Goal: Task Accomplishment & Management: Use online tool/utility

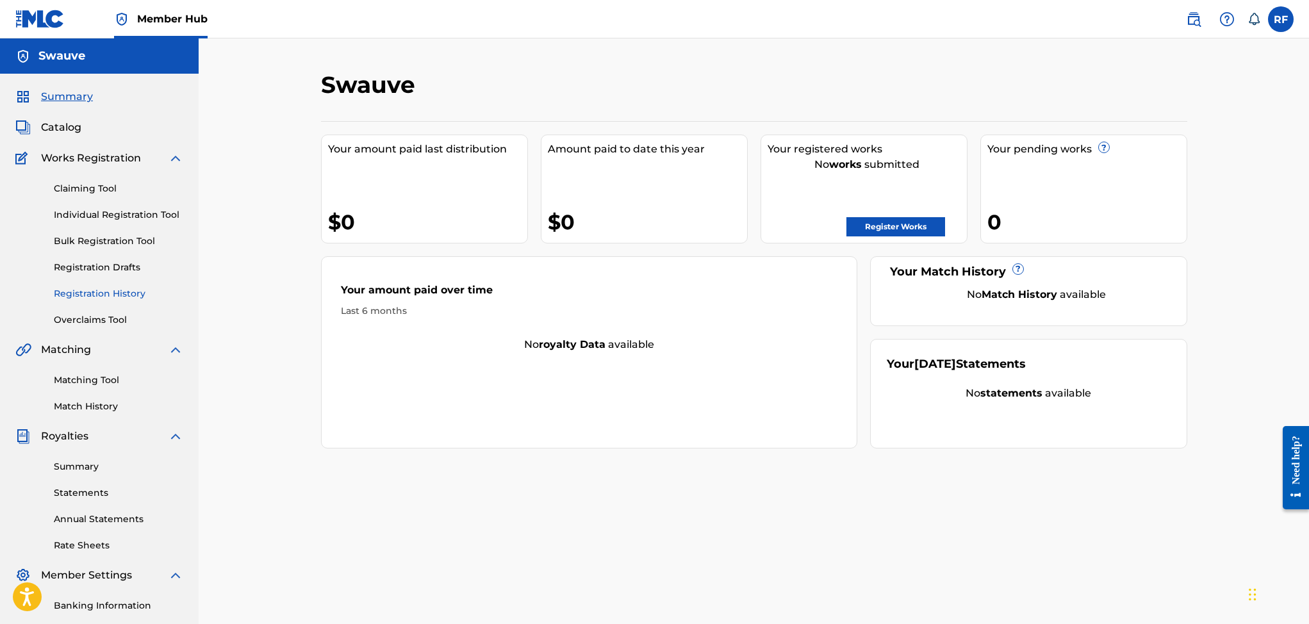
click at [129, 292] on link "Registration History" at bounding box center [118, 293] width 129 height 13
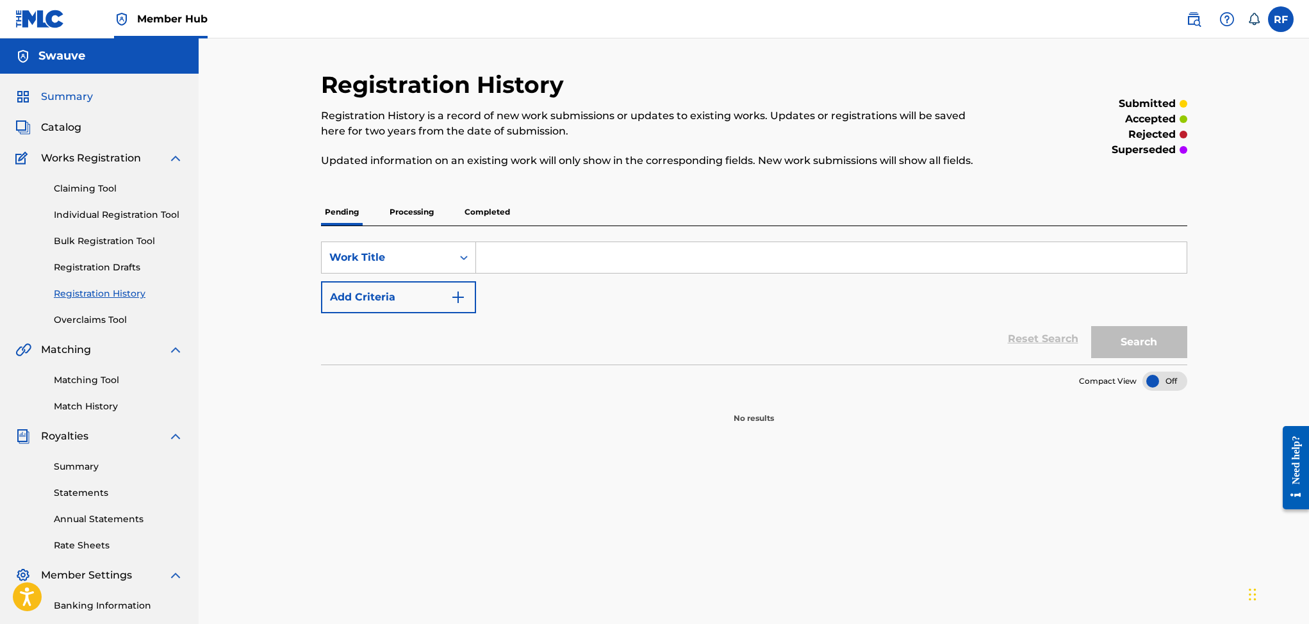
click at [77, 92] on span "Summary" at bounding box center [67, 96] width 52 height 15
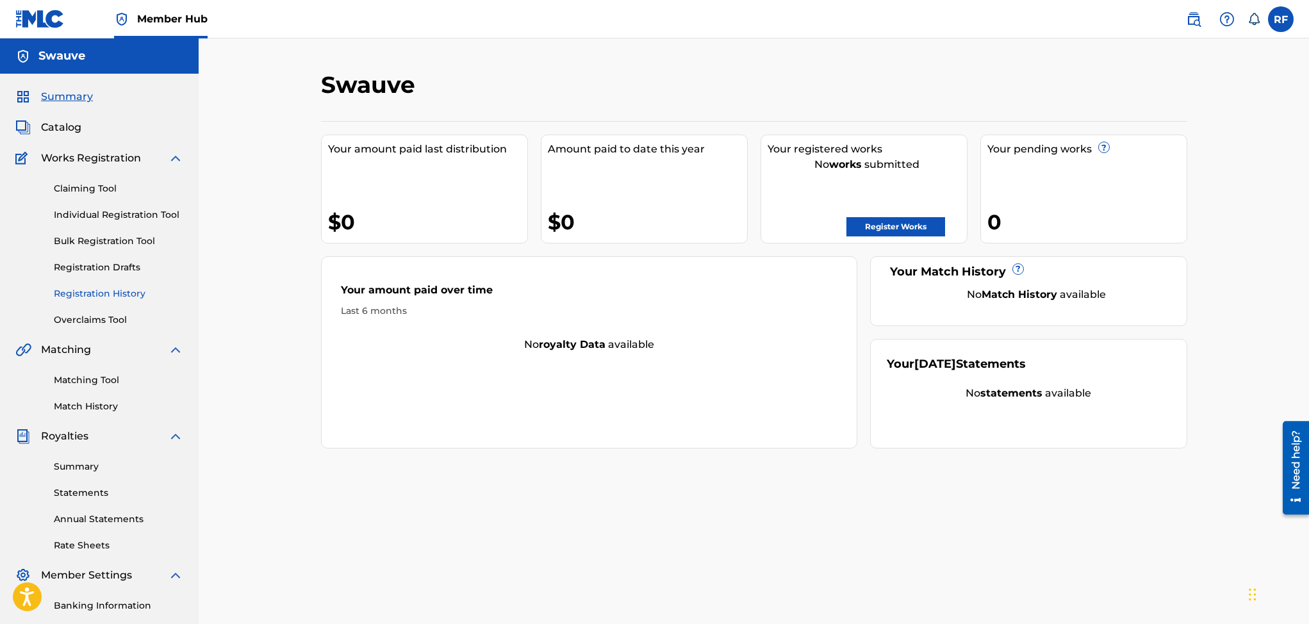
click at [99, 287] on link "Registration History" at bounding box center [118, 293] width 129 height 13
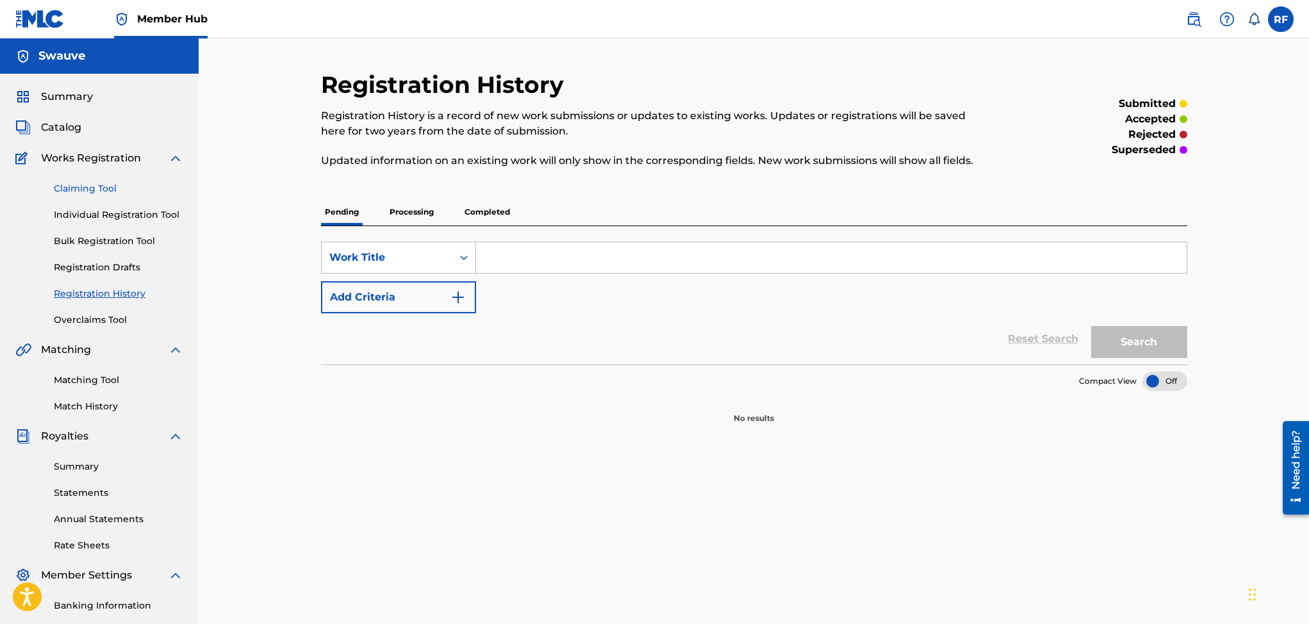
click at [90, 186] on link "Claiming Tool" at bounding box center [118, 188] width 129 height 13
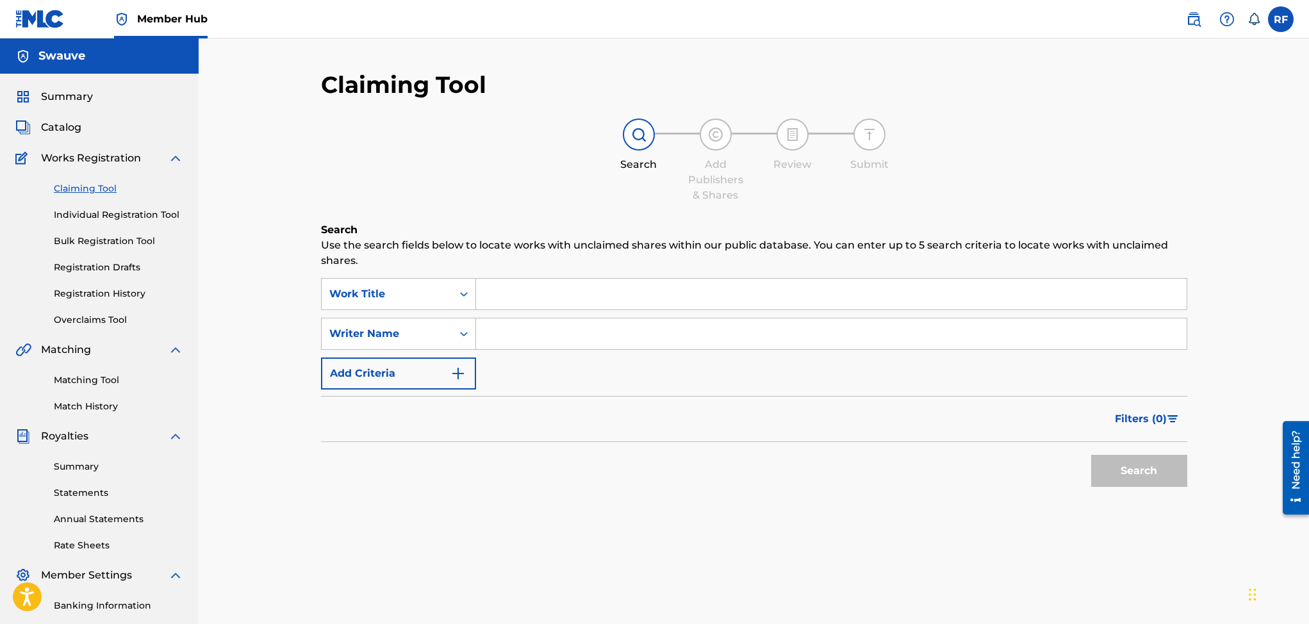
click at [499, 334] on input "Search Form" at bounding box center [831, 333] width 711 height 31
type input "[PERSON_NAME]"
click at [1142, 473] on button "Search" at bounding box center [1139, 471] width 96 height 32
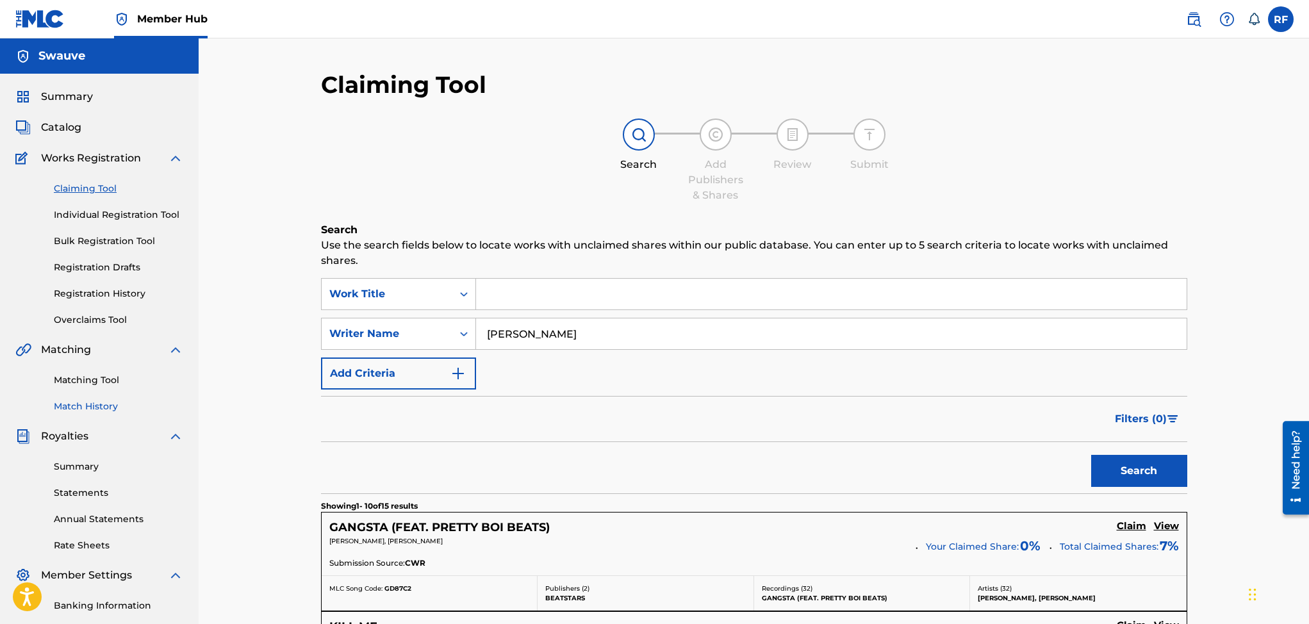
click at [70, 400] on link "Match History" at bounding box center [118, 406] width 129 height 13
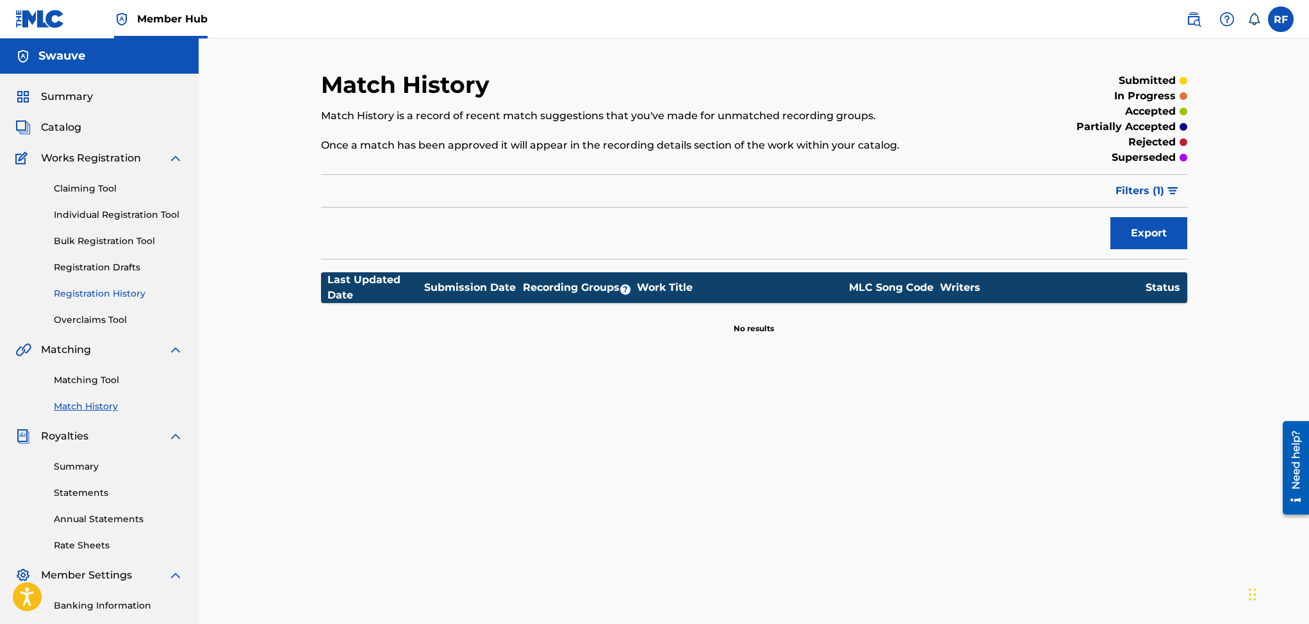
click at [105, 292] on link "Registration History" at bounding box center [118, 293] width 129 height 13
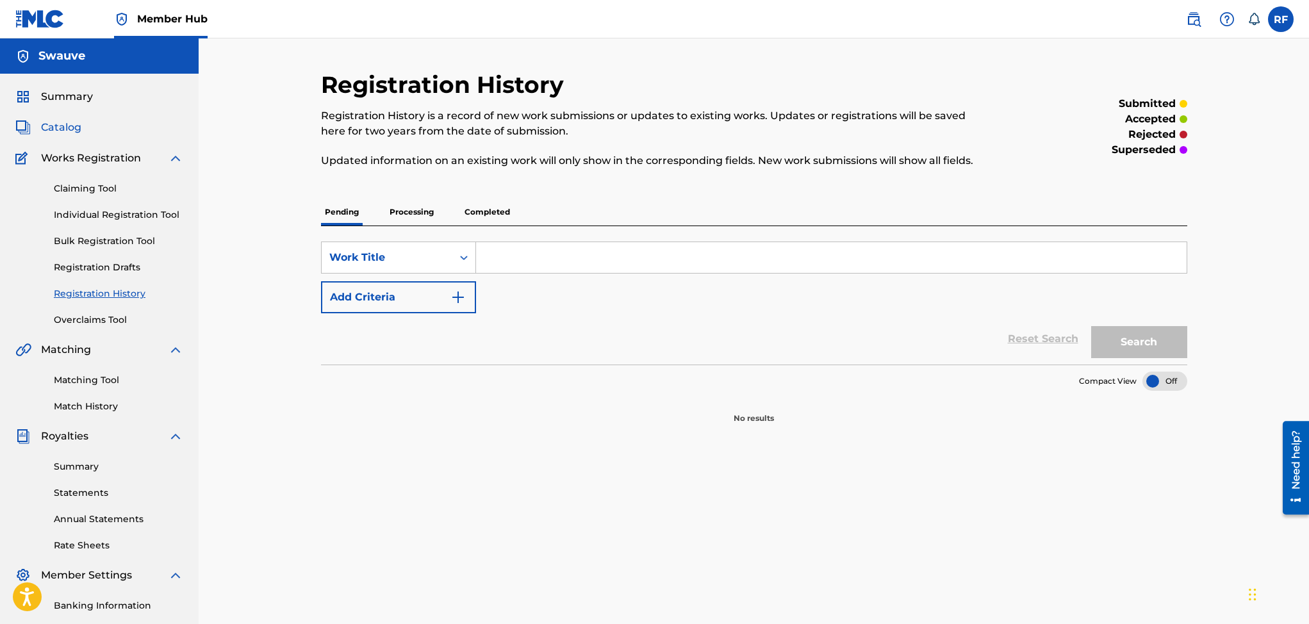
click at [62, 127] on span "Catalog" at bounding box center [61, 127] width 40 height 15
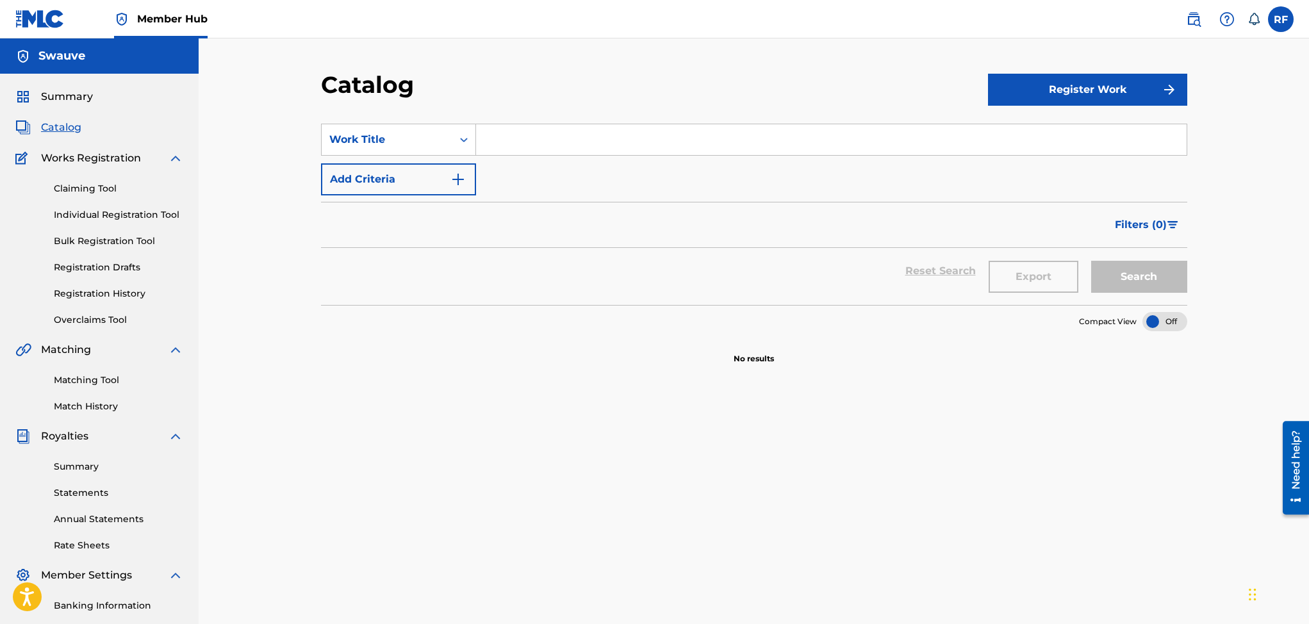
click at [497, 136] on input "Search Form" at bounding box center [831, 139] width 711 height 31
type input "kill me"
click at [1115, 273] on button "Search" at bounding box center [1139, 277] width 96 height 32
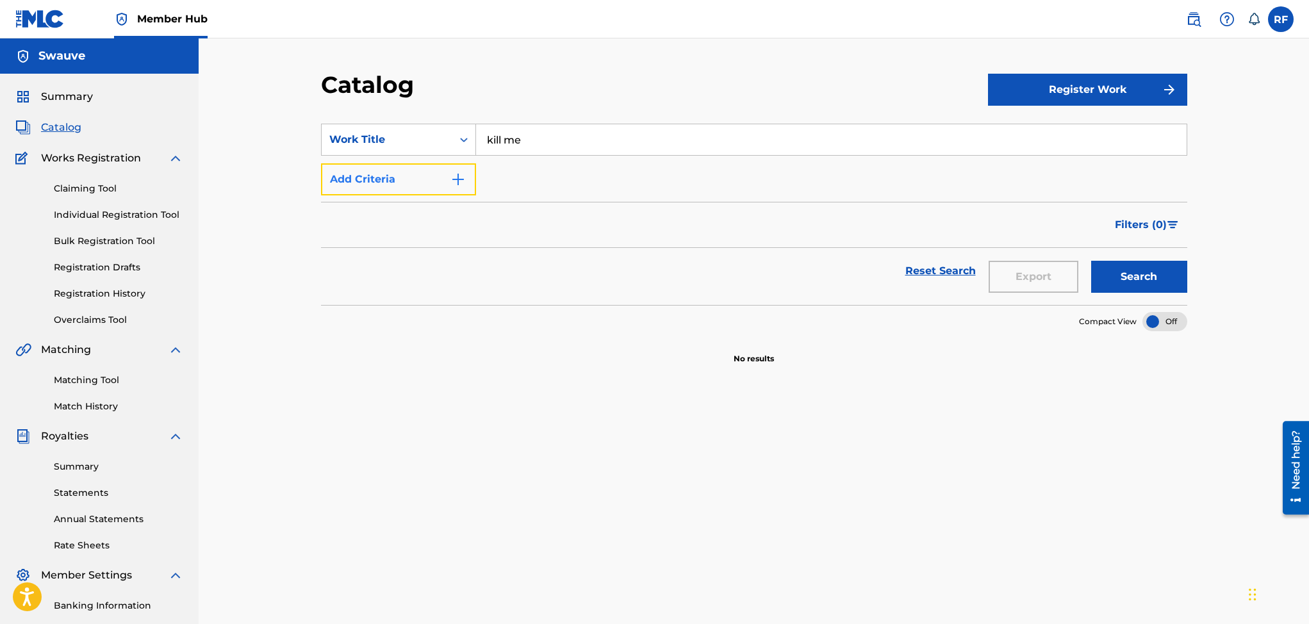
click at [453, 173] on img "Search Form" at bounding box center [457, 179] width 15 height 15
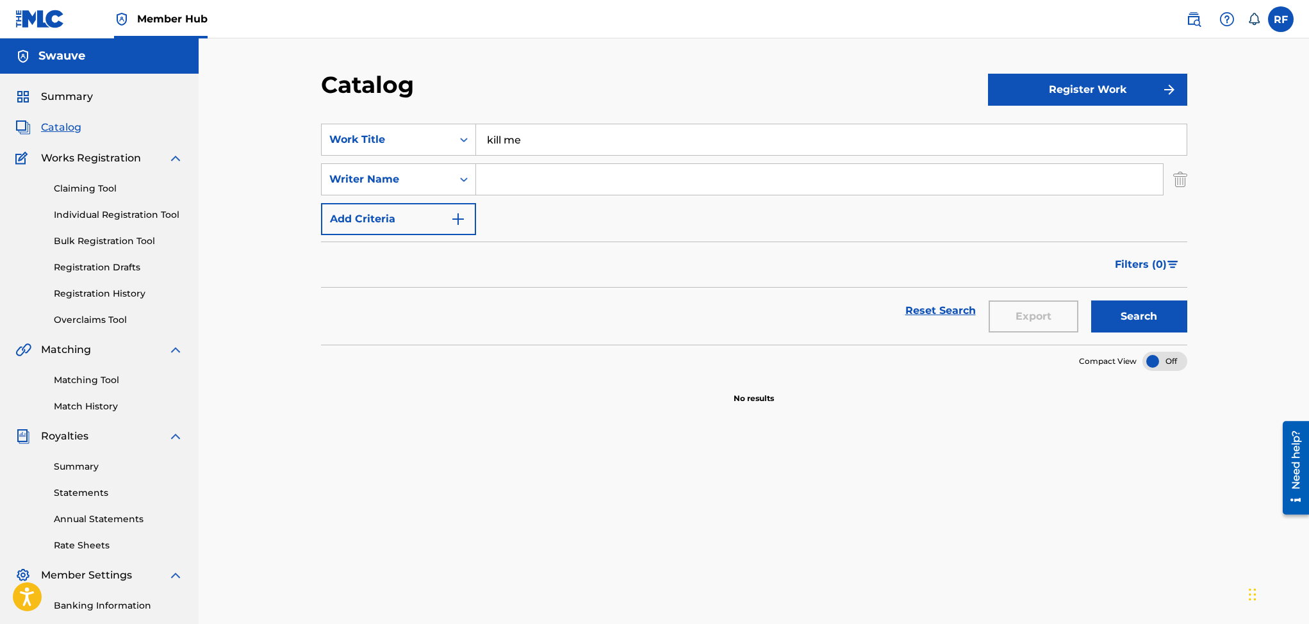
click at [504, 178] on input "Search Form" at bounding box center [819, 179] width 687 height 31
type input "[PERSON_NAME], [PERSON_NAME]"
click at [1160, 313] on button "Search" at bounding box center [1139, 317] width 96 height 32
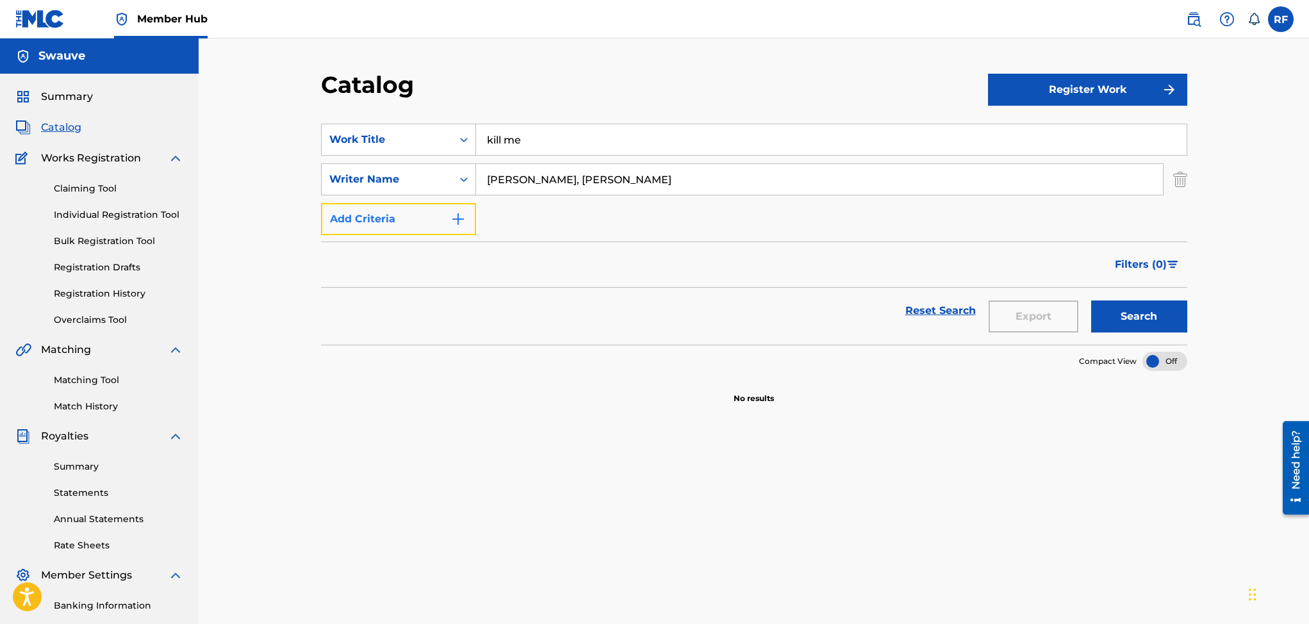
click at [458, 219] on img "Search Form" at bounding box center [457, 218] width 15 height 15
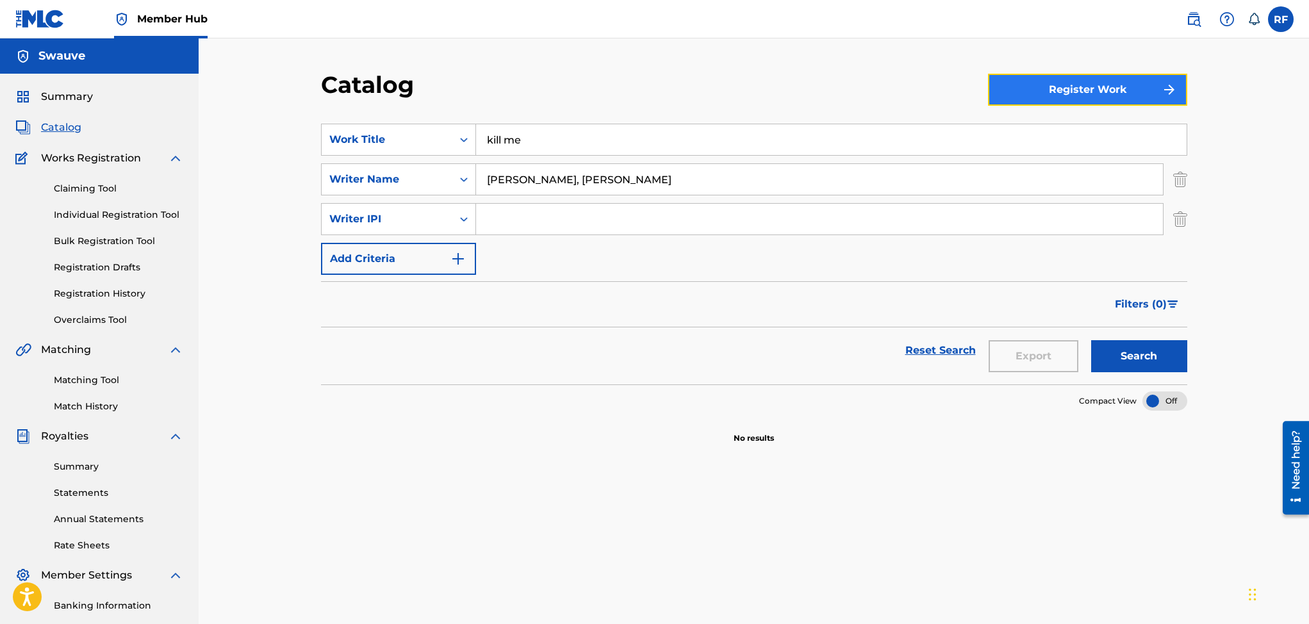
click at [1086, 83] on button "Register Work" at bounding box center [1087, 90] width 199 height 32
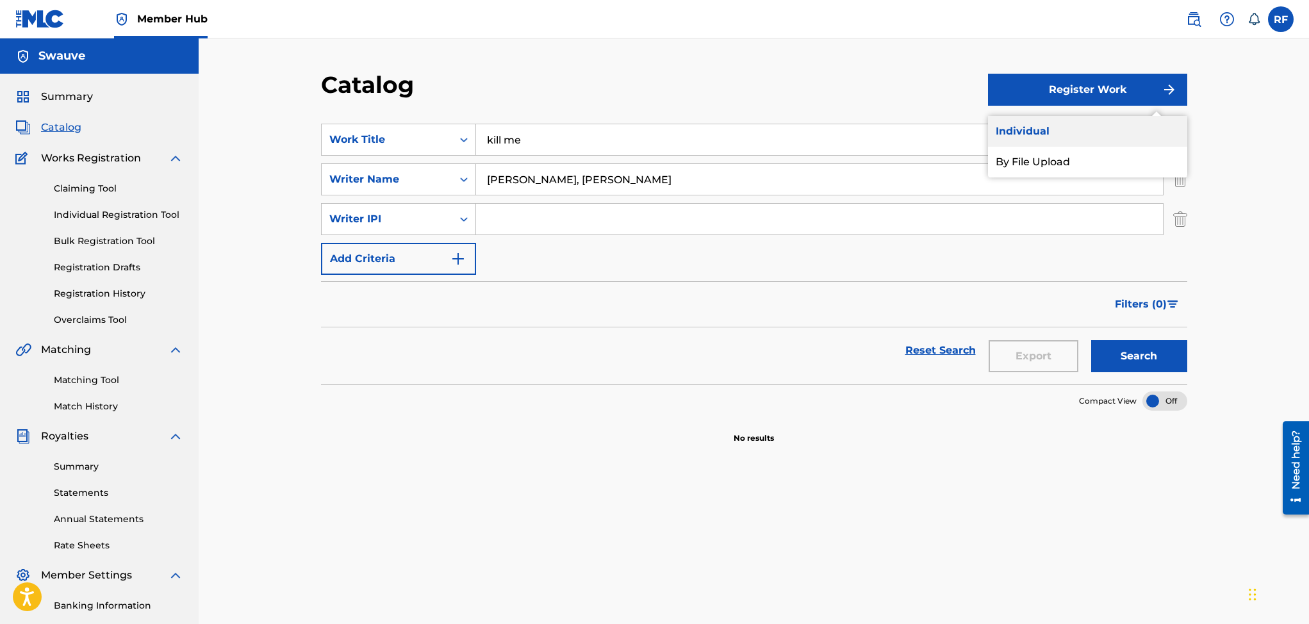
click at [1021, 129] on link "Individual" at bounding box center [1087, 131] width 199 height 31
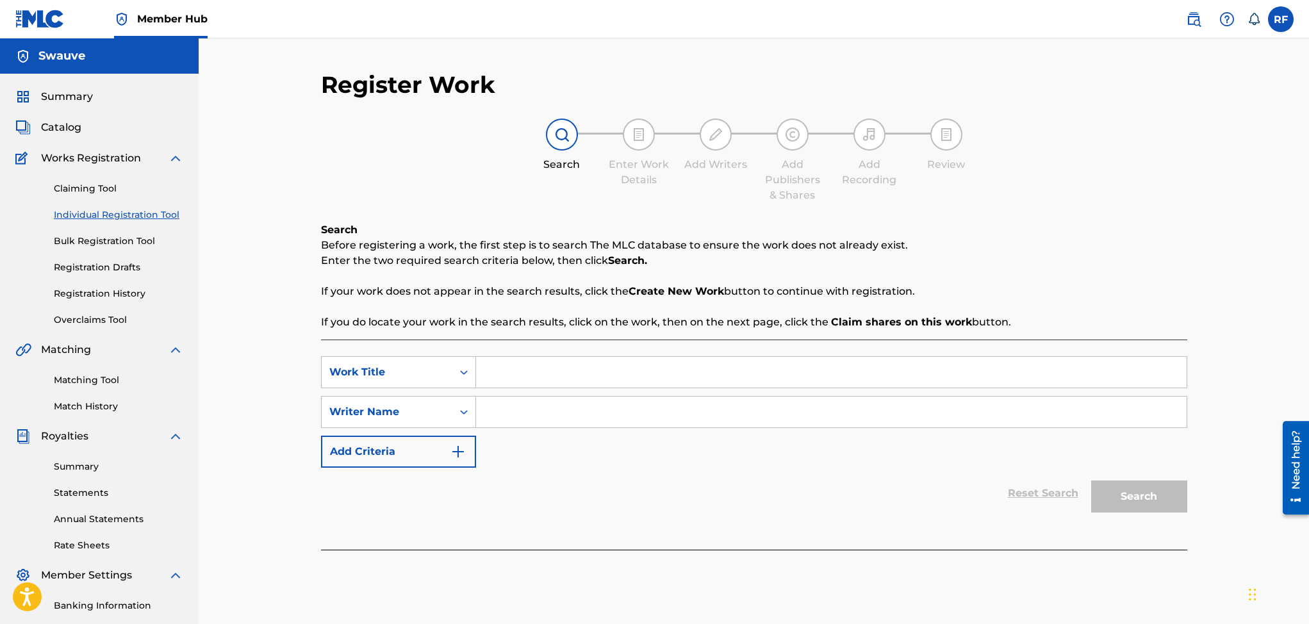
click at [503, 368] on input "Search Form" at bounding box center [831, 372] width 711 height 31
type input "Kill Me"
click at [506, 411] on input "Search Form" at bounding box center [831, 412] width 711 height 31
type input "[PERSON_NAME], [PERSON_NAME]"
click at [1145, 502] on button "Search" at bounding box center [1139, 497] width 96 height 32
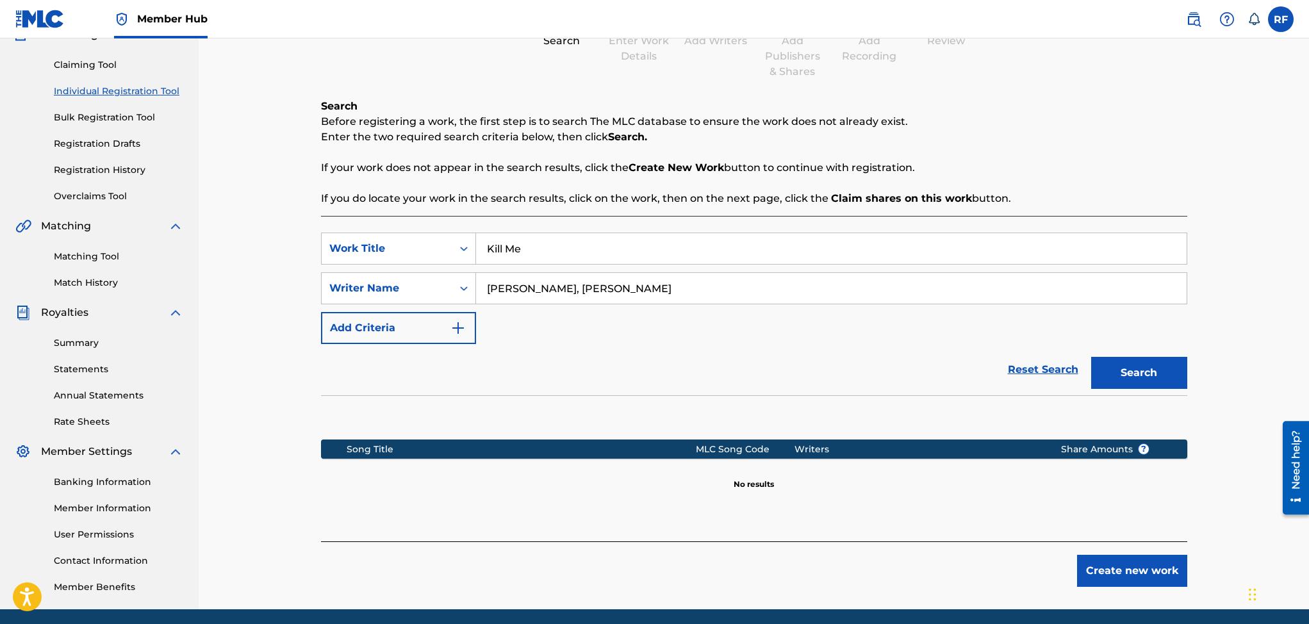
scroll to position [154, 0]
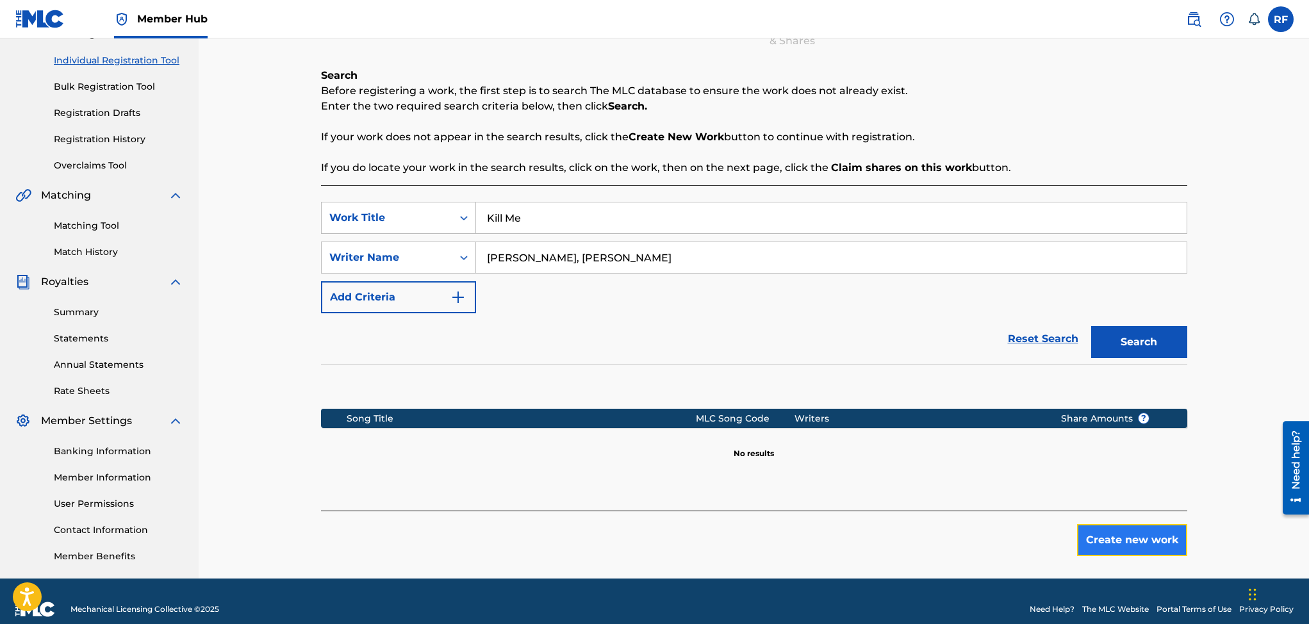
click at [1097, 536] on button "Create new work" at bounding box center [1132, 540] width 110 height 32
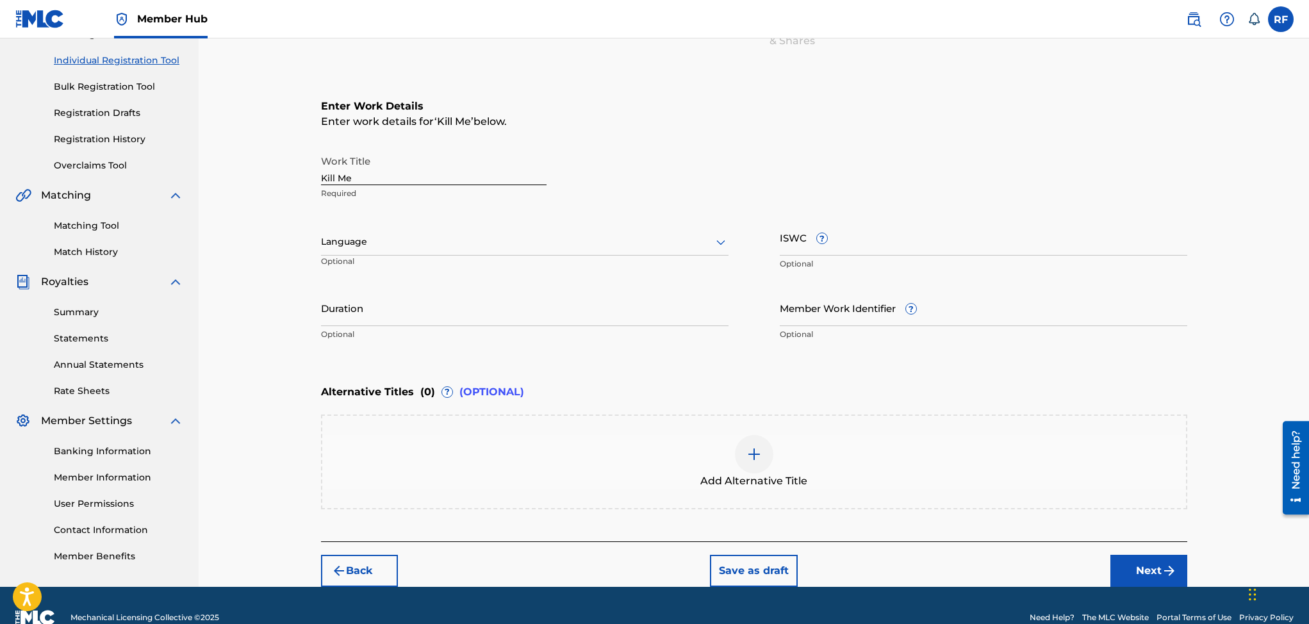
click at [361, 173] on input "Kill Me" at bounding box center [434, 167] width 226 height 37
type input "K"
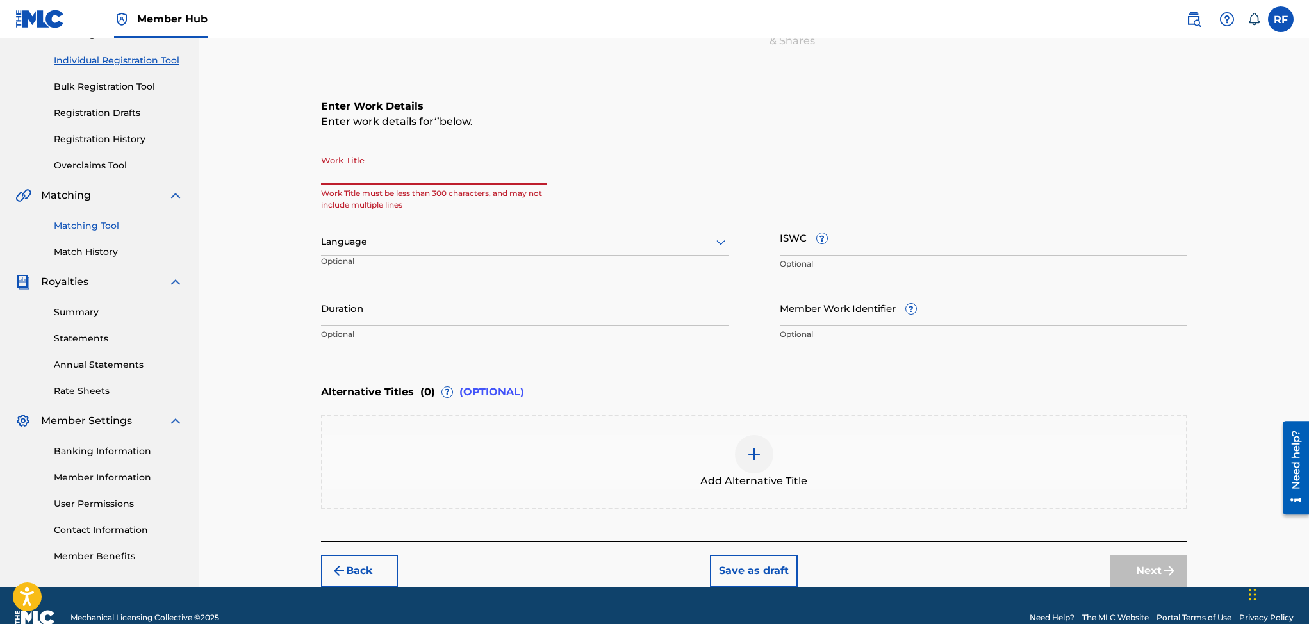
click at [88, 219] on link "Matching Tool" at bounding box center [118, 225] width 129 height 13
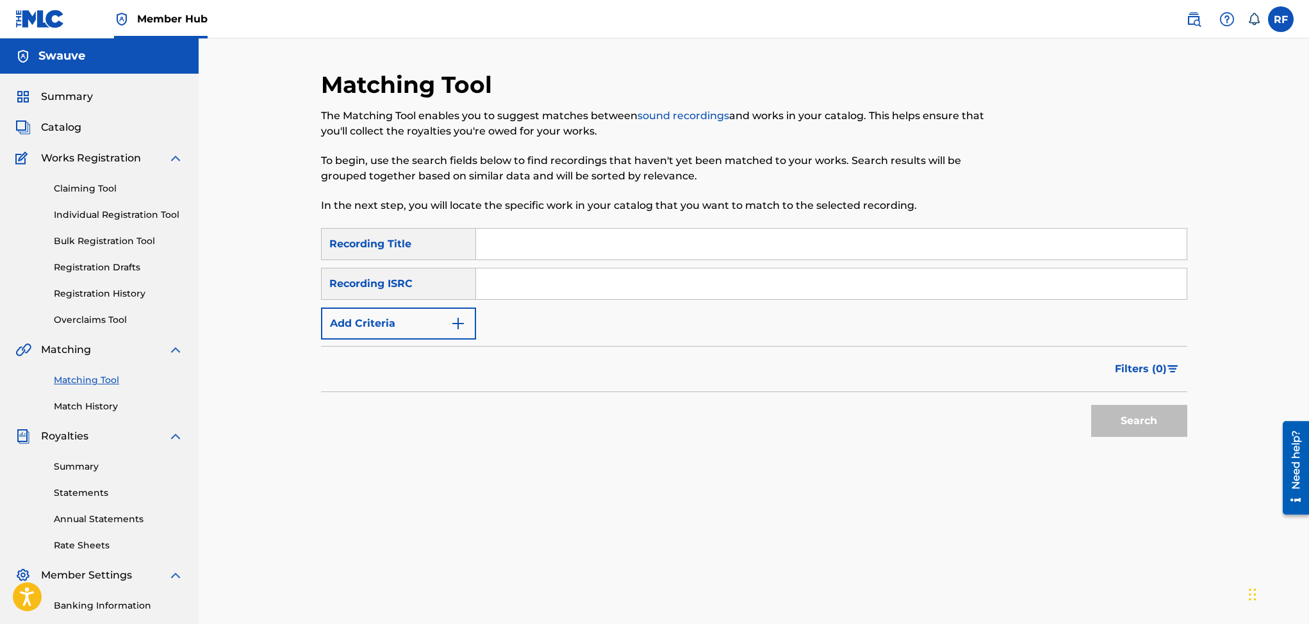
click at [525, 238] on input "Search Form" at bounding box center [831, 244] width 711 height 31
type input "kill me"
click at [1141, 421] on button "Search" at bounding box center [1139, 421] width 96 height 32
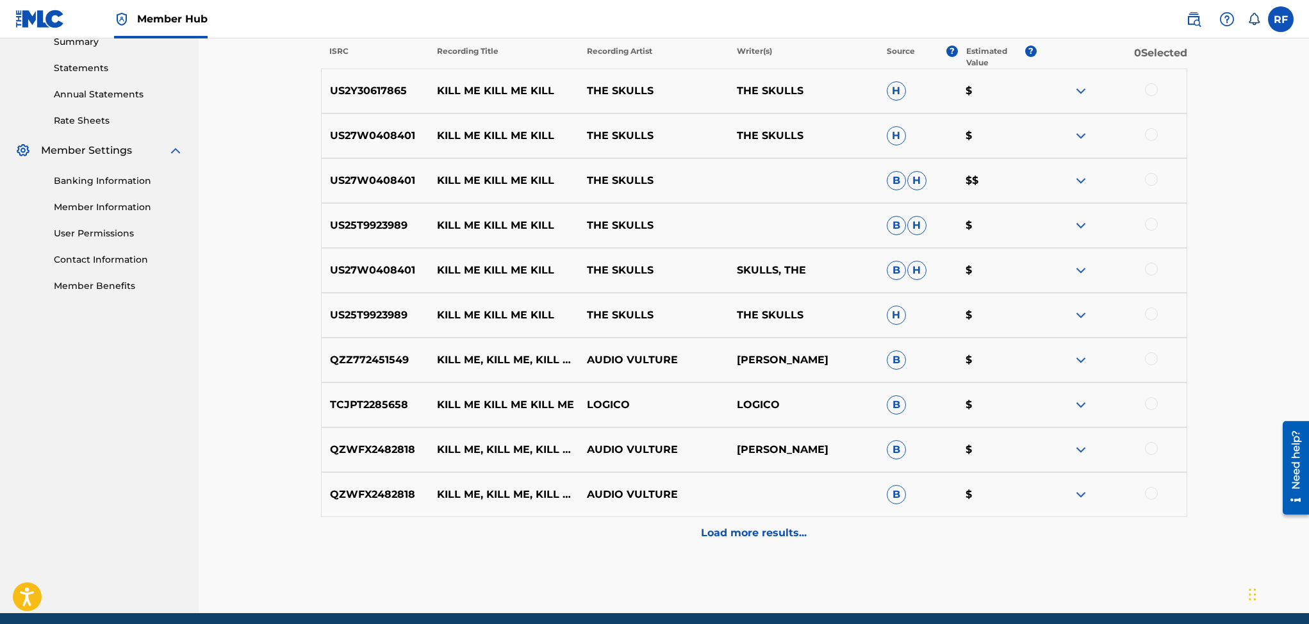
scroll to position [475, 0]
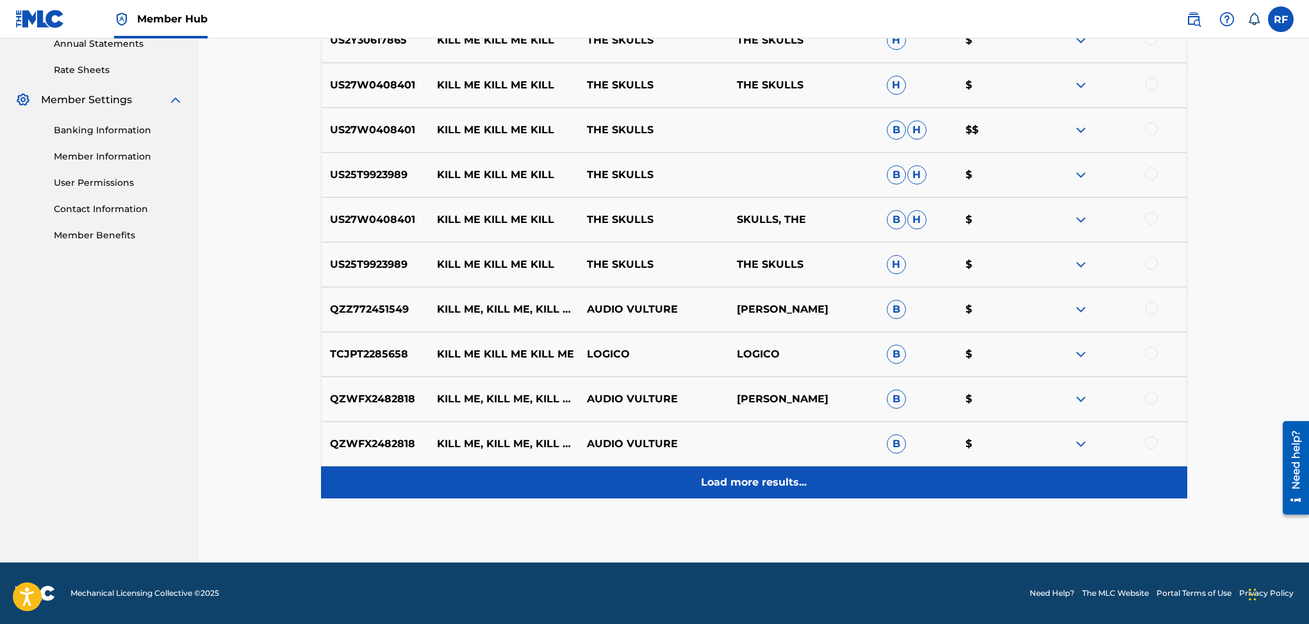
click at [717, 477] on p "Load more results..." at bounding box center [754, 482] width 106 height 15
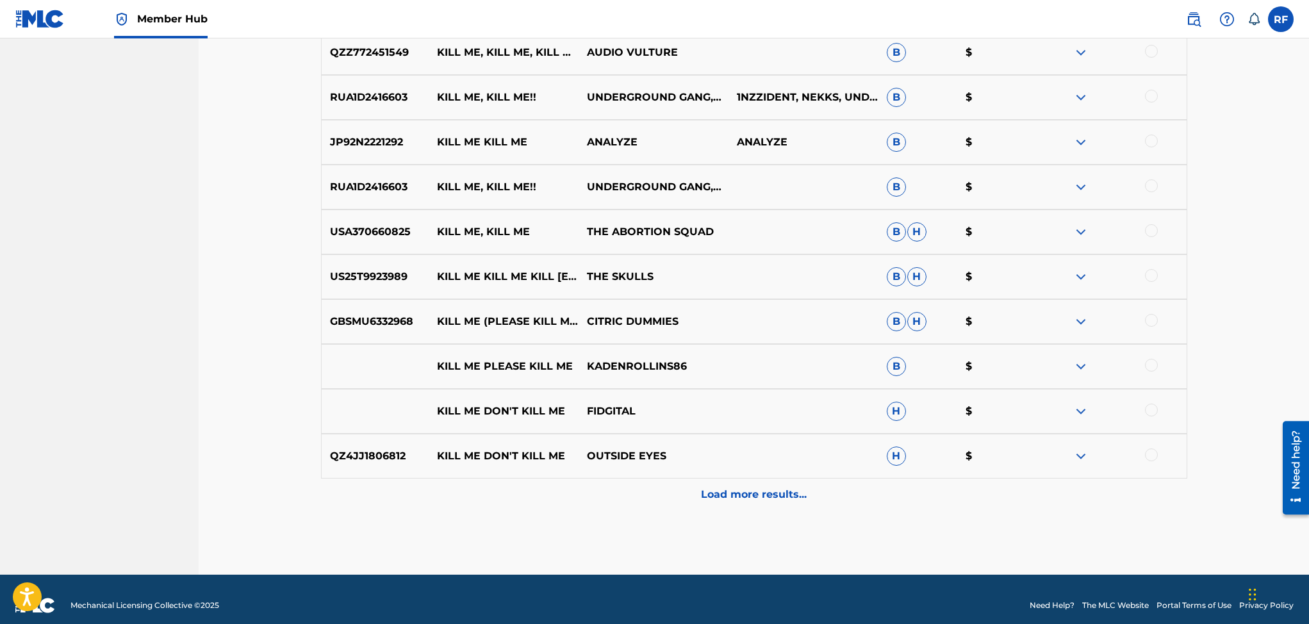
scroll to position [917, 0]
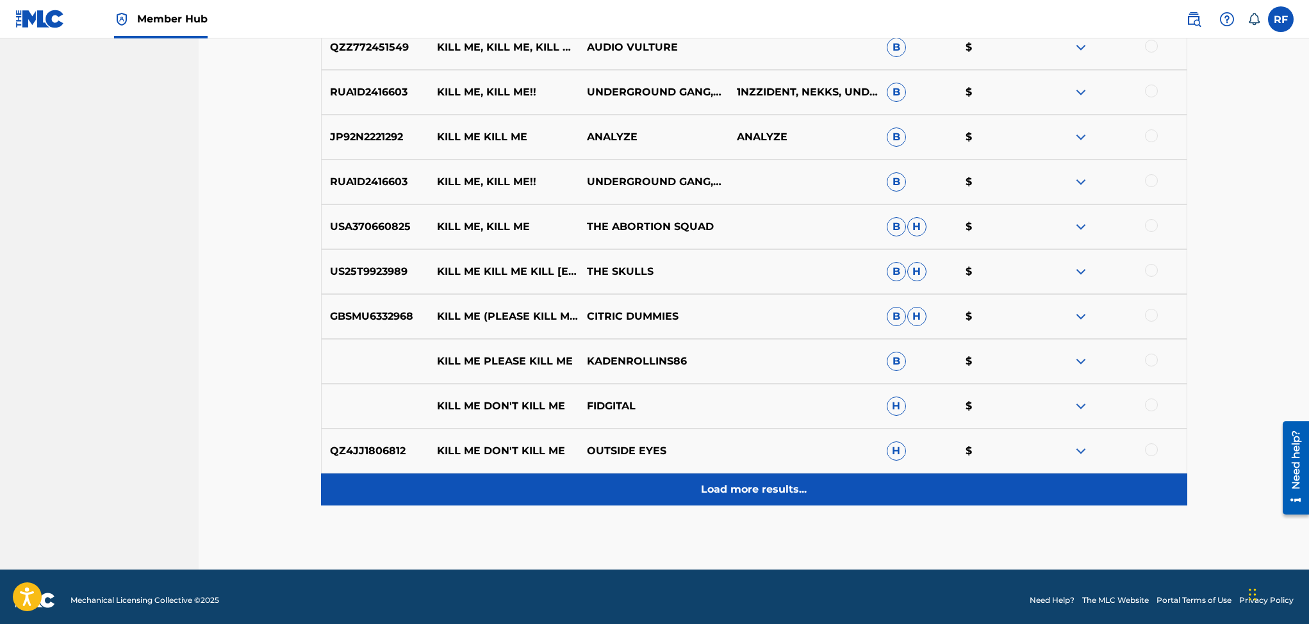
click at [733, 494] on p "Load more results..." at bounding box center [754, 489] width 106 height 15
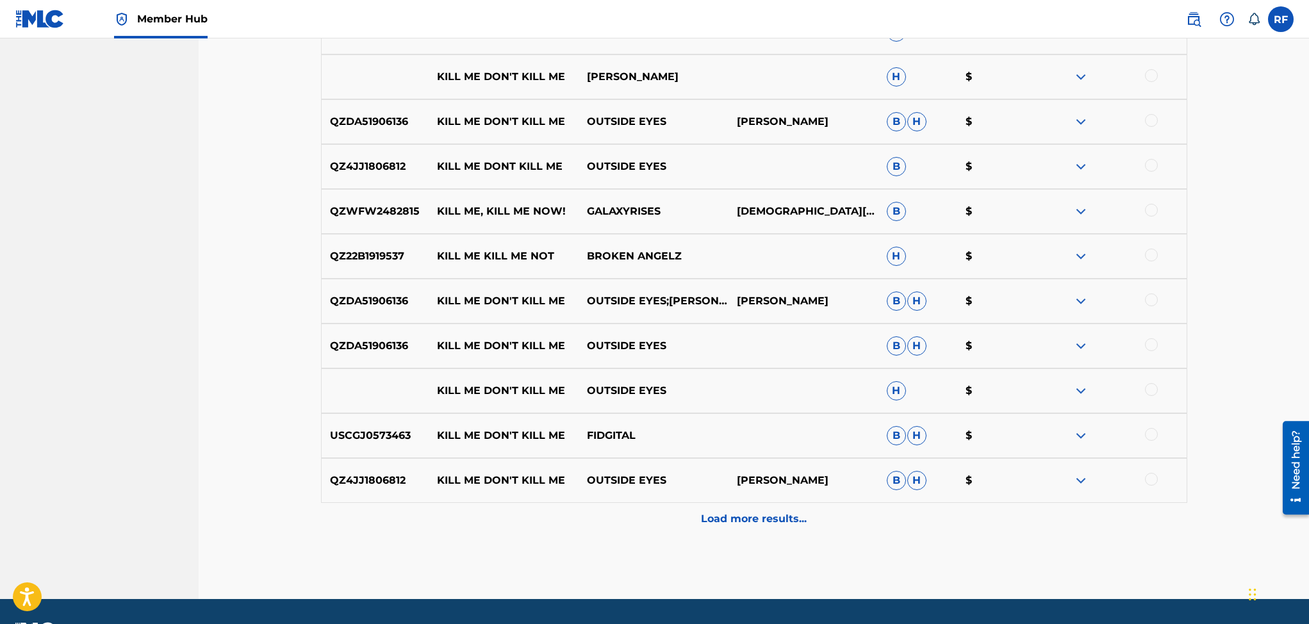
scroll to position [1373, 0]
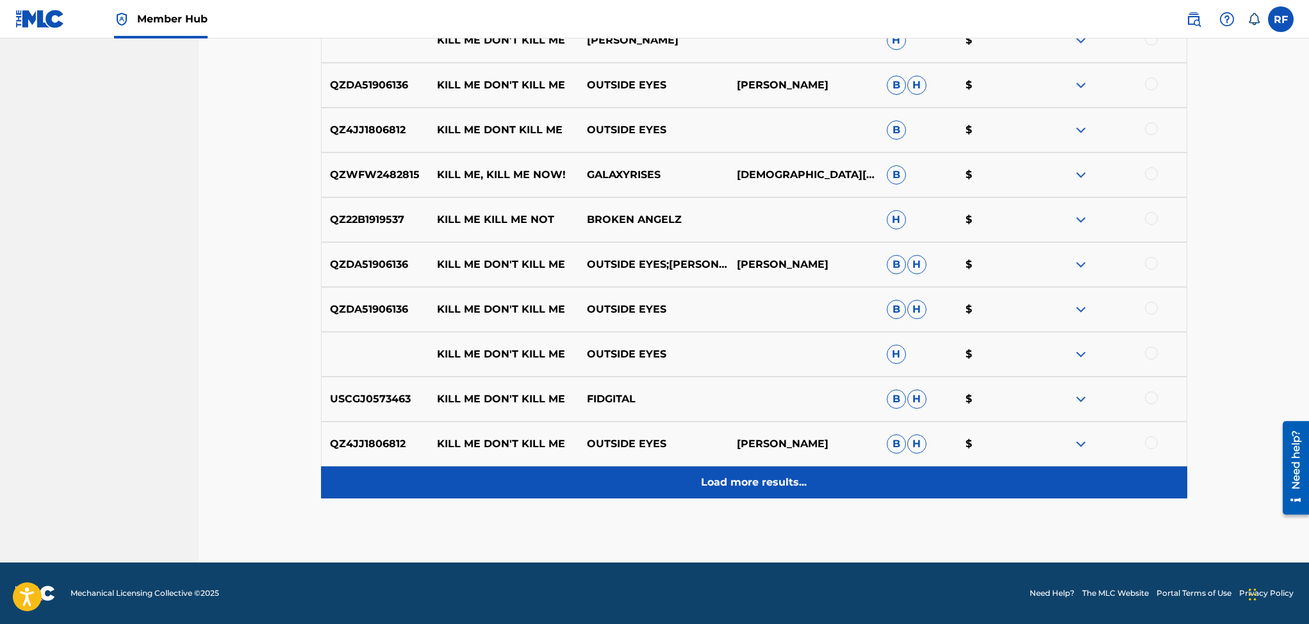
click at [764, 481] on p "Load more results..." at bounding box center [754, 482] width 106 height 15
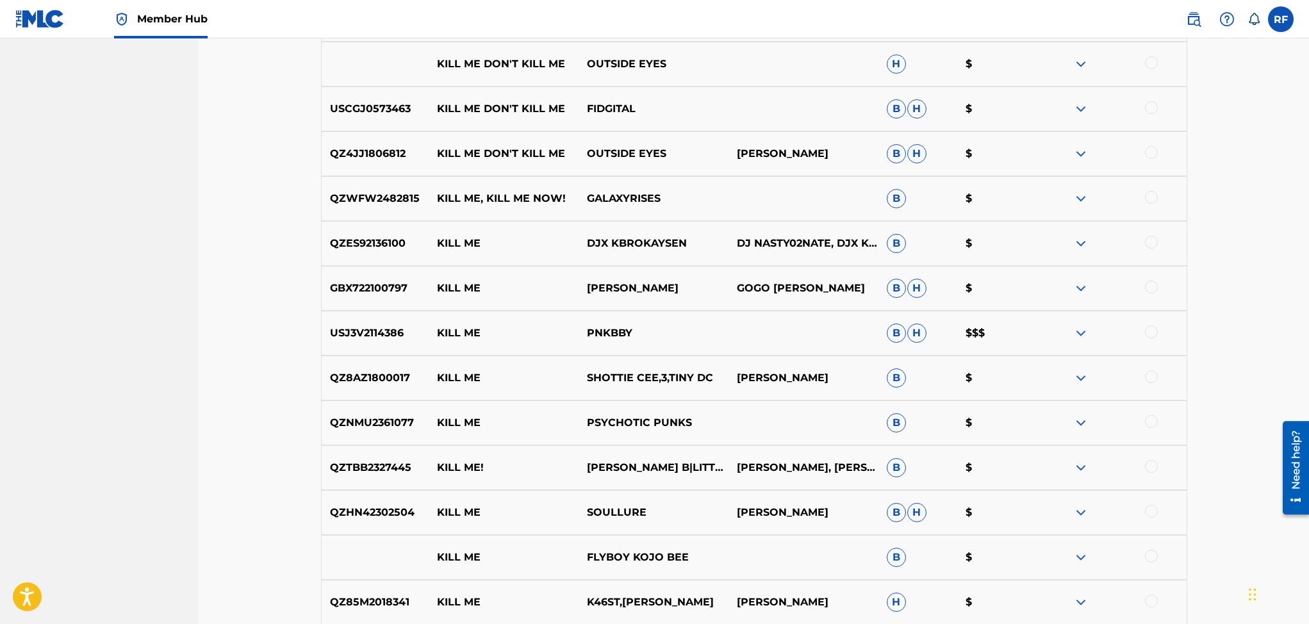
scroll to position [1821, 0]
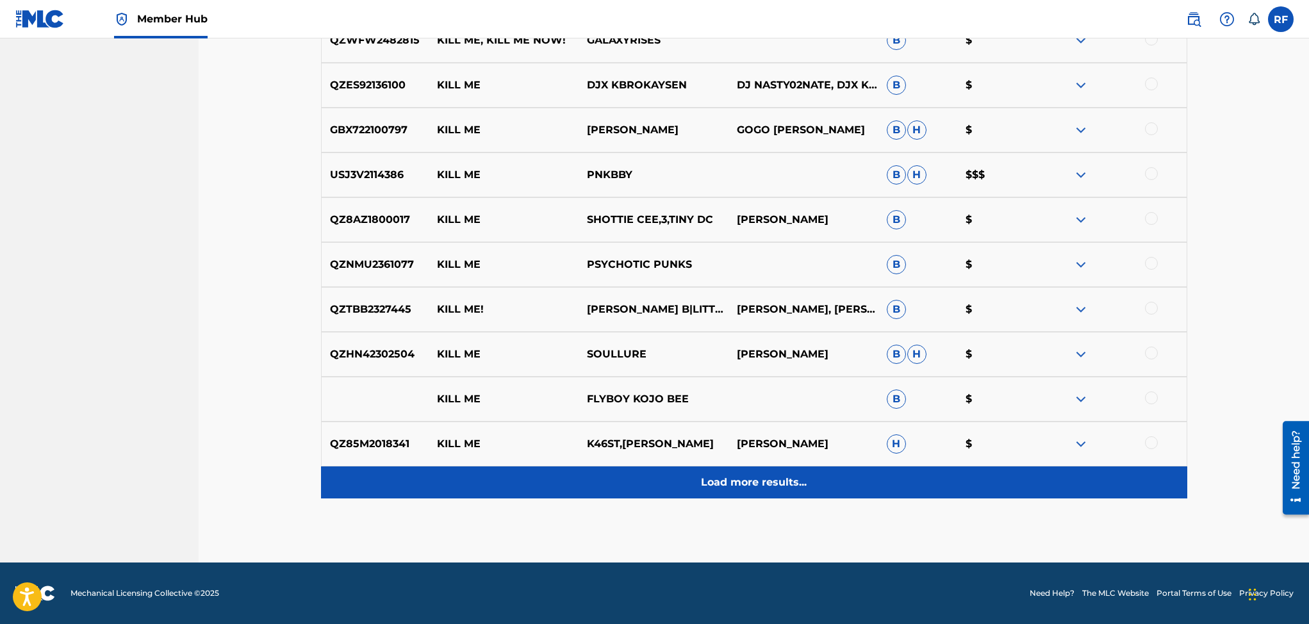
click at [783, 481] on p "Load more results..." at bounding box center [754, 482] width 106 height 15
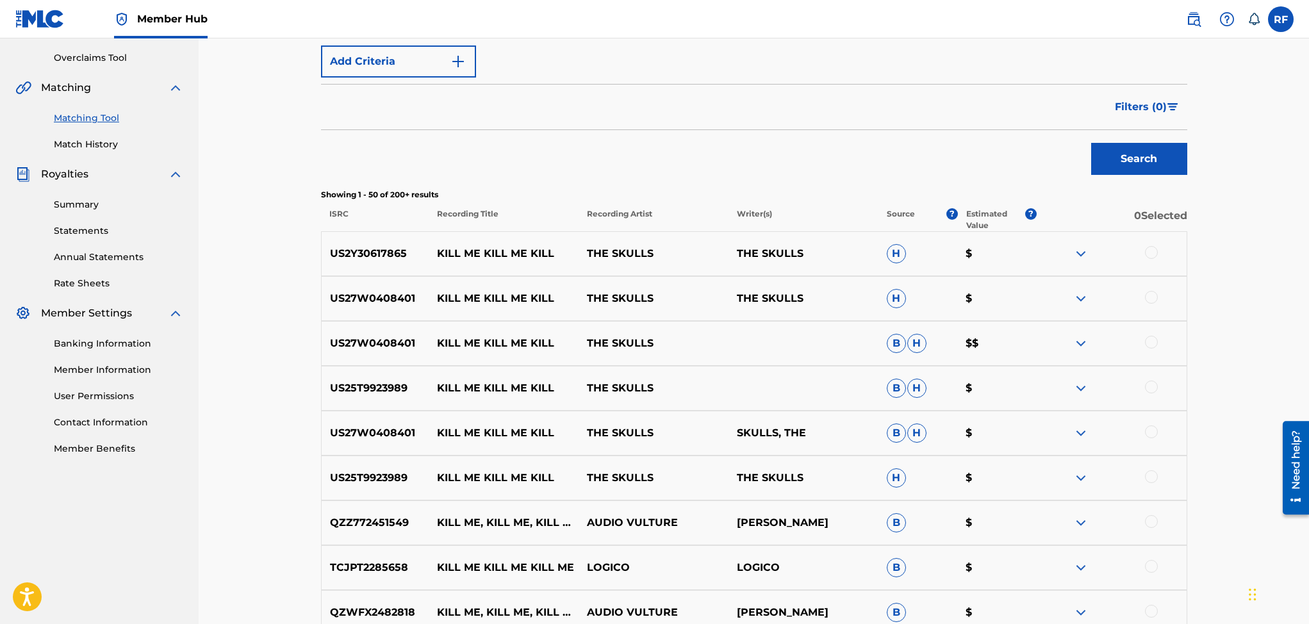
scroll to position [0, 0]
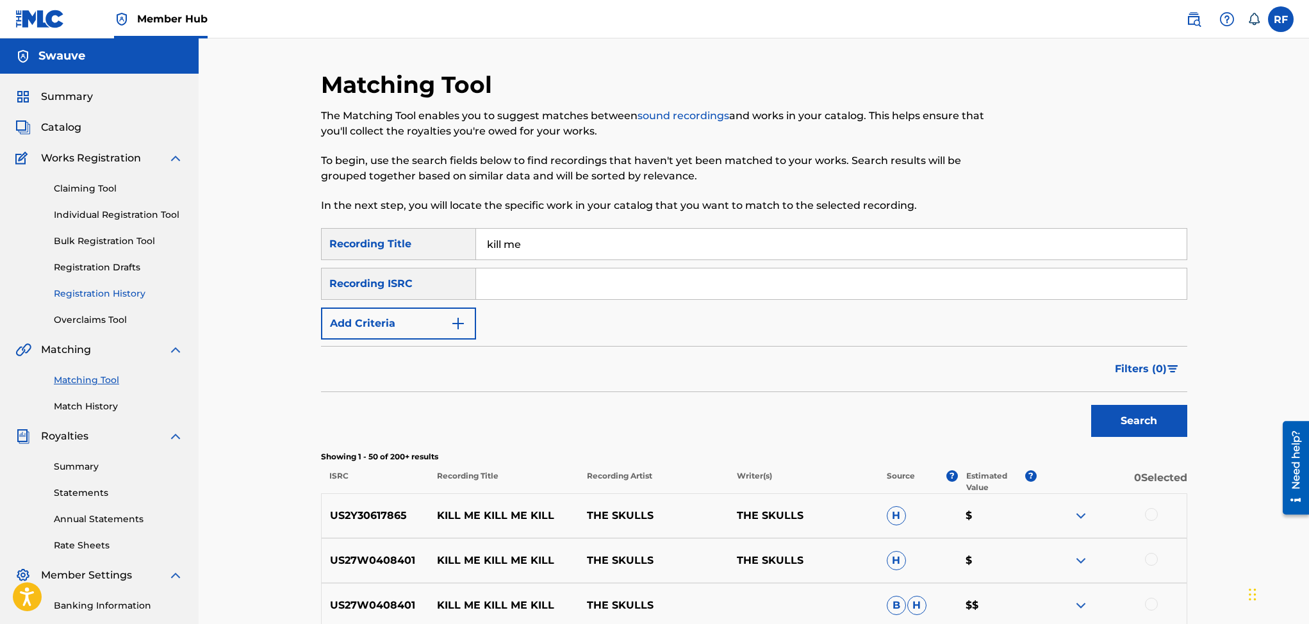
click at [77, 291] on link "Registration History" at bounding box center [118, 293] width 129 height 13
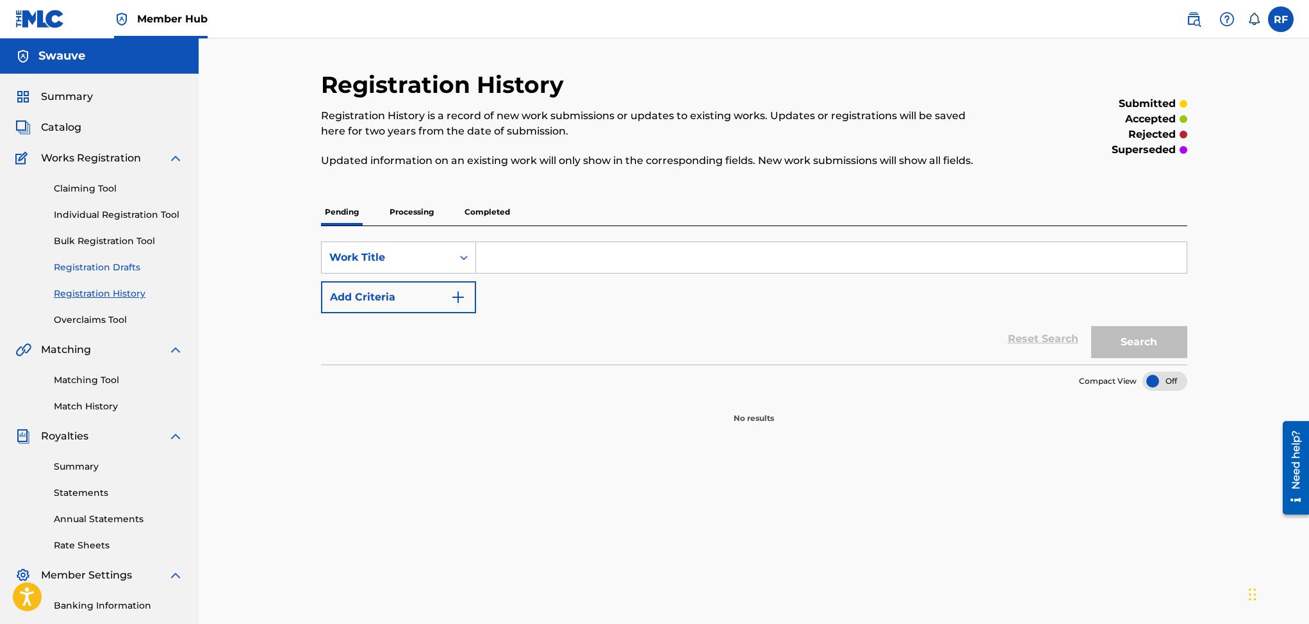
click at [96, 262] on link "Registration Drafts" at bounding box center [118, 267] width 129 height 13
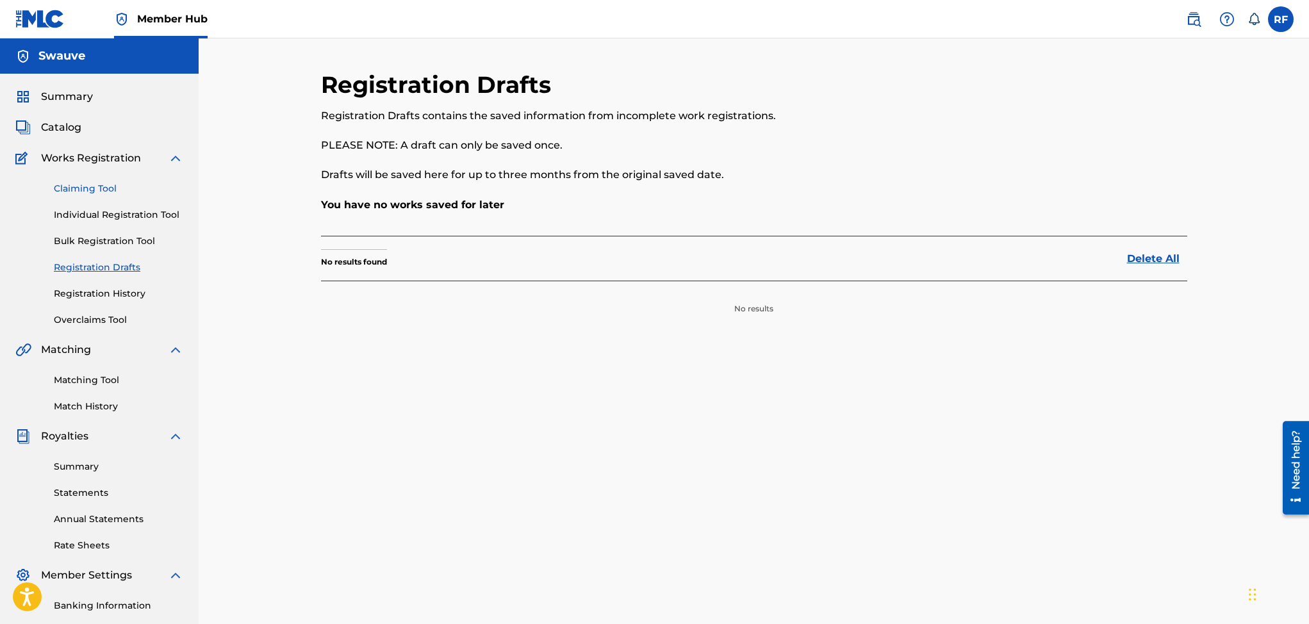
click at [101, 185] on link "Claiming Tool" at bounding box center [118, 188] width 129 height 13
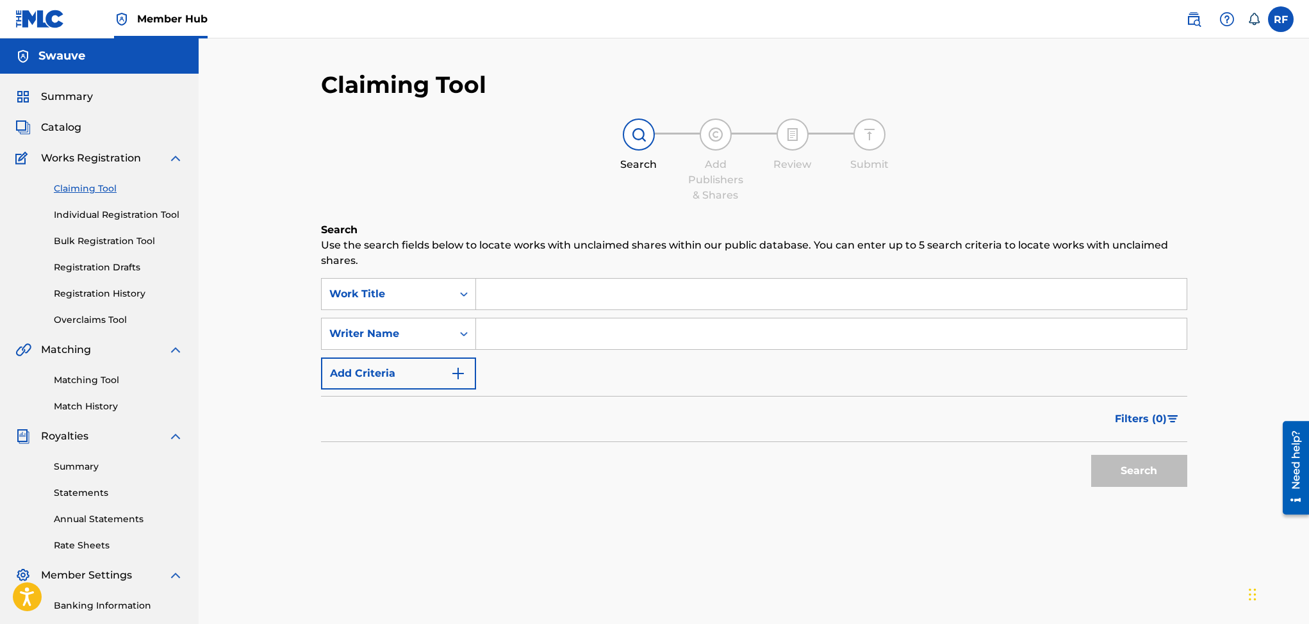
click at [502, 337] on input "Search Form" at bounding box center [831, 333] width 711 height 31
type input "[PERSON_NAME]"
click at [1157, 474] on button "Search" at bounding box center [1139, 471] width 96 height 32
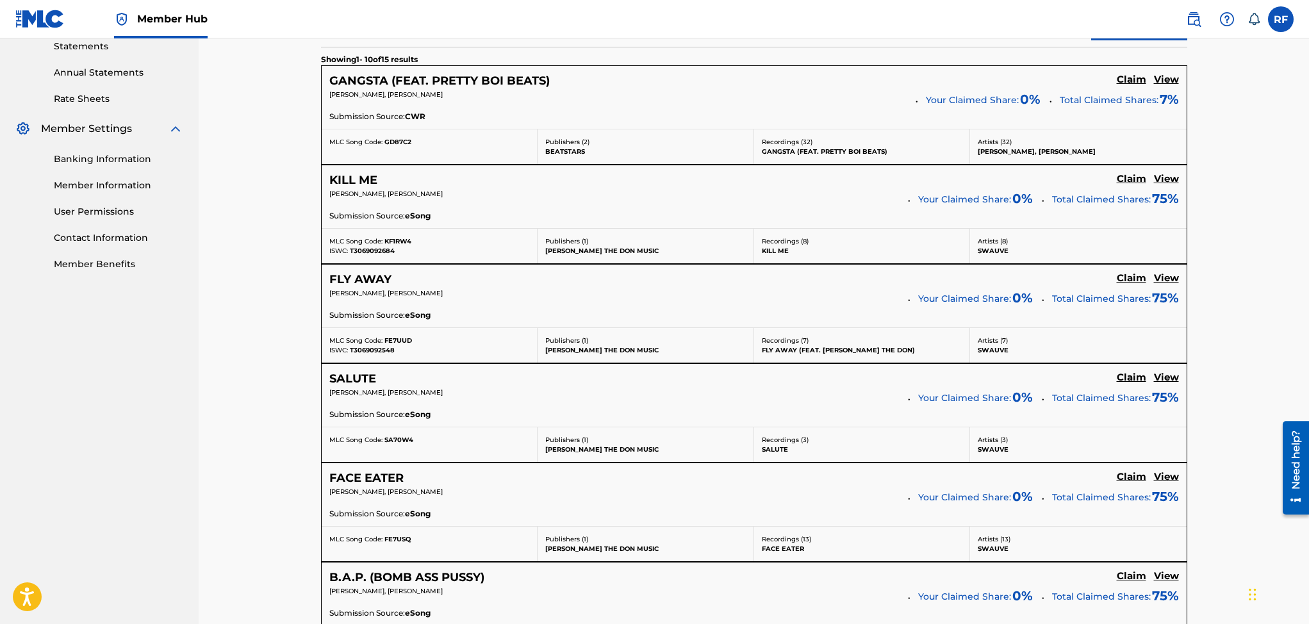
scroll to position [450, 0]
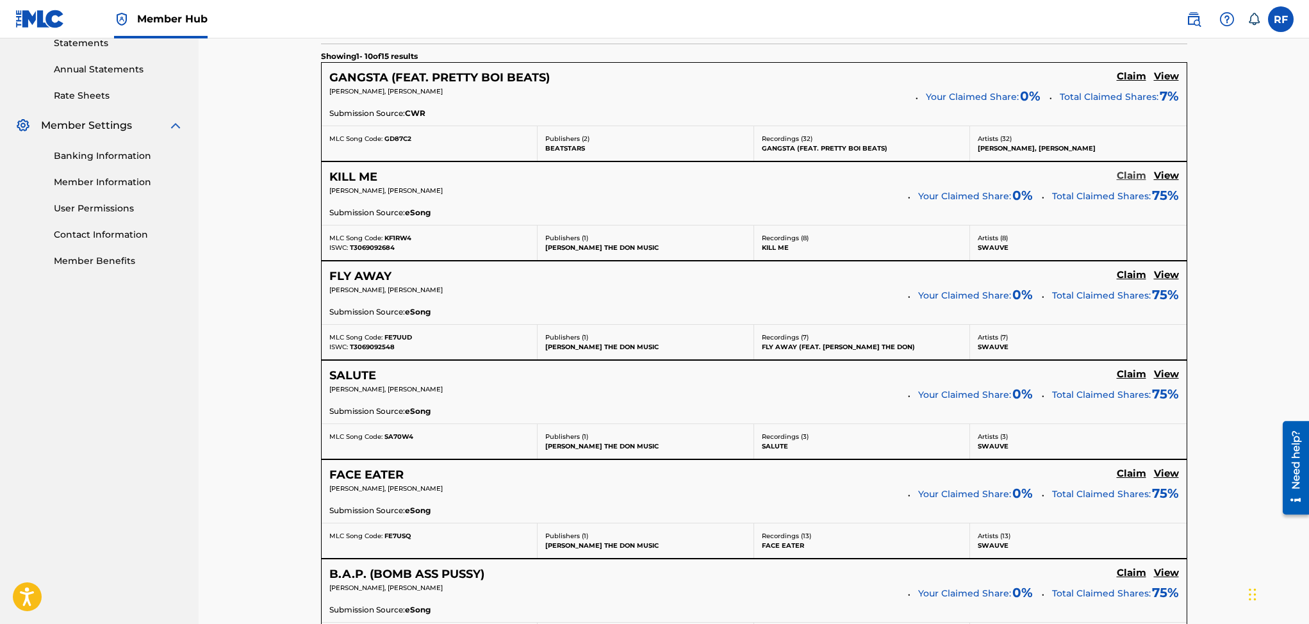
click at [1130, 179] on h5 "Claim" at bounding box center [1131, 176] width 29 height 12
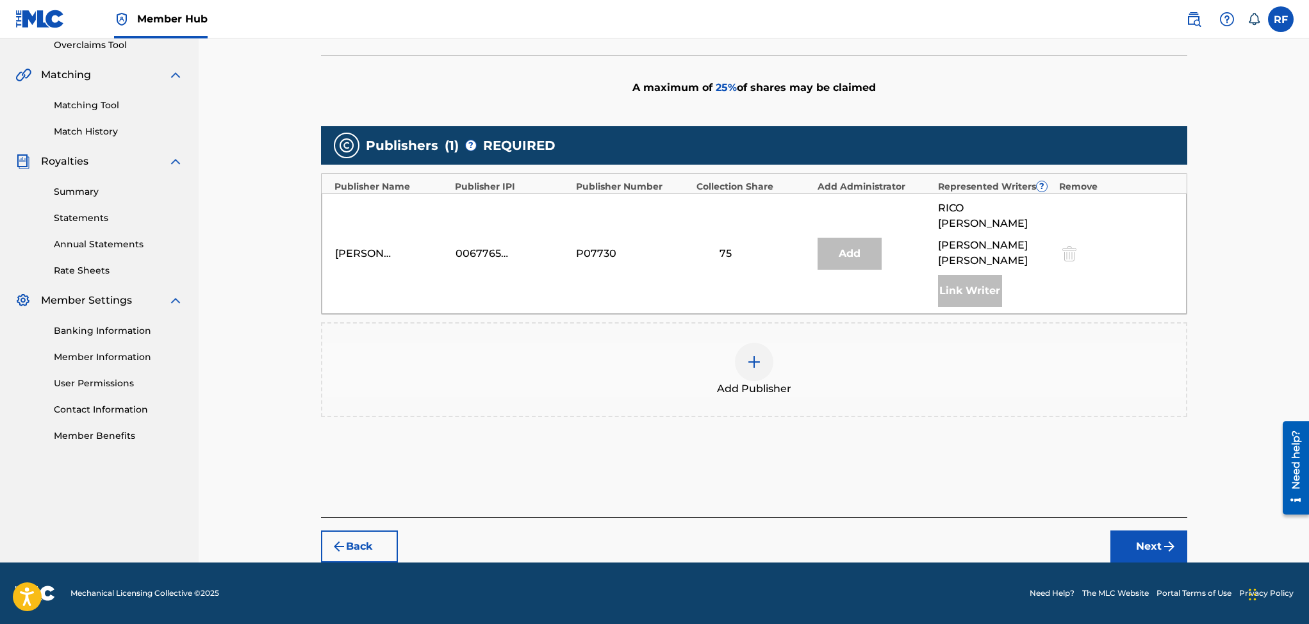
scroll to position [260, 0]
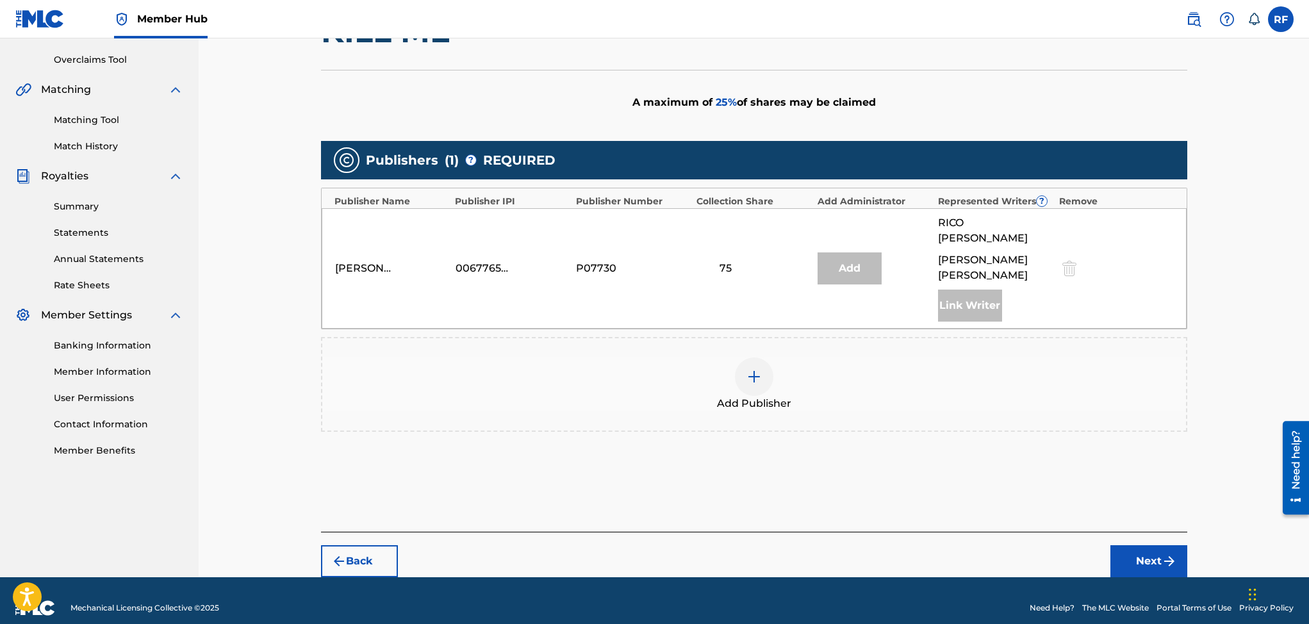
click at [755, 369] on img at bounding box center [754, 376] width 15 height 15
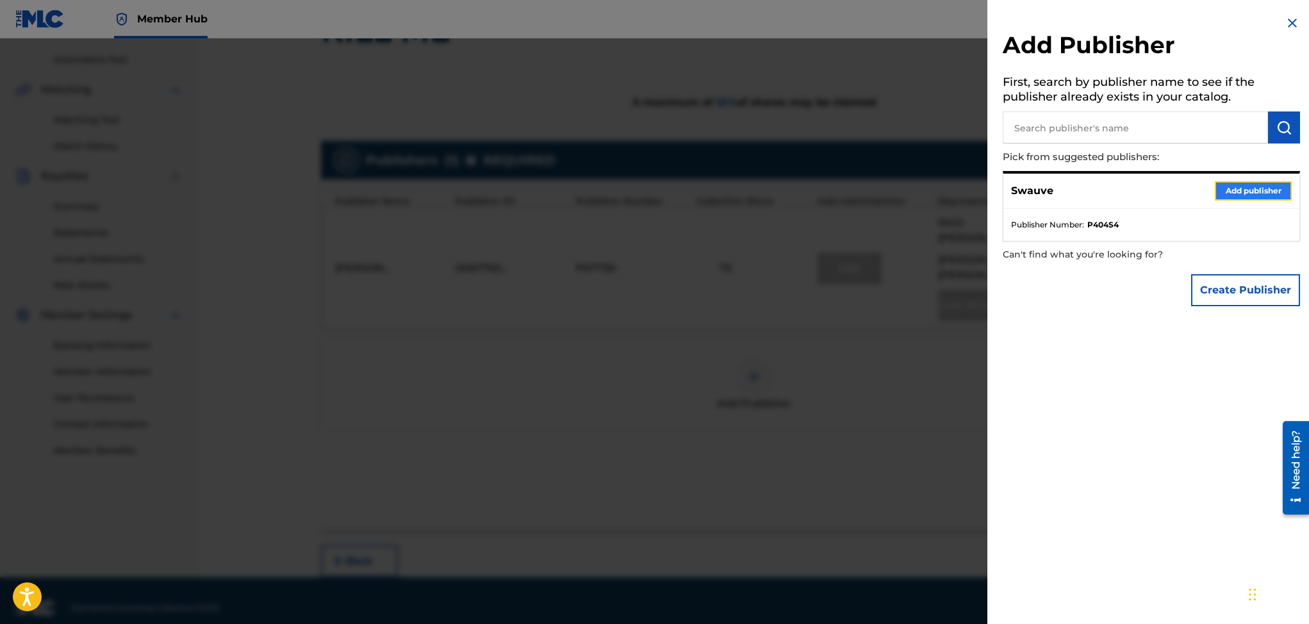
click at [1234, 186] on button "Add publisher" at bounding box center [1253, 190] width 77 height 19
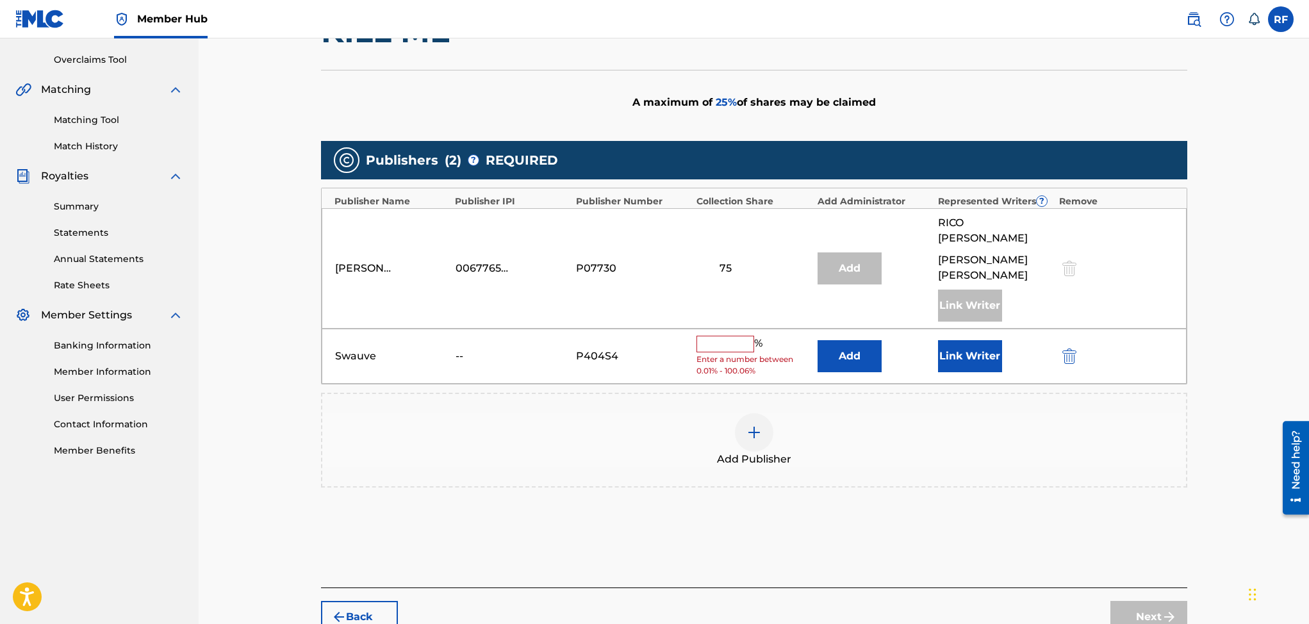
click at [725, 336] on input "text" at bounding box center [726, 344] width 58 height 17
type input "25"
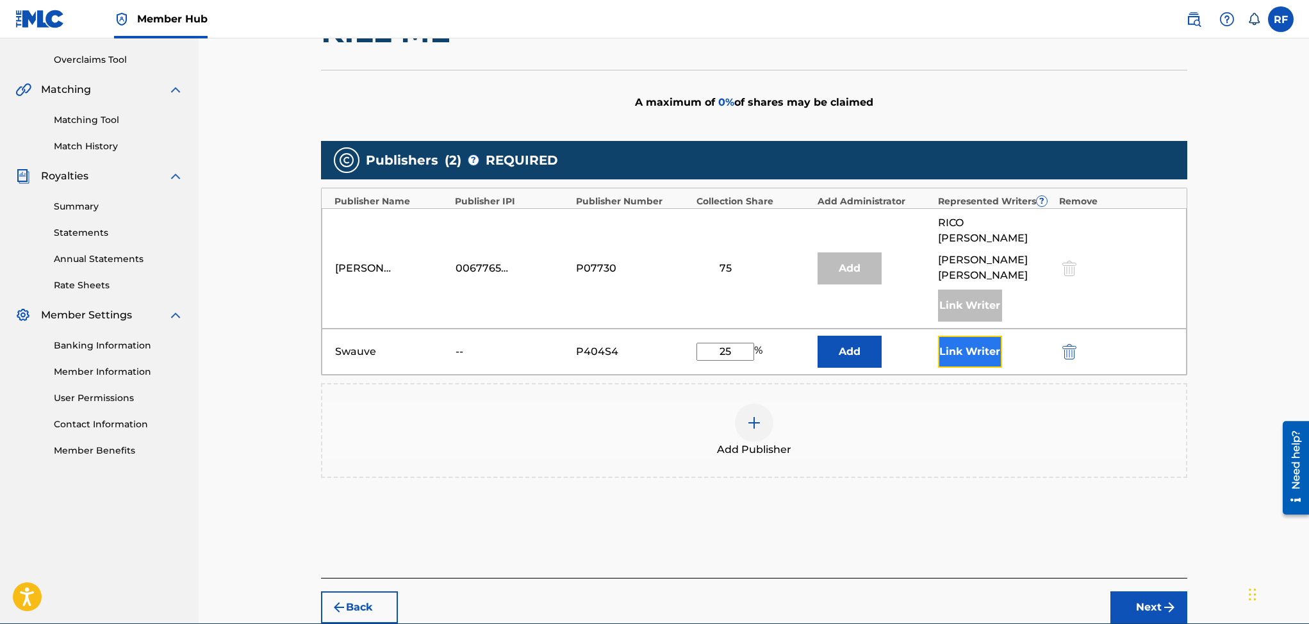
click at [981, 341] on button "Link Writer" at bounding box center [970, 352] width 64 height 32
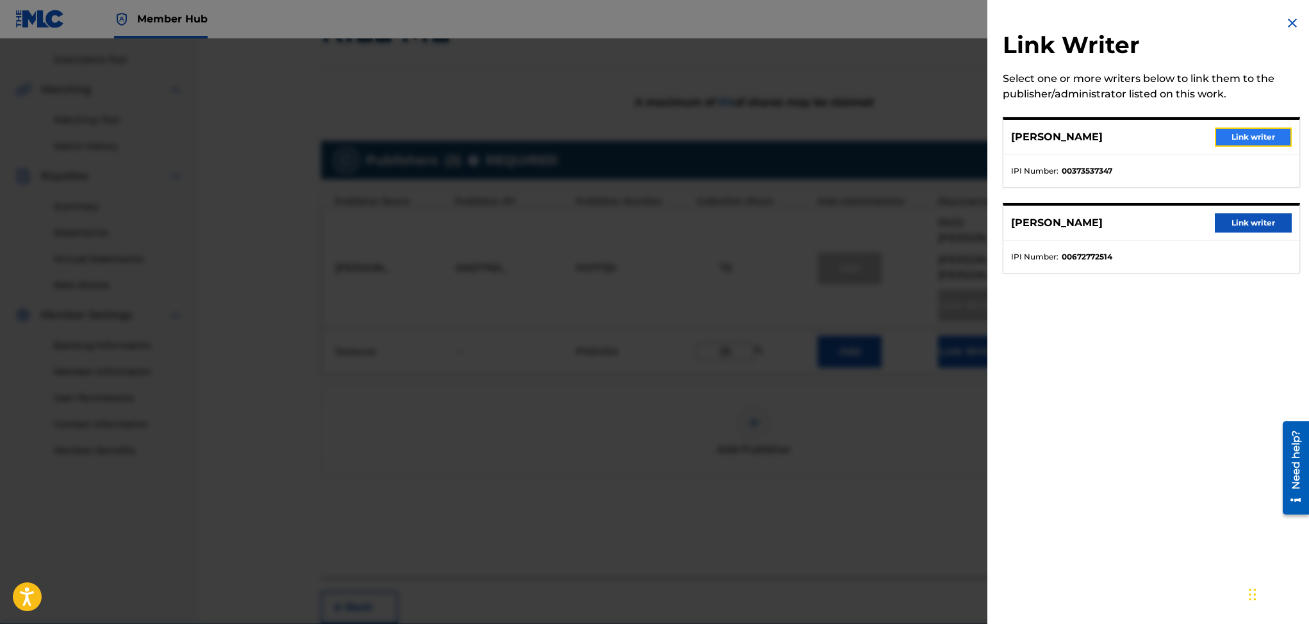
click at [1232, 135] on button "Link writer" at bounding box center [1253, 137] width 77 height 19
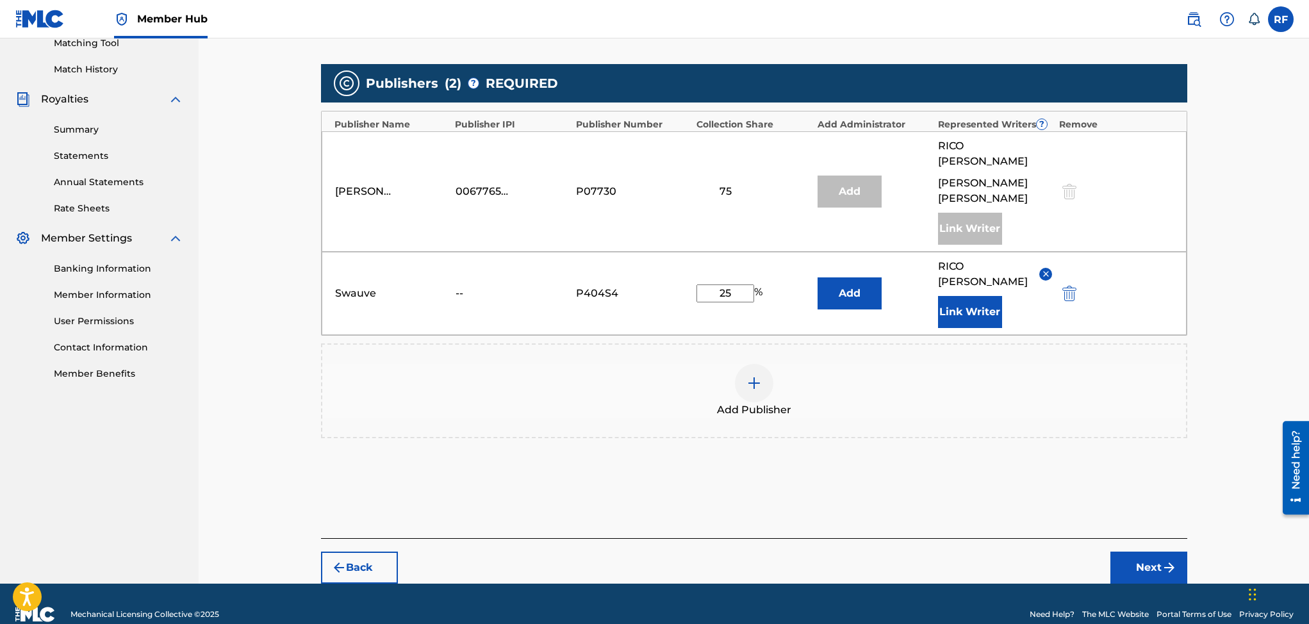
scroll to position [344, 0]
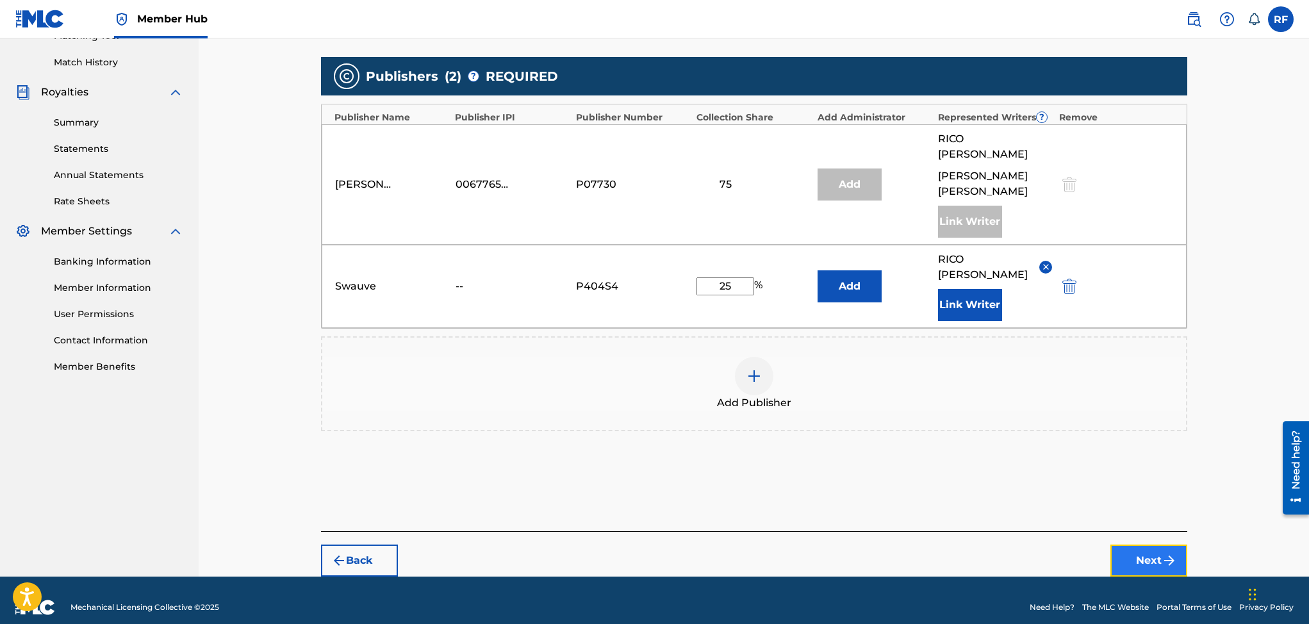
click at [1137, 549] on button "Next" at bounding box center [1148, 561] width 77 height 32
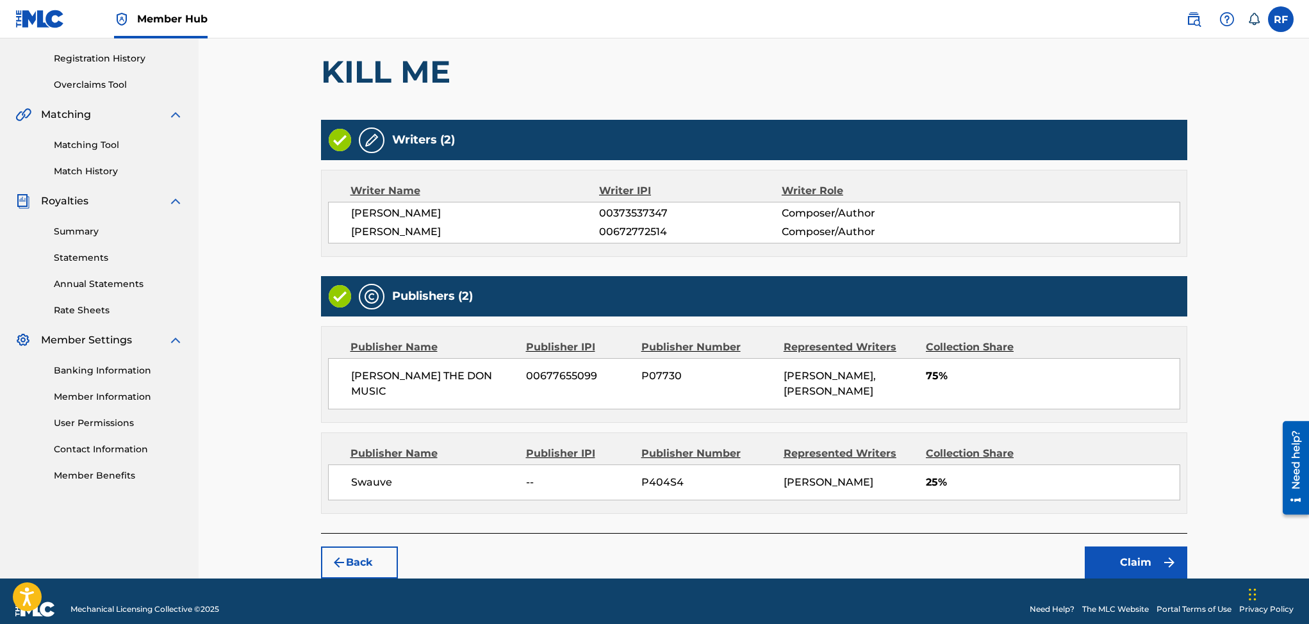
scroll to position [286, 0]
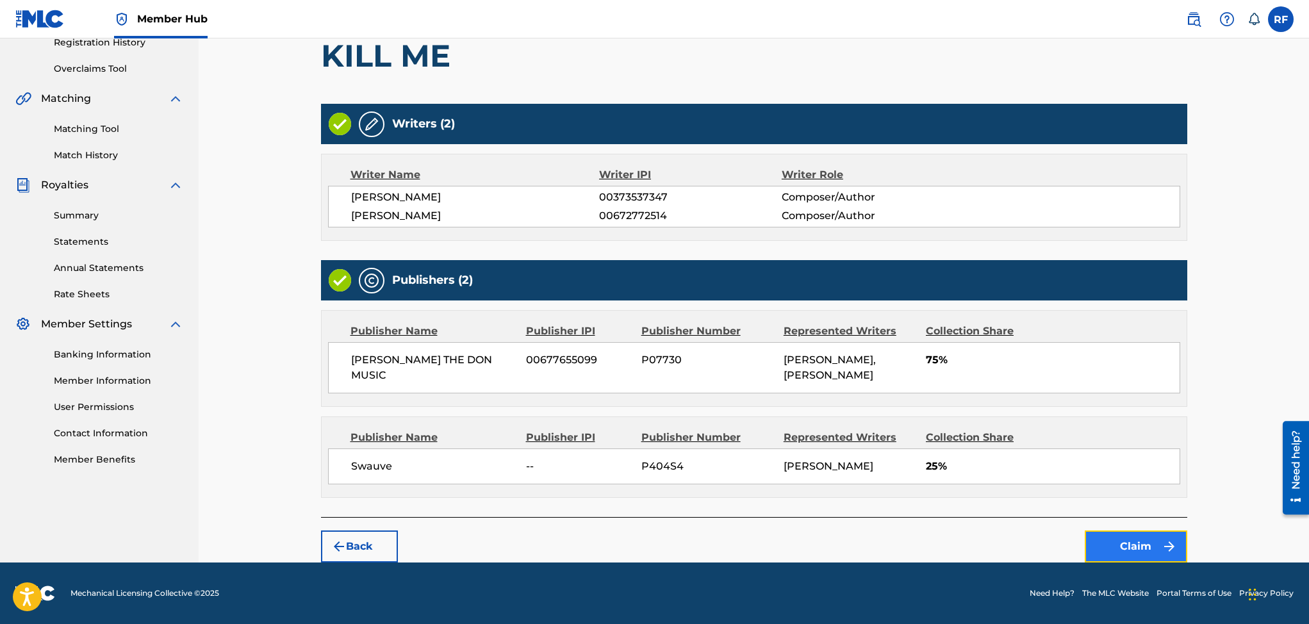
click at [1143, 544] on button "Claim" at bounding box center [1136, 547] width 103 height 32
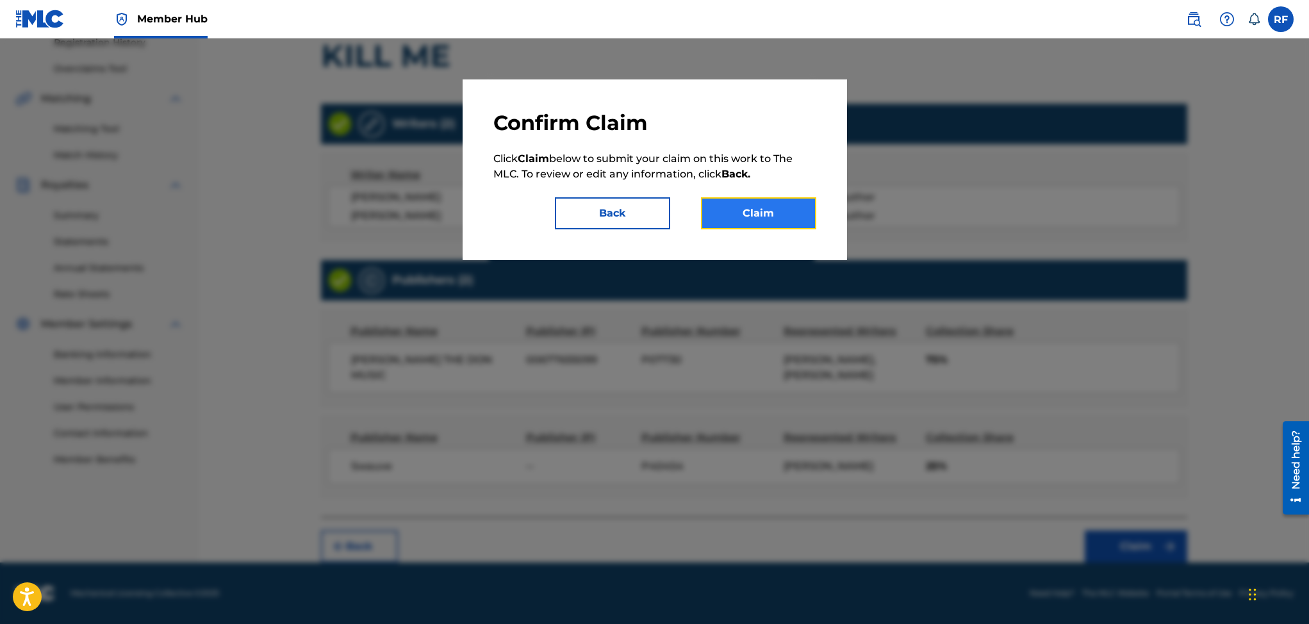
click at [727, 215] on button "Claim" at bounding box center [758, 213] width 115 height 32
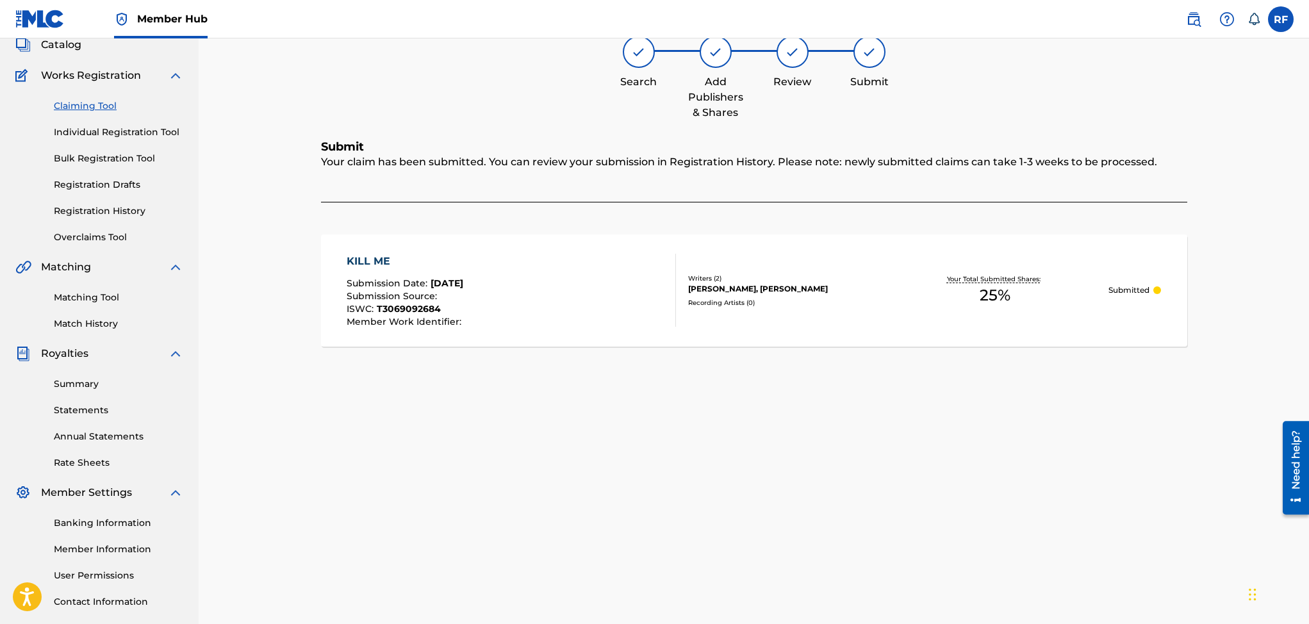
scroll to position [0, 0]
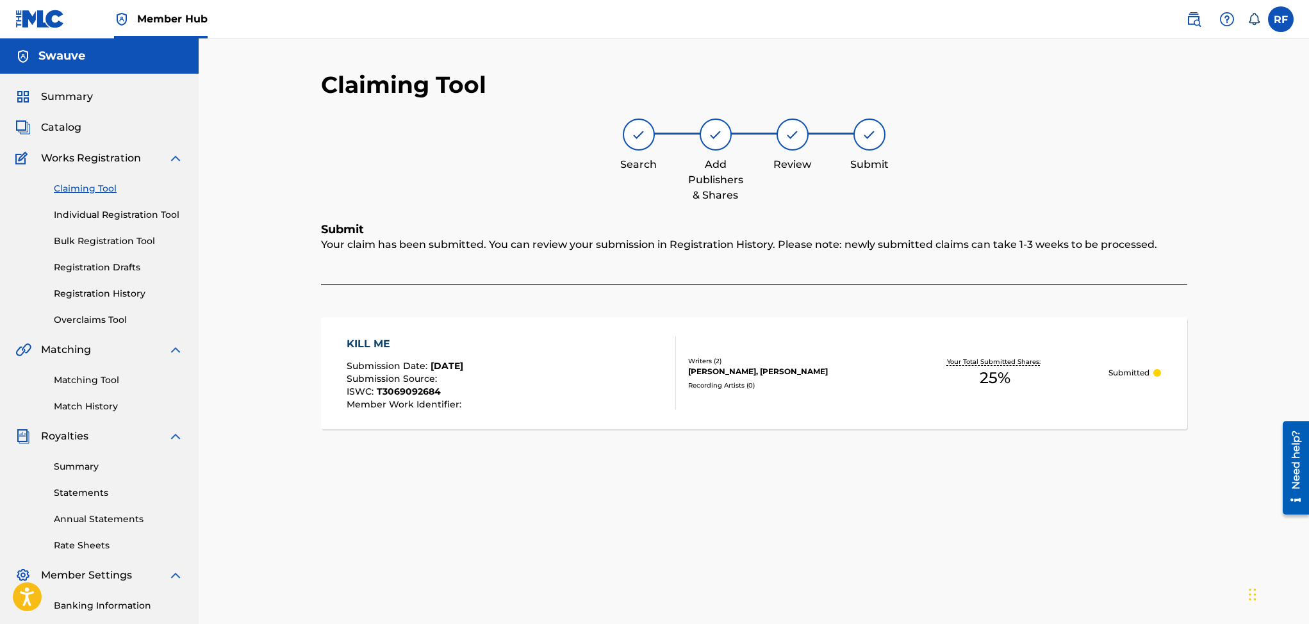
click at [90, 191] on link "Claiming Tool" at bounding box center [118, 188] width 129 height 13
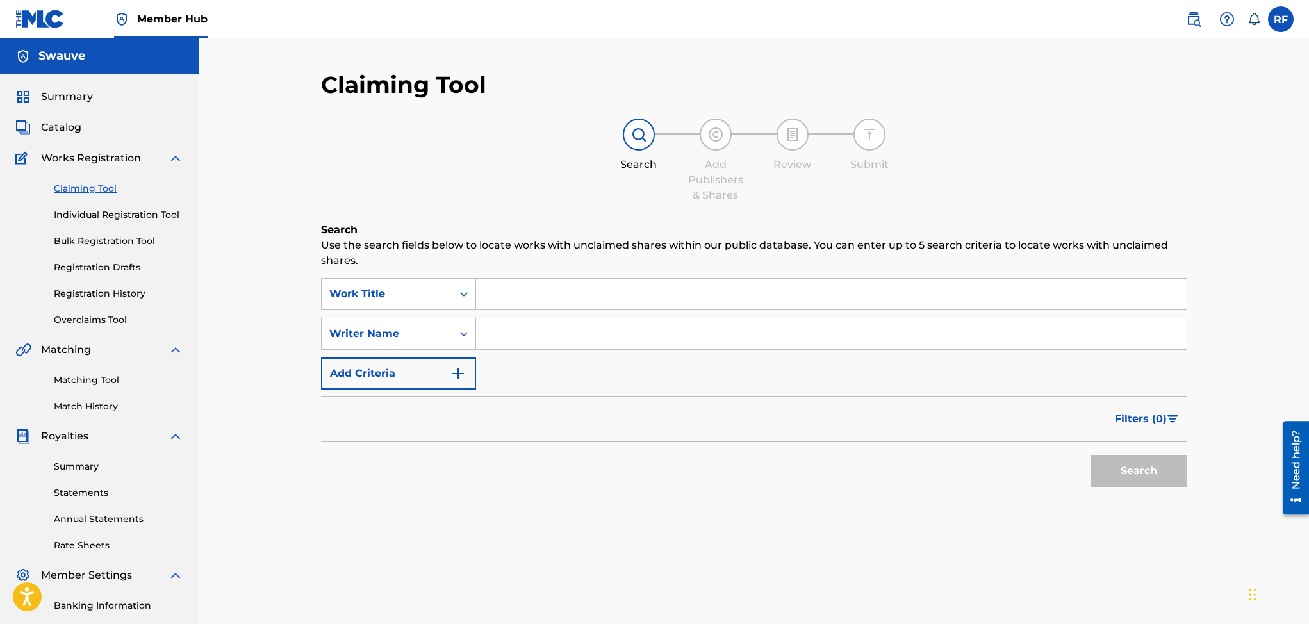
click at [545, 333] on input "Search Form" at bounding box center [831, 333] width 711 height 31
type input "[PERSON_NAME]"
click at [1158, 467] on button "Search" at bounding box center [1139, 471] width 96 height 32
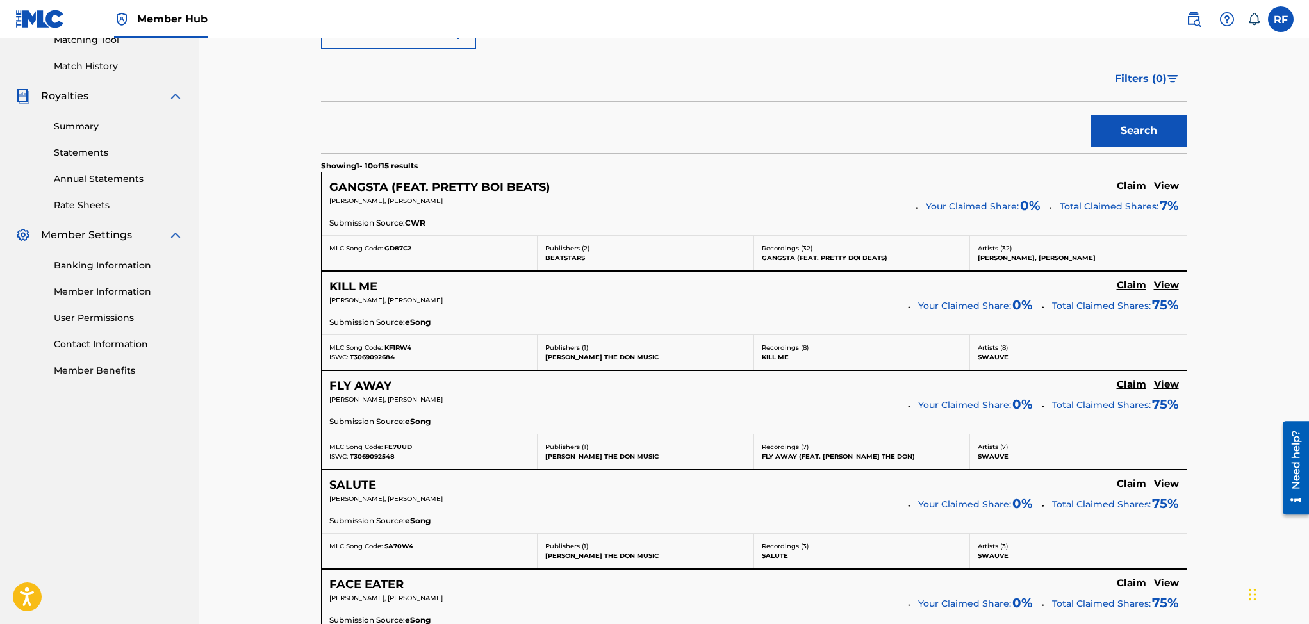
scroll to position [366, 0]
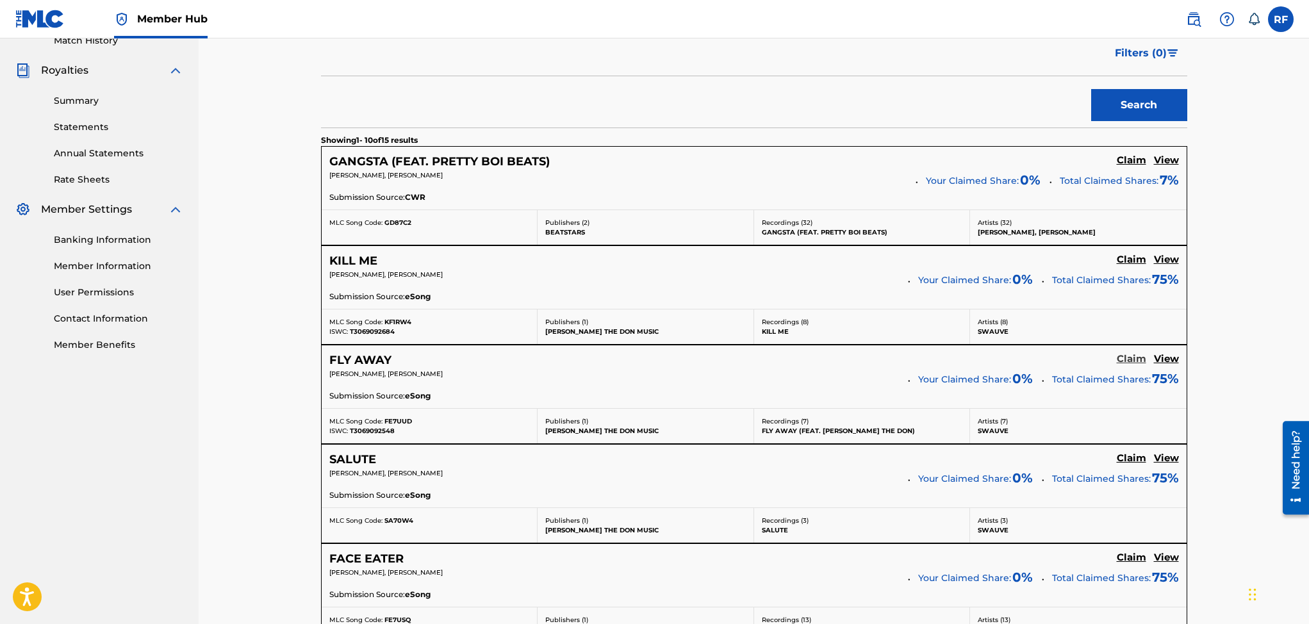
click at [1133, 363] on h5 "Claim" at bounding box center [1131, 359] width 29 height 12
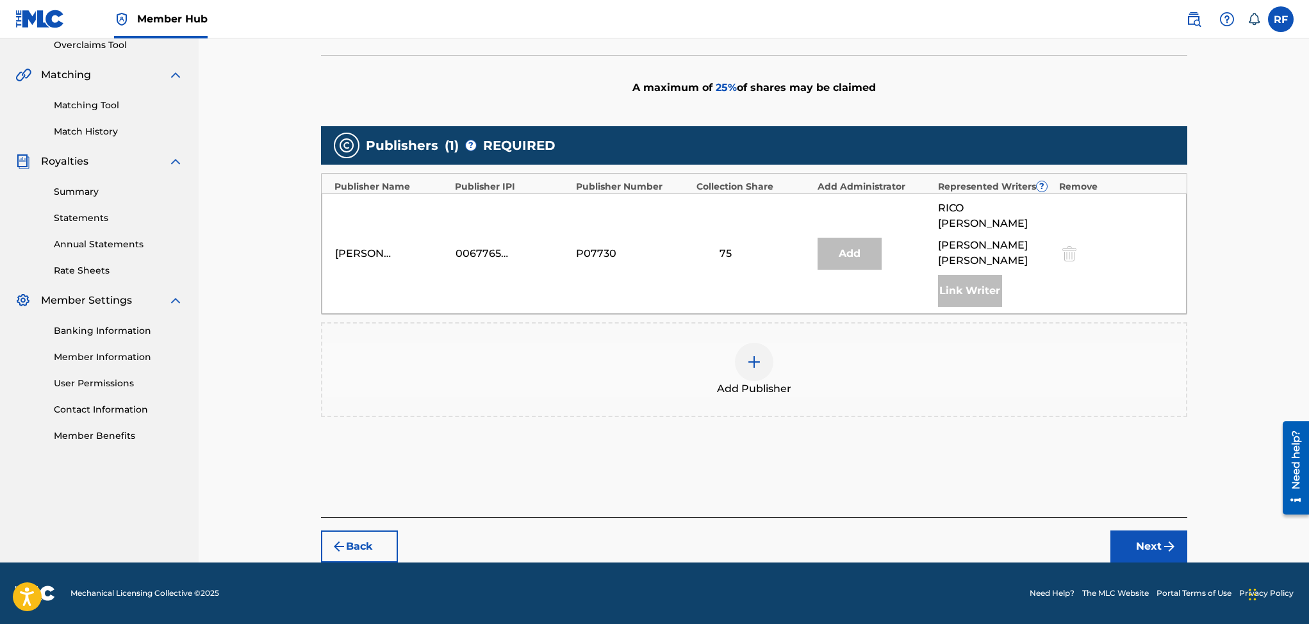
scroll to position [260, 0]
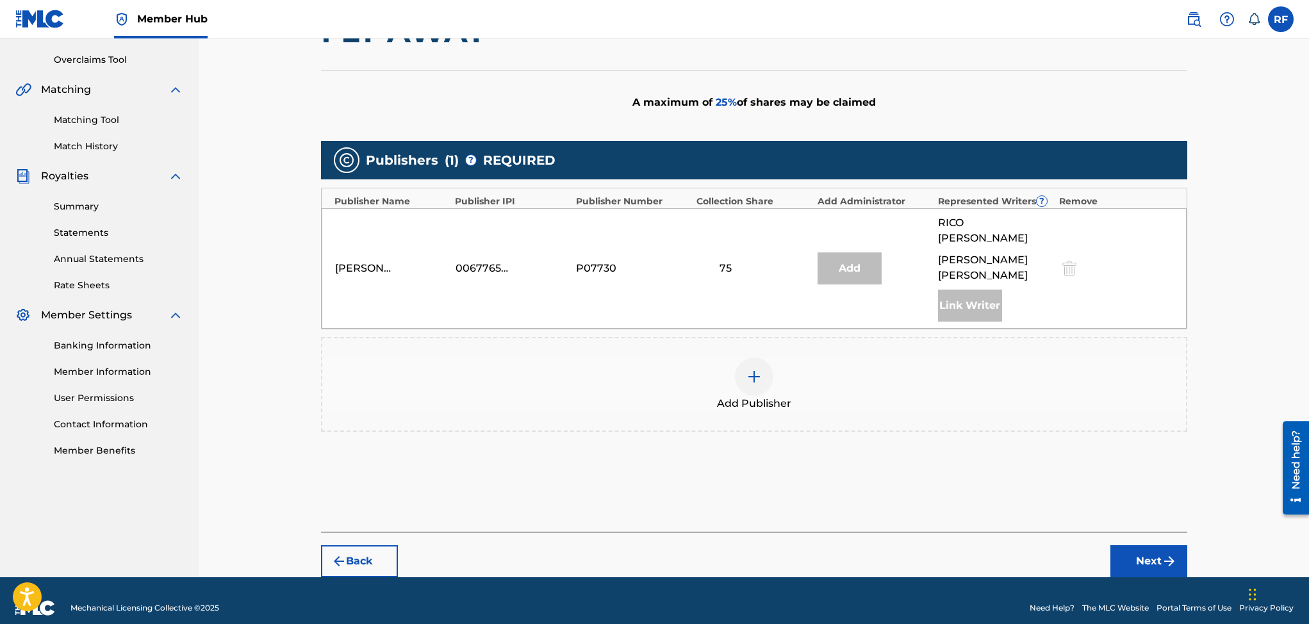
click at [755, 396] on span "Add Publisher" at bounding box center [754, 403] width 74 height 15
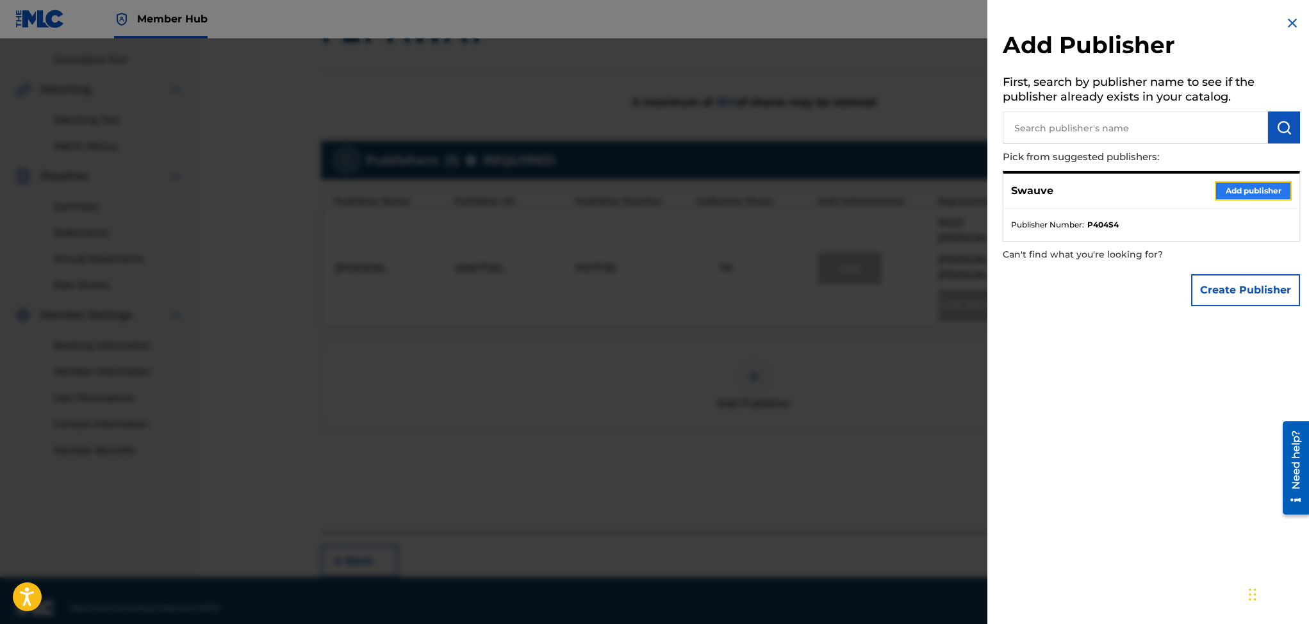
click at [1232, 190] on button "Add publisher" at bounding box center [1253, 190] width 77 height 19
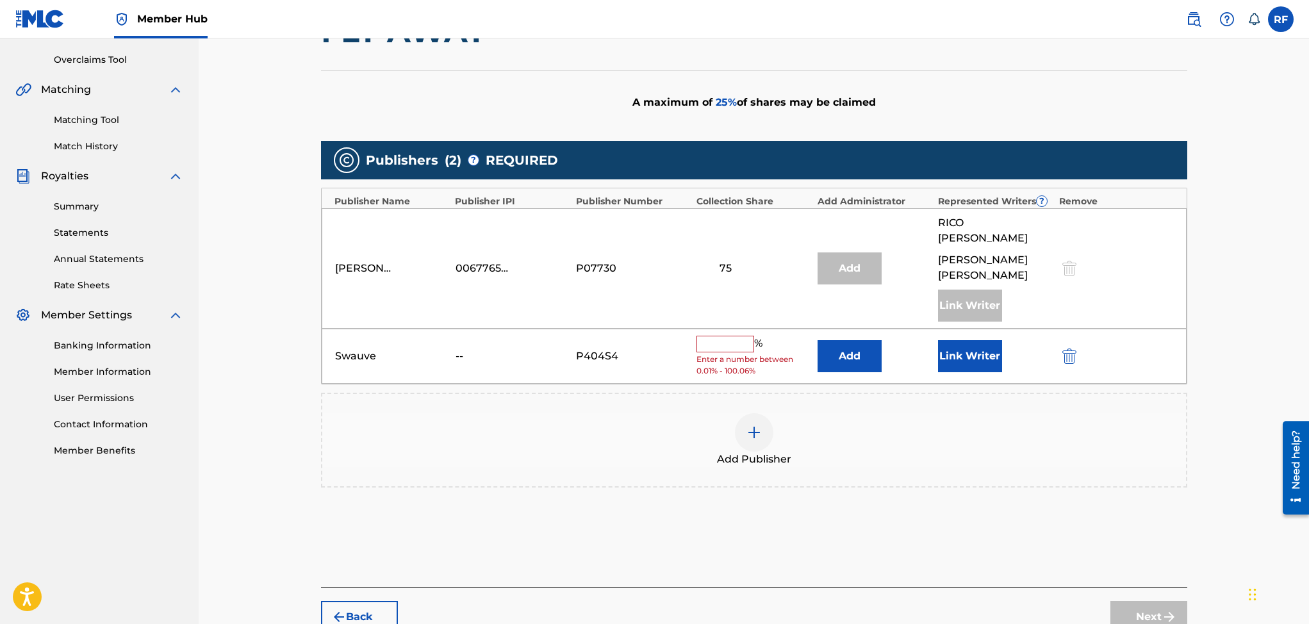
click at [713, 336] on input "text" at bounding box center [726, 344] width 58 height 17
type input "25"
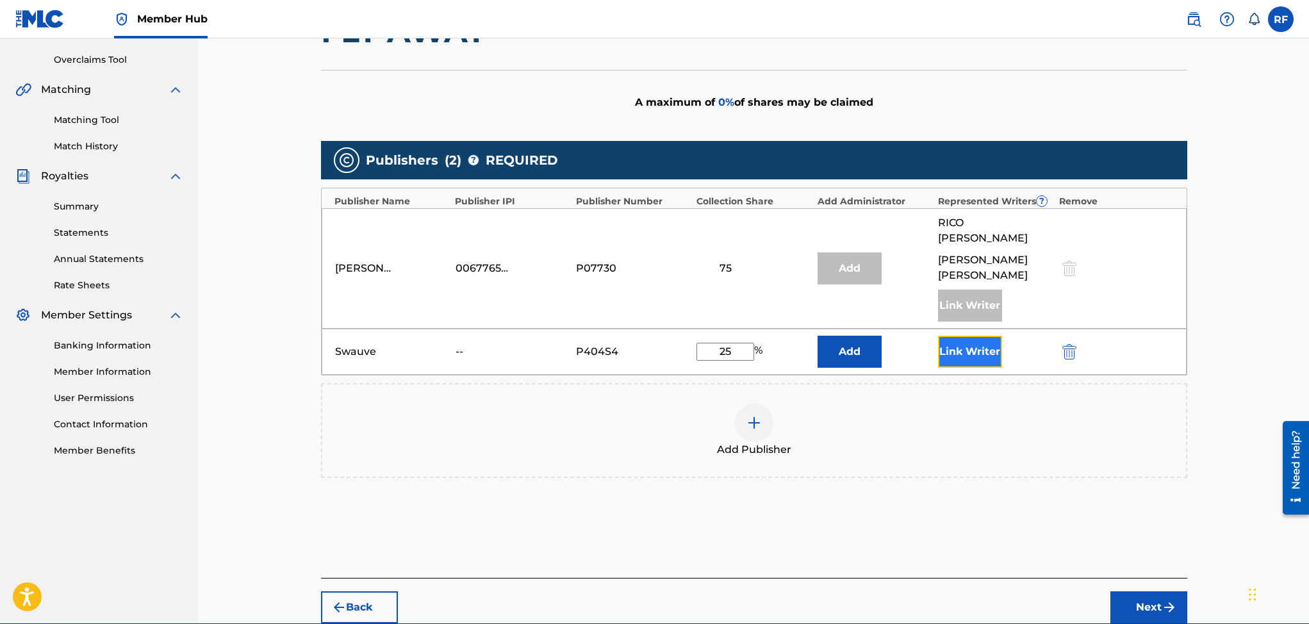
click at [979, 336] on button "Link Writer" at bounding box center [970, 352] width 64 height 32
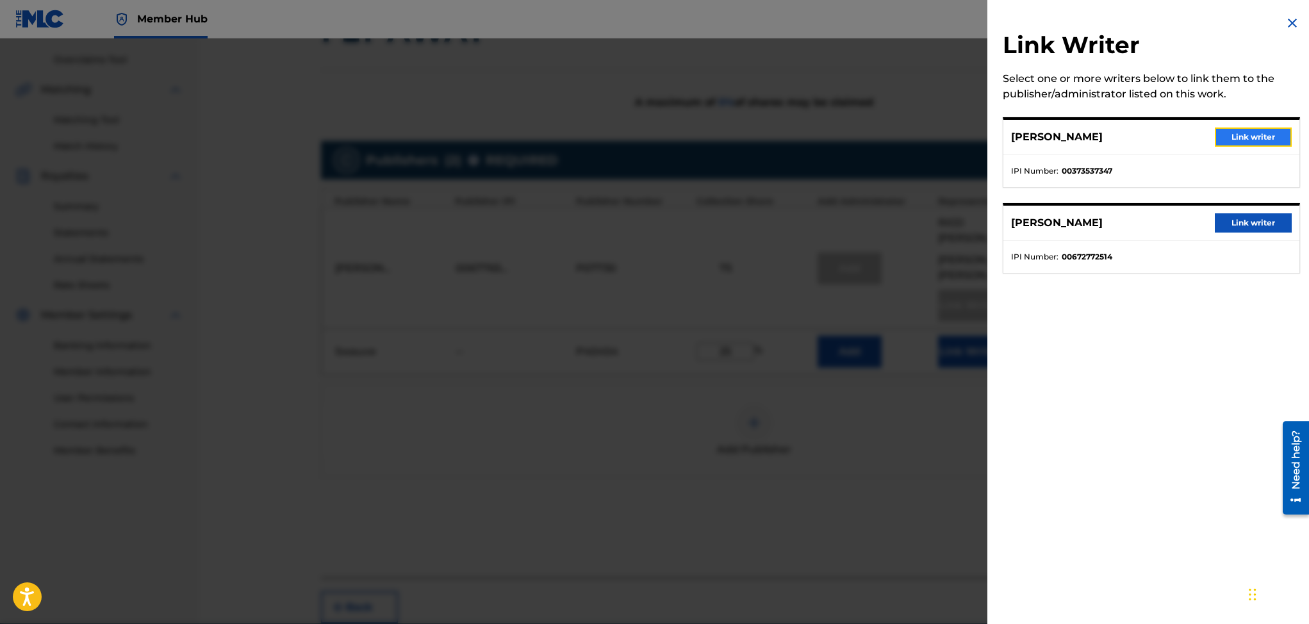
click at [1248, 136] on button "Link writer" at bounding box center [1253, 137] width 77 height 19
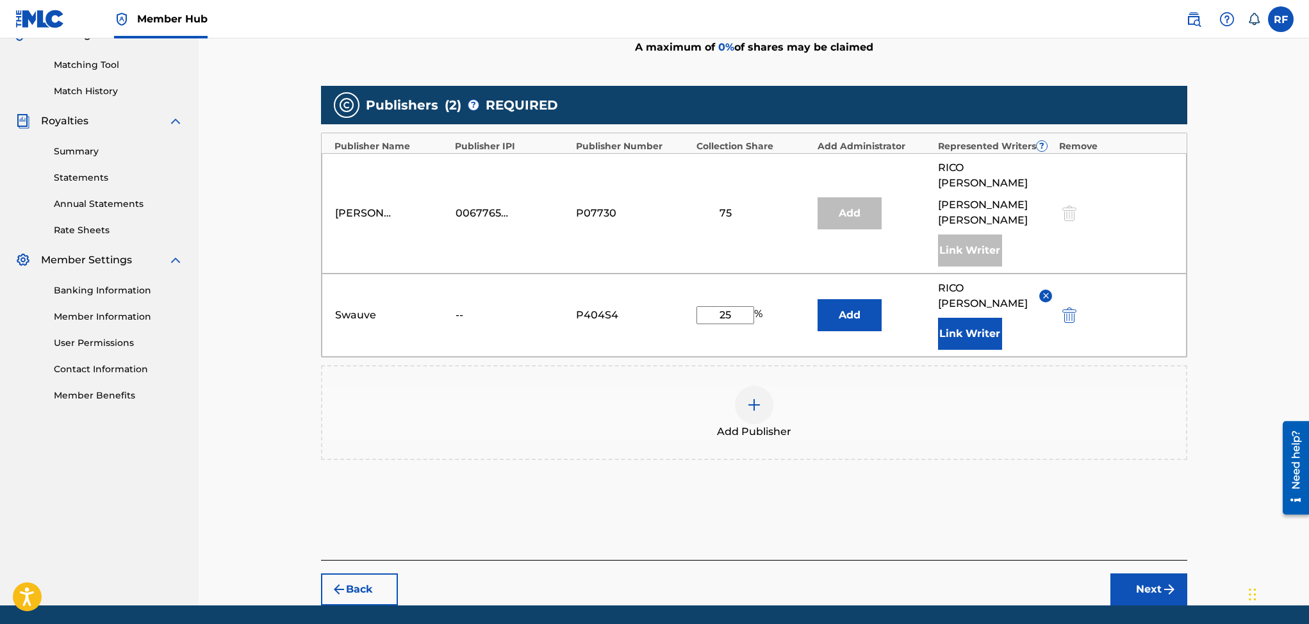
scroll to position [344, 0]
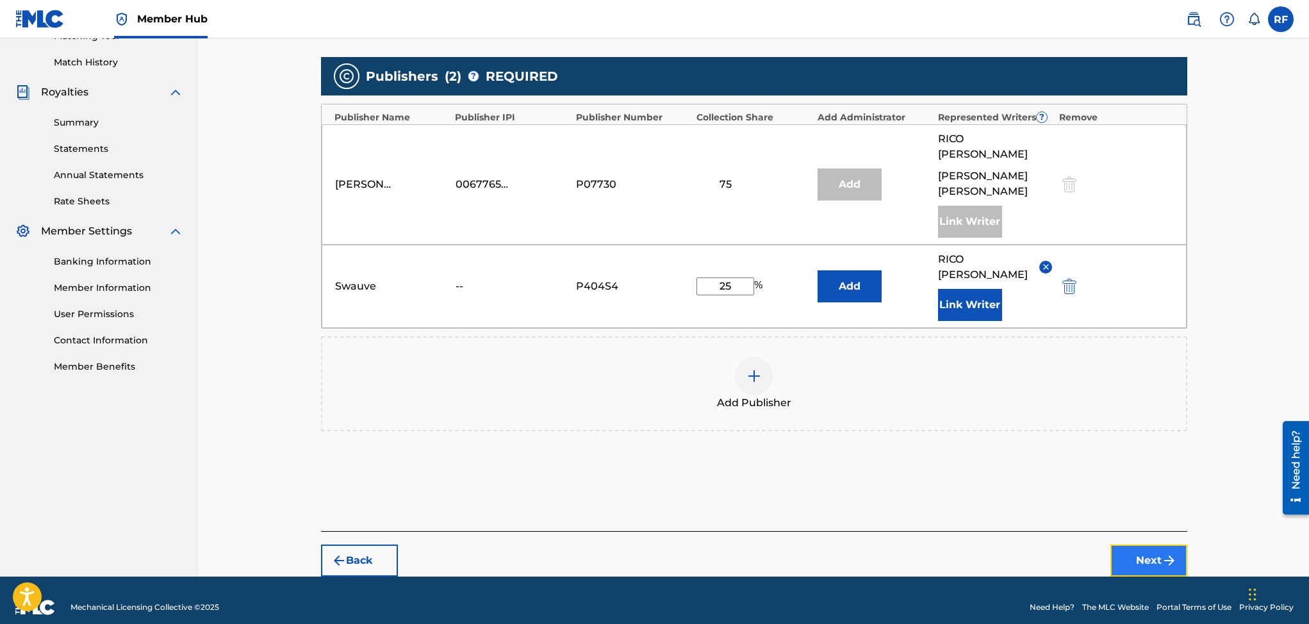
click at [1134, 554] on button "Next" at bounding box center [1148, 561] width 77 height 32
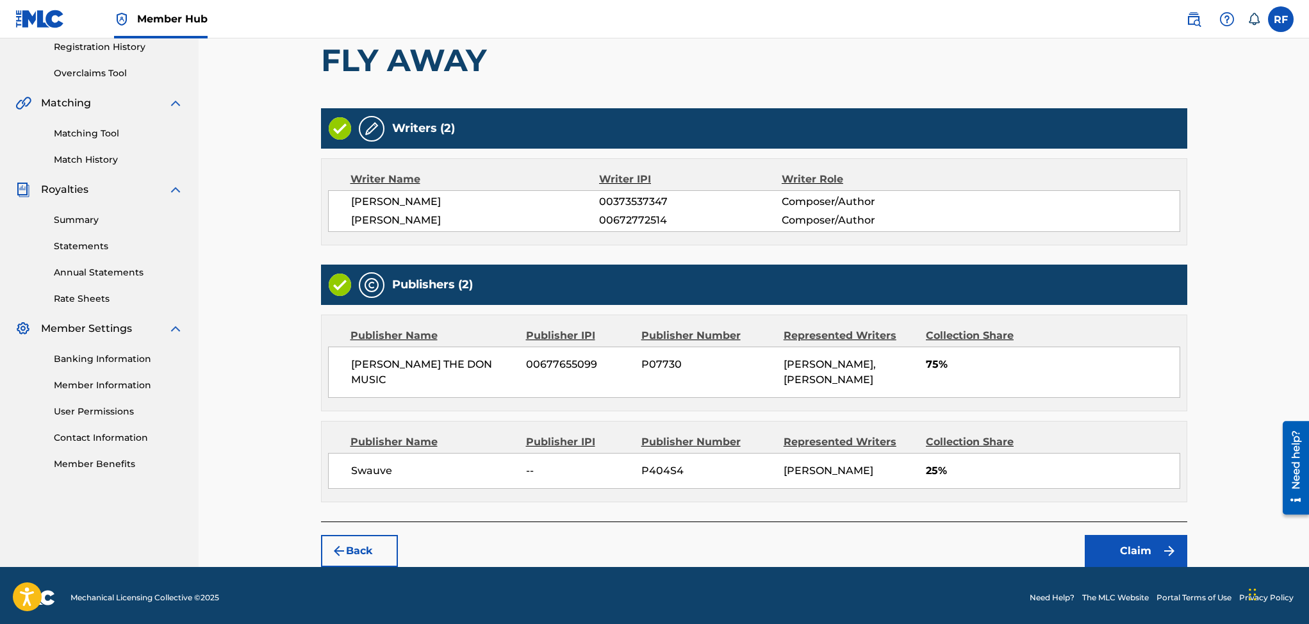
scroll to position [286, 0]
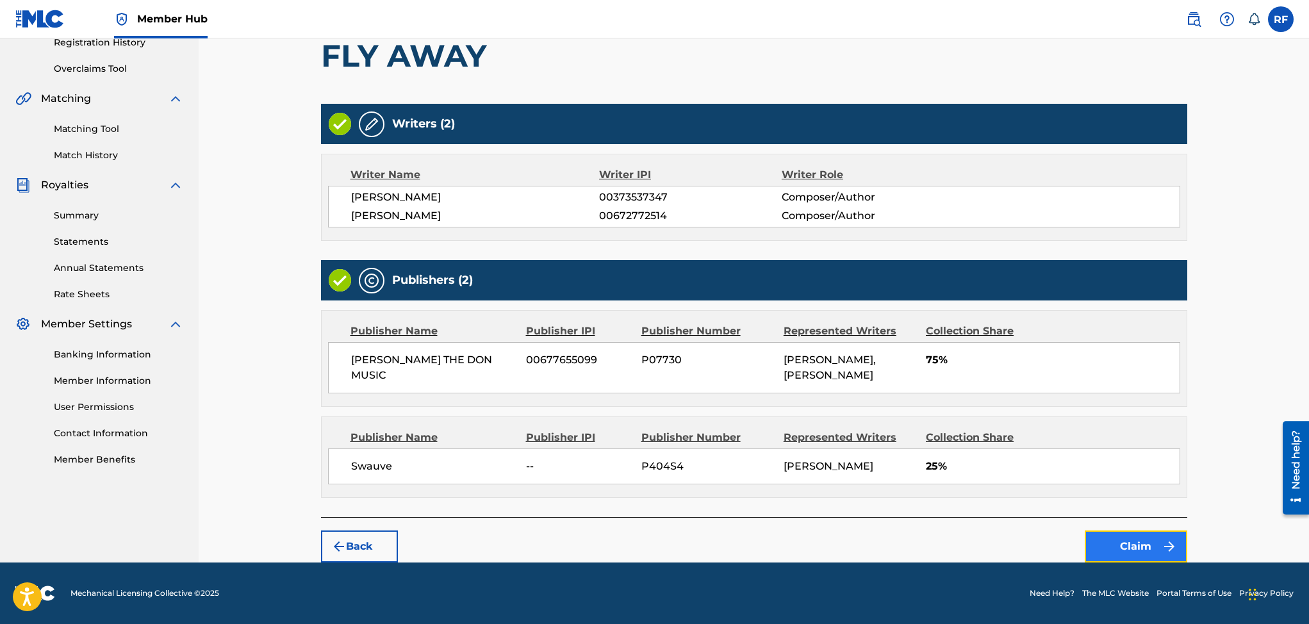
click at [1167, 540] on img "submit" at bounding box center [1169, 546] width 15 height 15
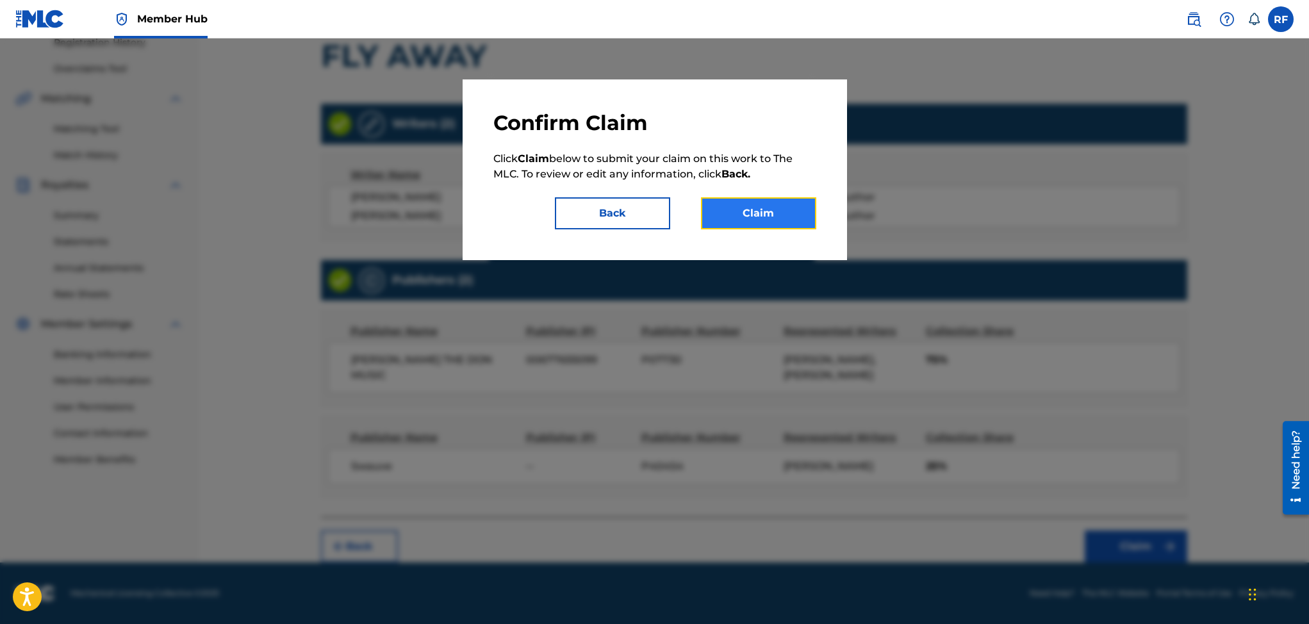
click at [736, 207] on button "Claim" at bounding box center [758, 213] width 115 height 32
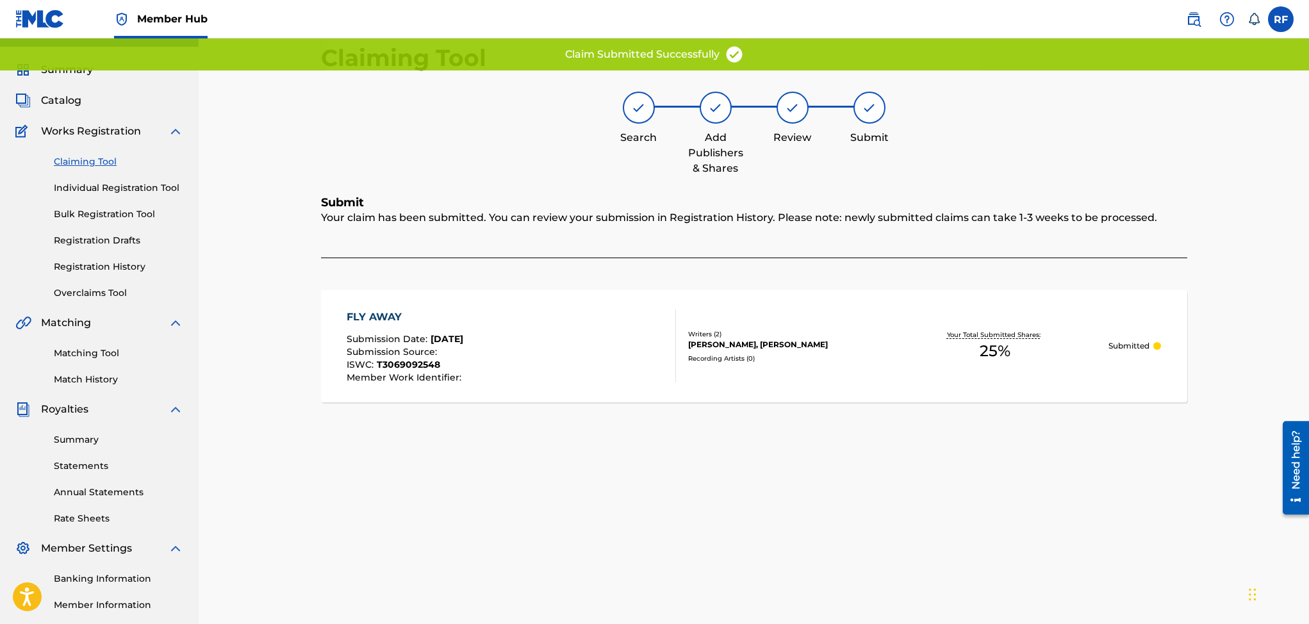
scroll to position [0, 0]
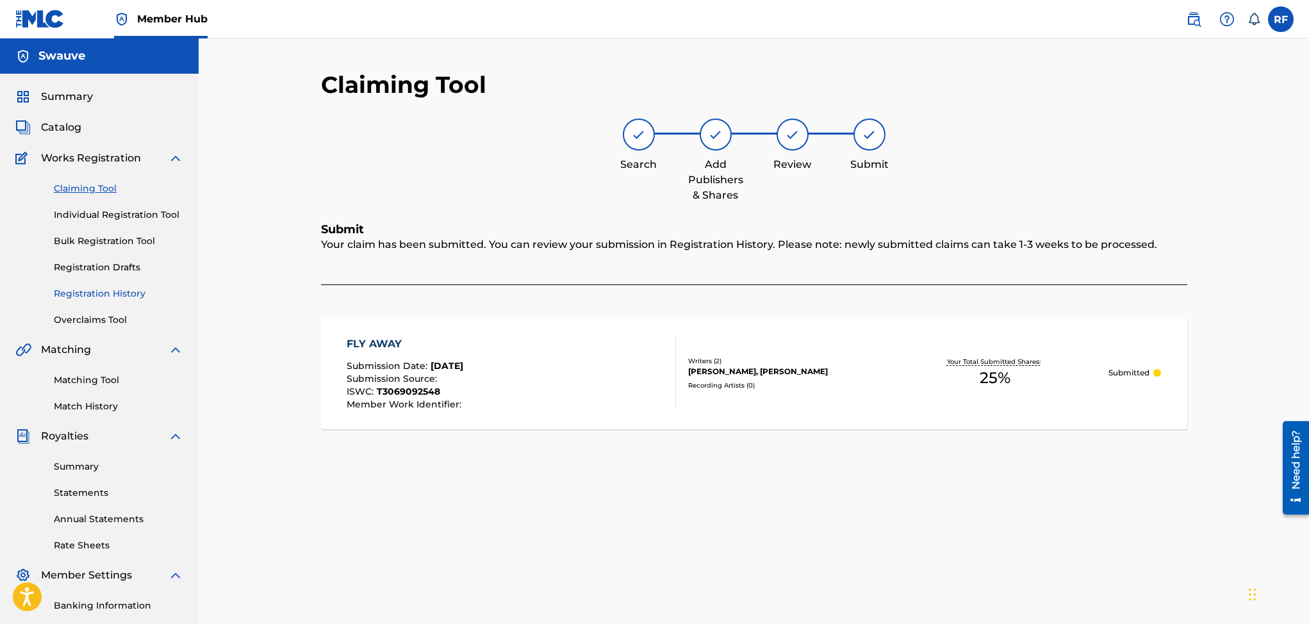
click at [87, 288] on link "Registration History" at bounding box center [118, 293] width 129 height 13
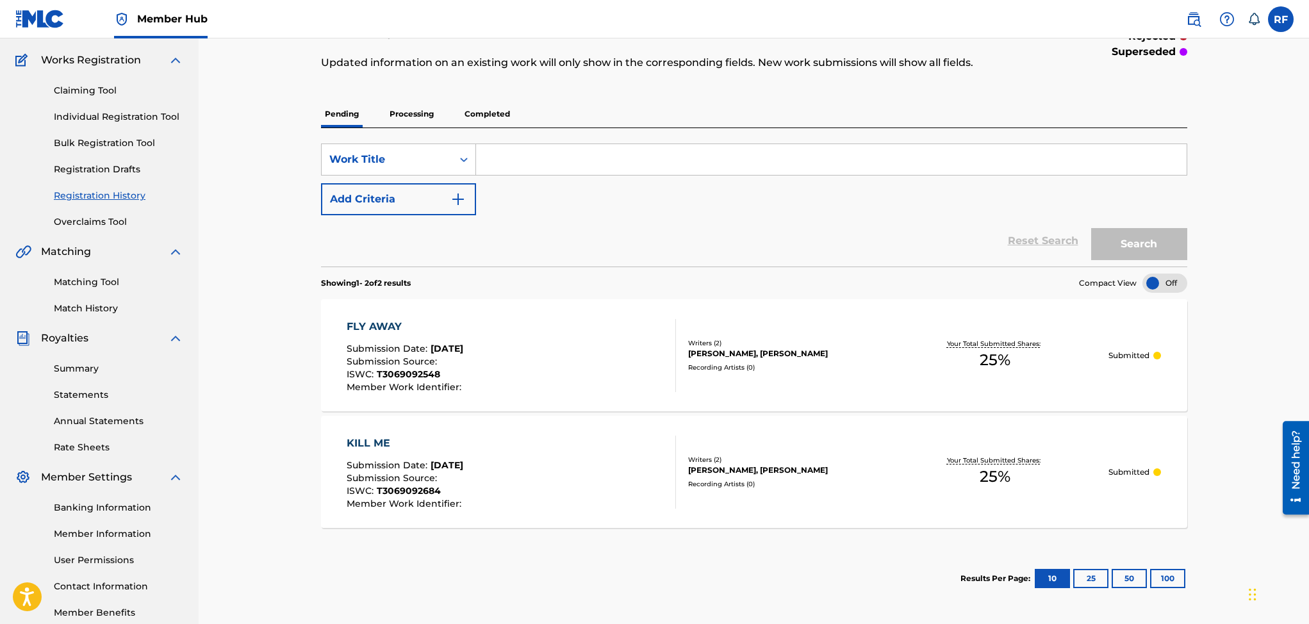
scroll to position [154, 0]
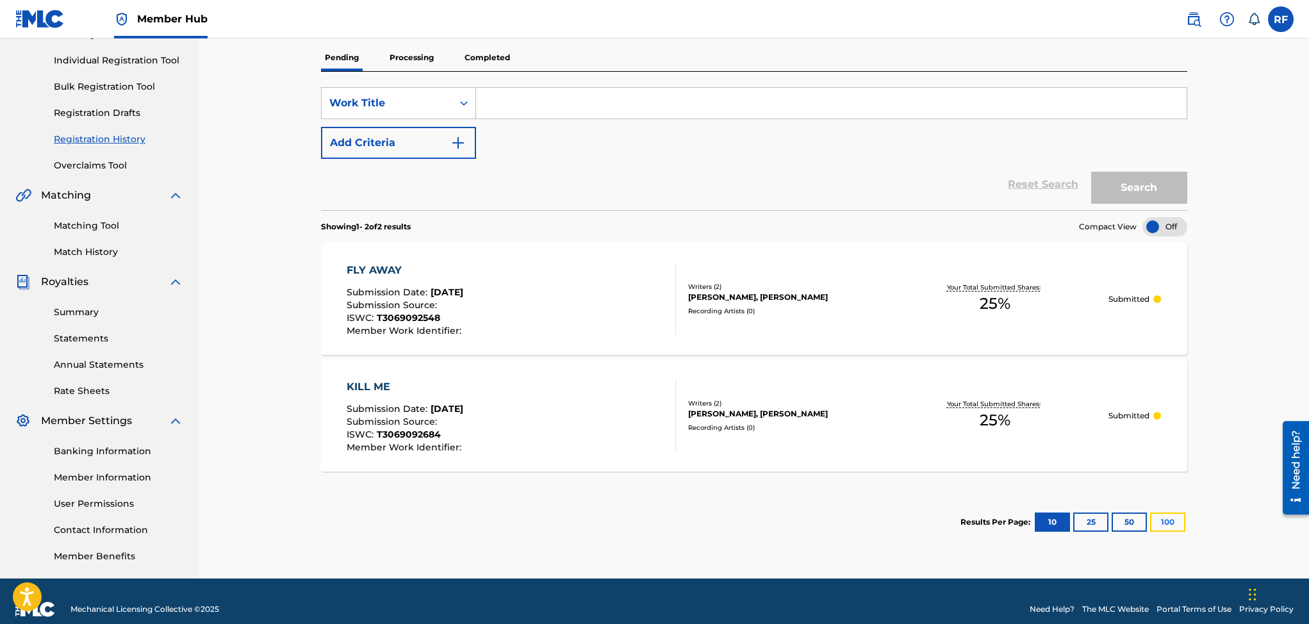
click at [1157, 526] on button "100" at bounding box center [1167, 522] width 35 height 19
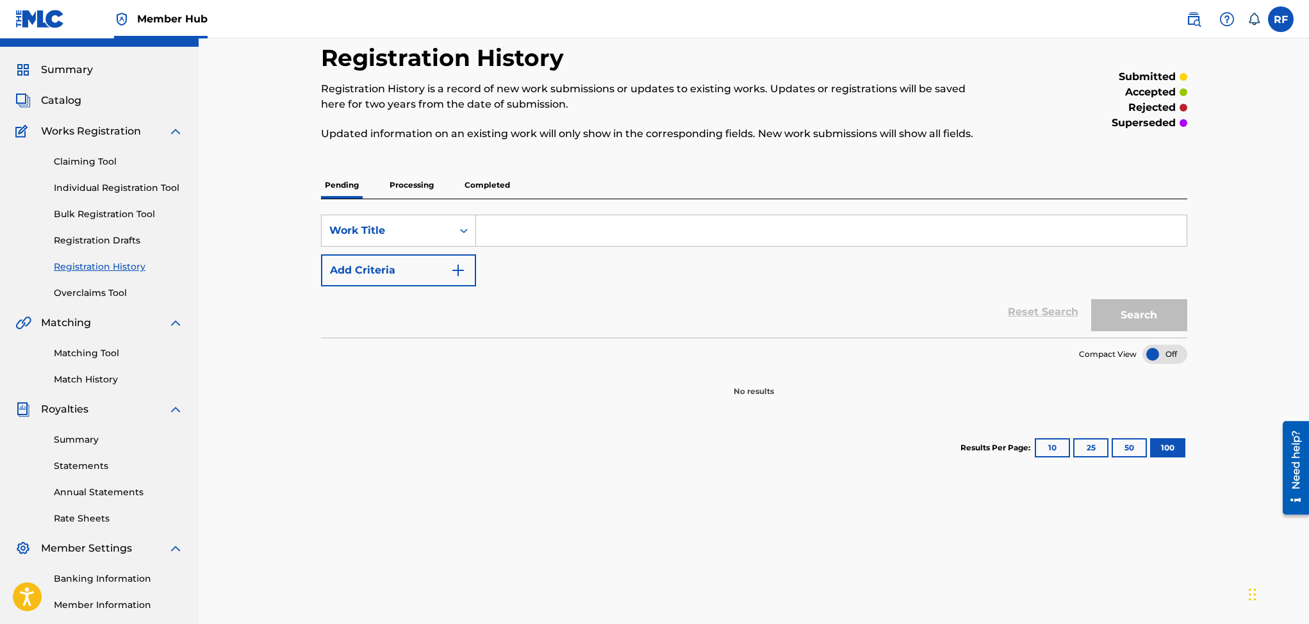
scroll to position [8, 0]
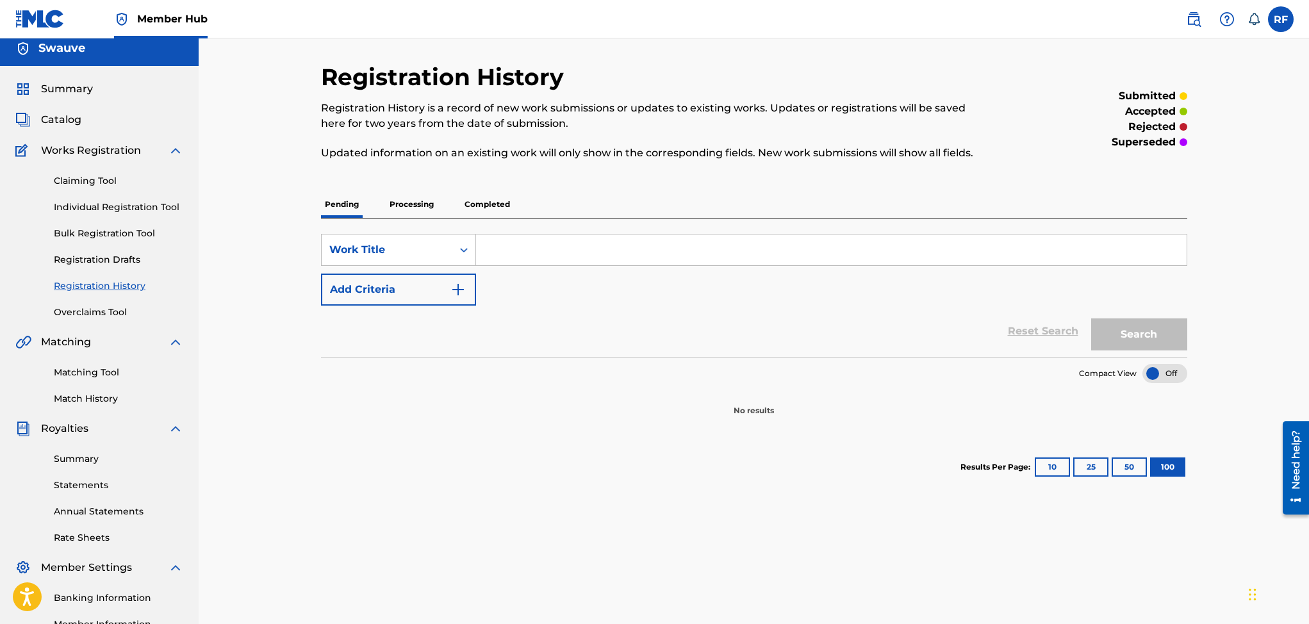
click at [404, 205] on p "Processing" at bounding box center [412, 204] width 52 height 27
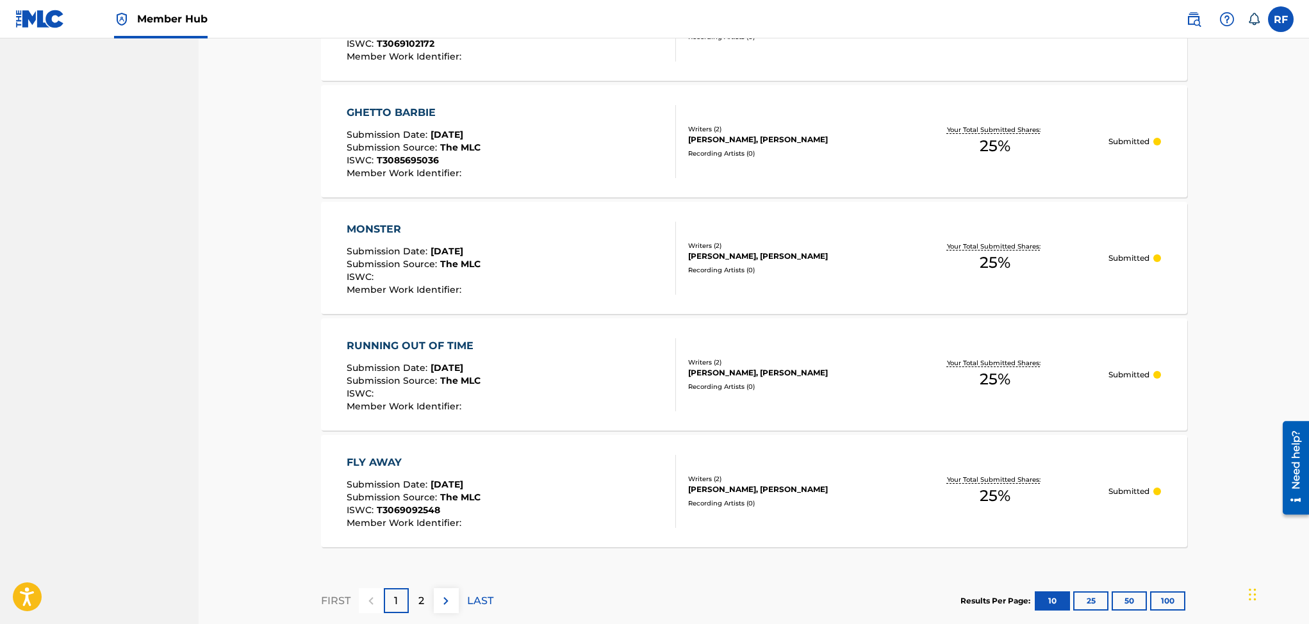
scroll to position [1083, 0]
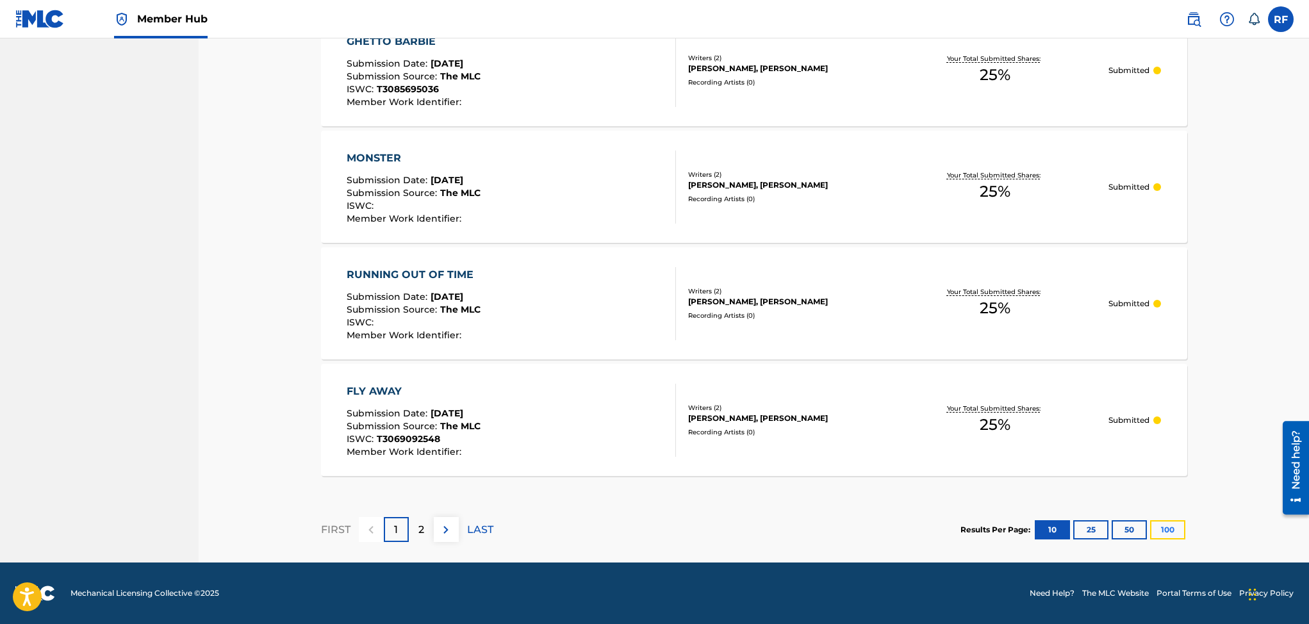
click at [1169, 531] on button "100" at bounding box center [1167, 529] width 35 height 19
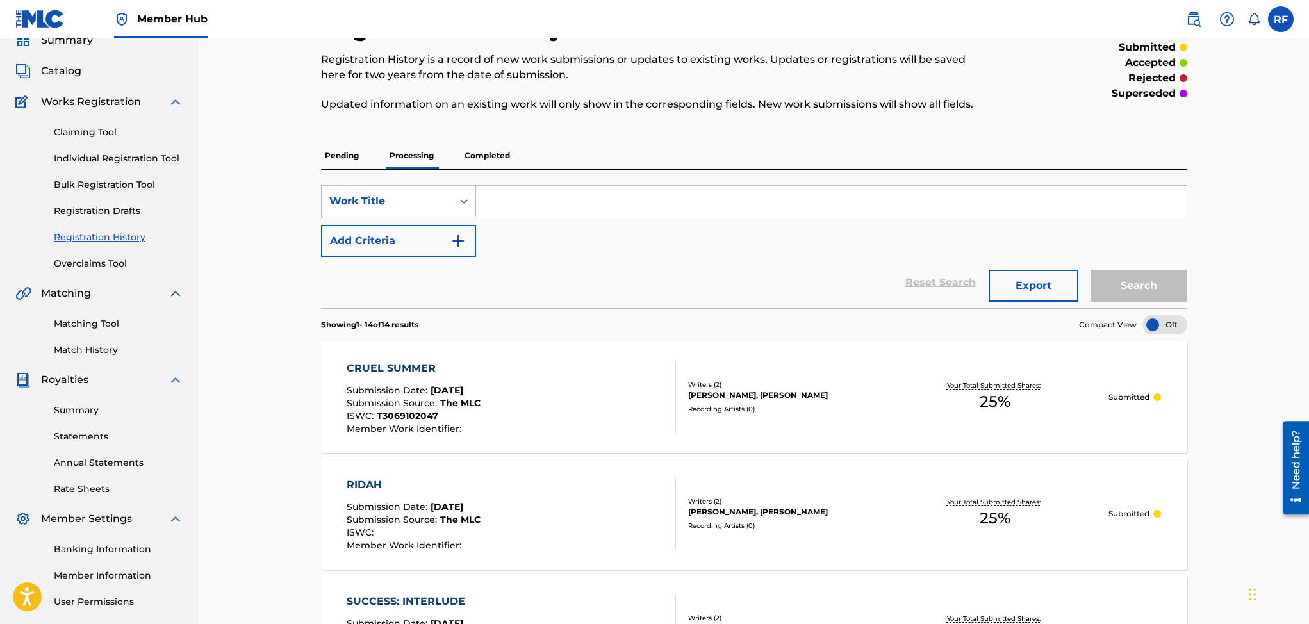
scroll to position [43, 0]
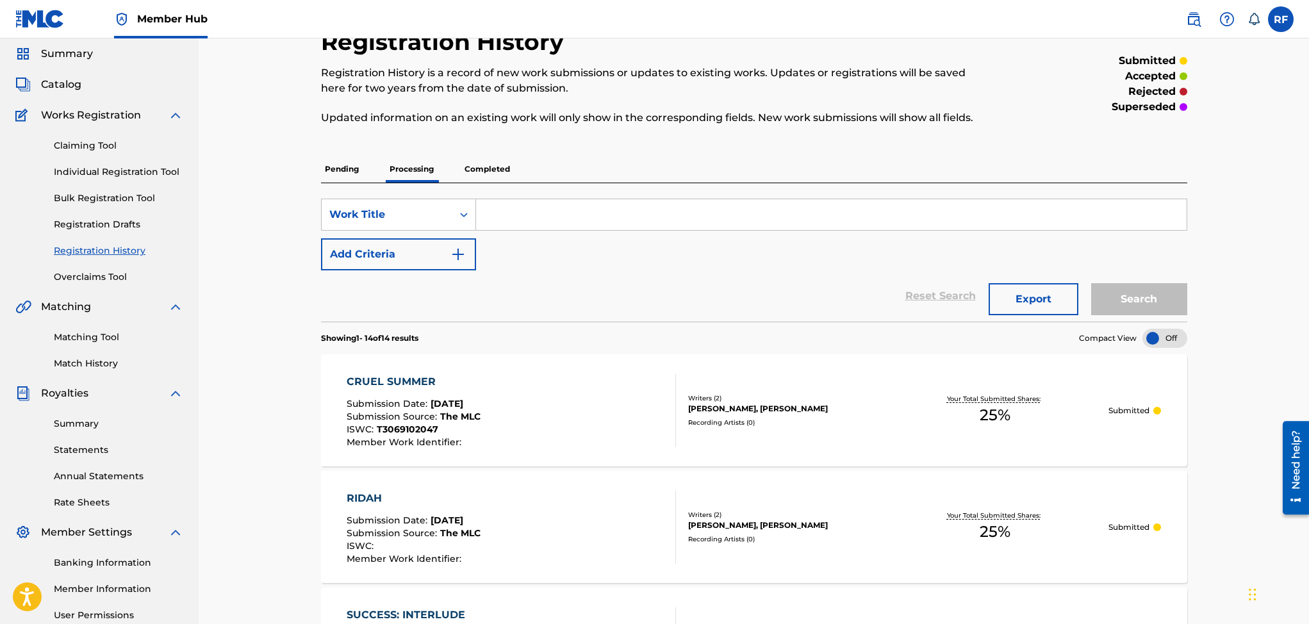
click at [332, 168] on p "Pending" at bounding box center [342, 169] width 42 height 27
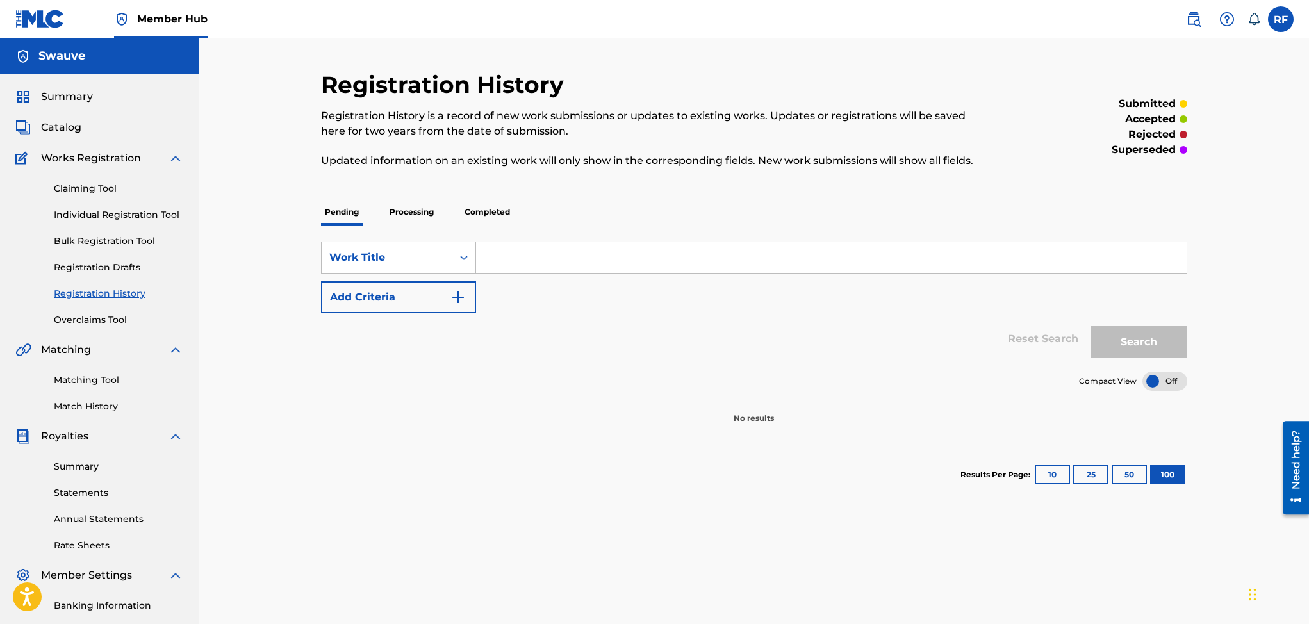
click at [495, 212] on p "Completed" at bounding box center [487, 212] width 53 height 27
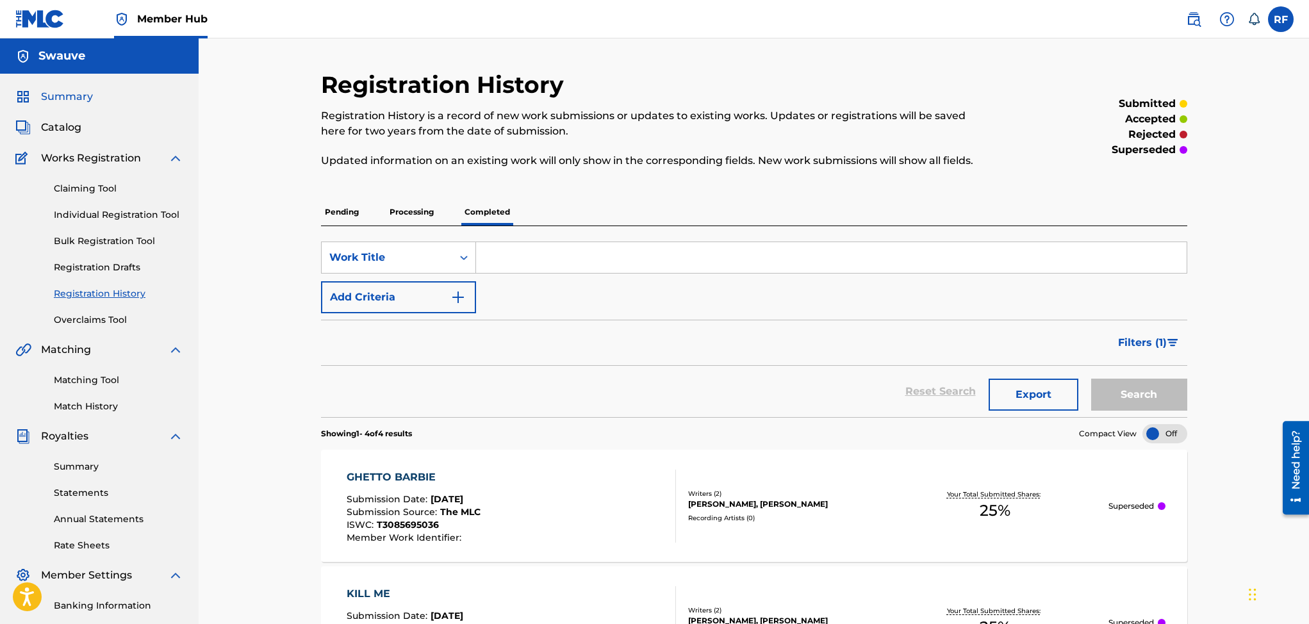
click at [63, 93] on span "Summary" at bounding box center [67, 96] width 52 height 15
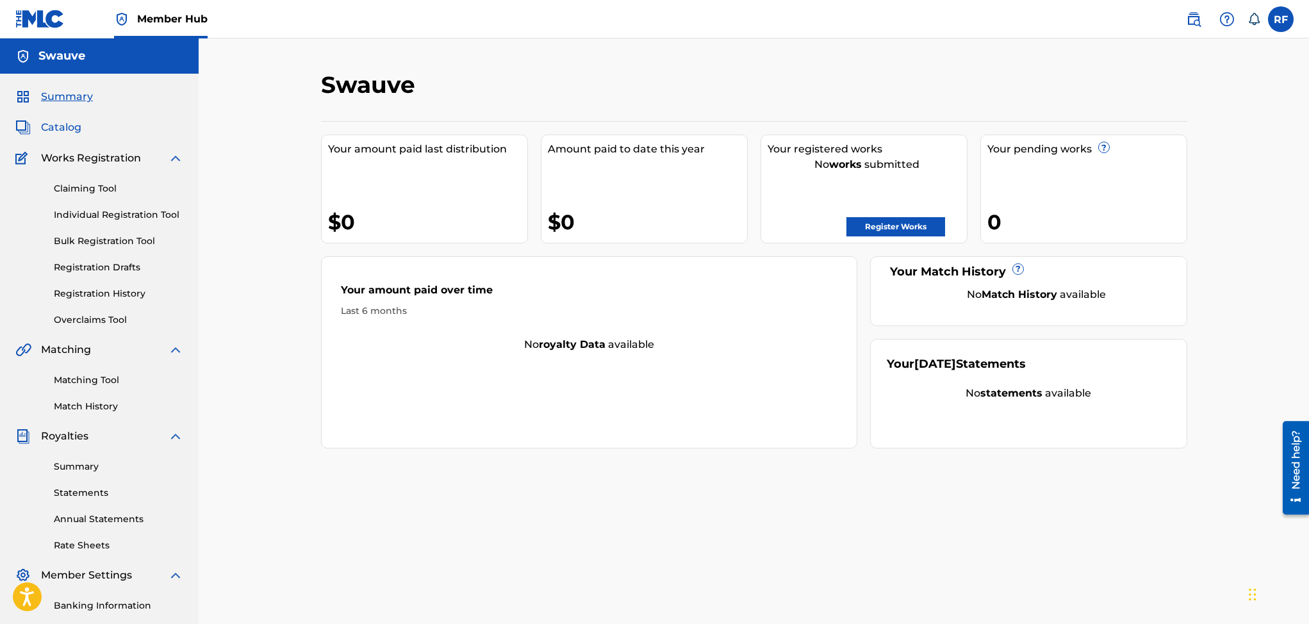
click at [57, 129] on span "Catalog" at bounding box center [61, 127] width 40 height 15
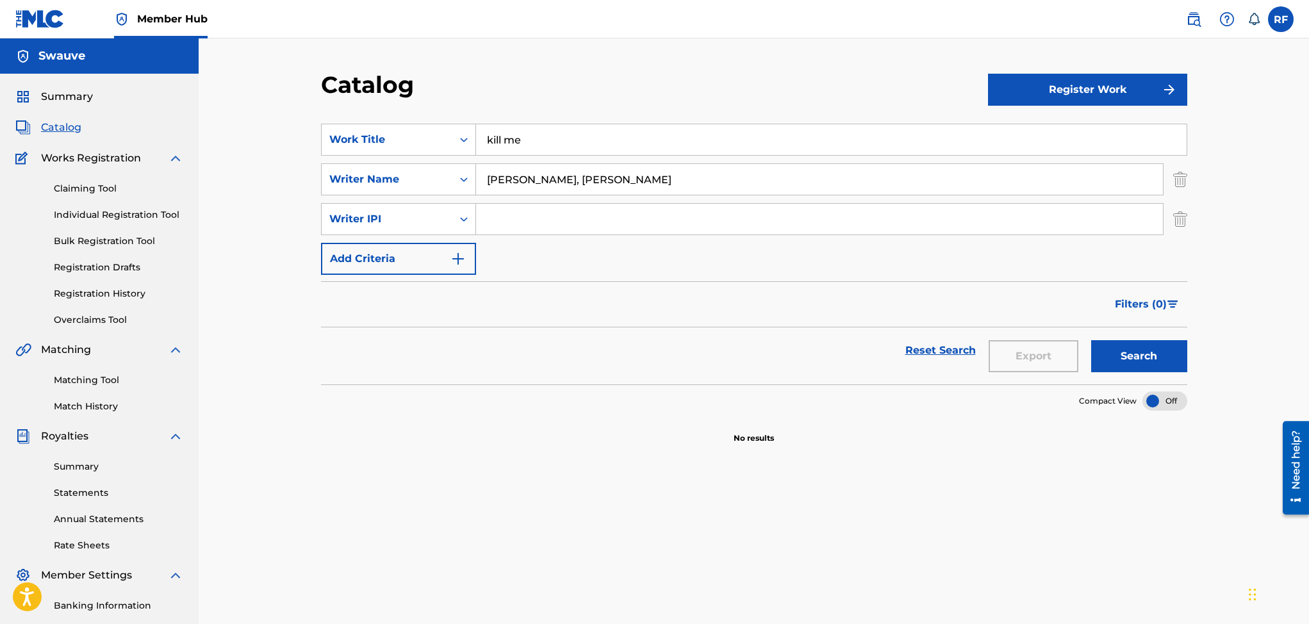
click at [661, 184] on input "[PERSON_NAME], [PERSON_NAME]" at bounding box center [819, 179] width 687 height 31
type input "A"
click at [531, 135] on input "kill me" at bounding box center [831, 139] width 711 height 31
type input "k"
click at [1137, 359] on button "Search" at bounding box center [1139, 356] width 96 height 32
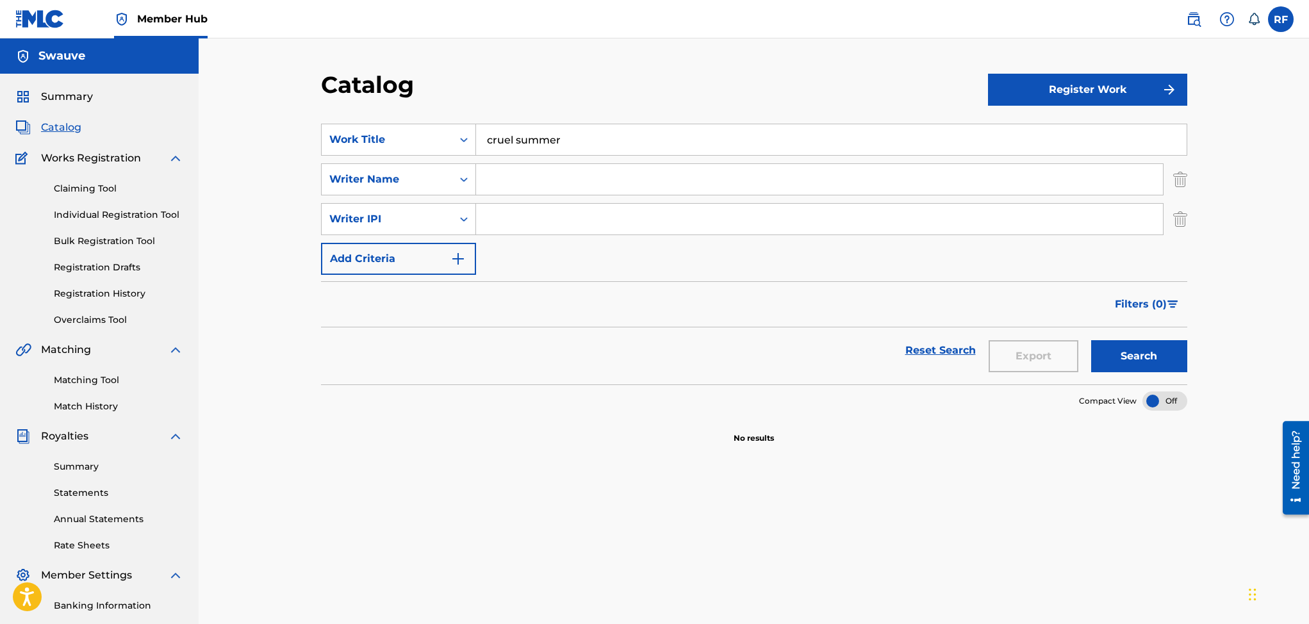
click at [588, 144] on input "cruel summer" at bounding box center [831, 139] width 711 height 31
type input "c"
click at [104, 290] on link "Registration History" at bounding box center [118, 293] width 129 height 13
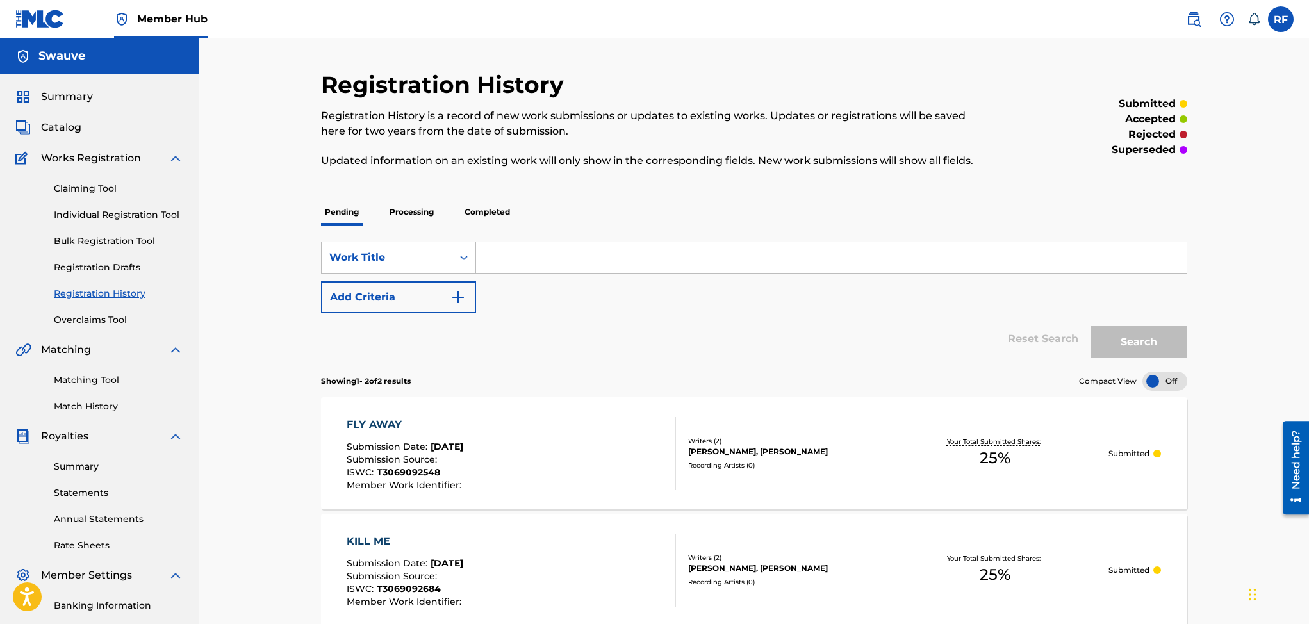
click at [415, 211] on p "Processing" at bounding box center [412, 212] width 52 height 27
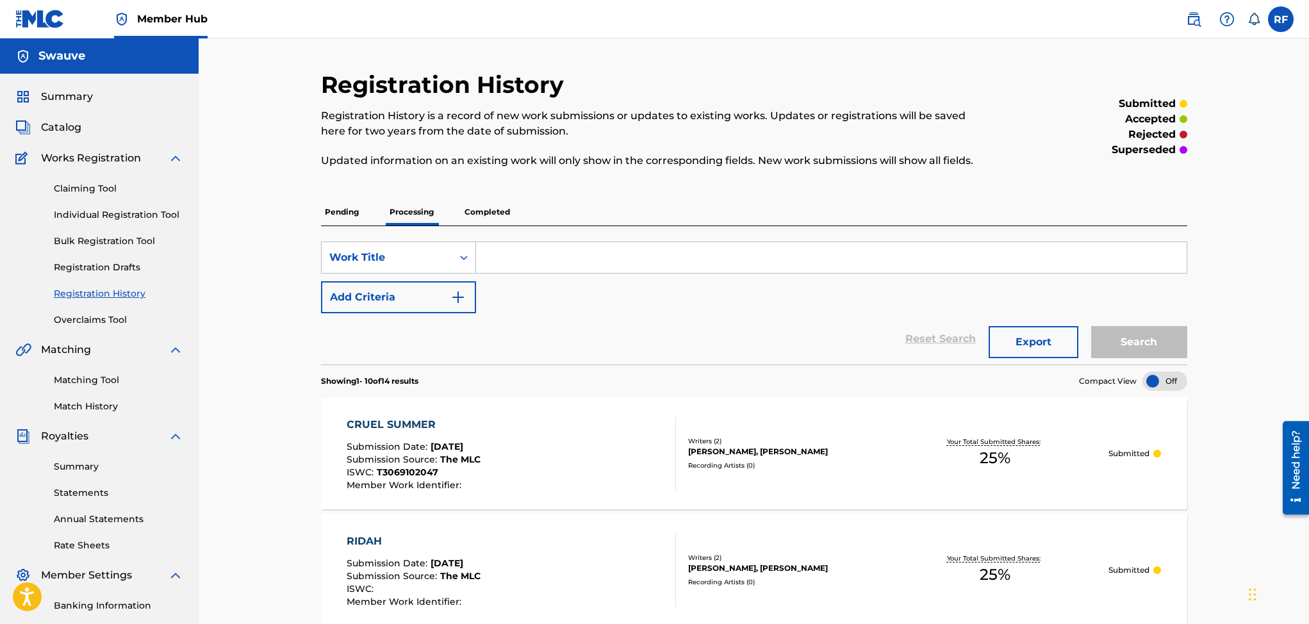
click at [491, 217] on p "Completed" at bounding box center [487, 212] width 53 height 27
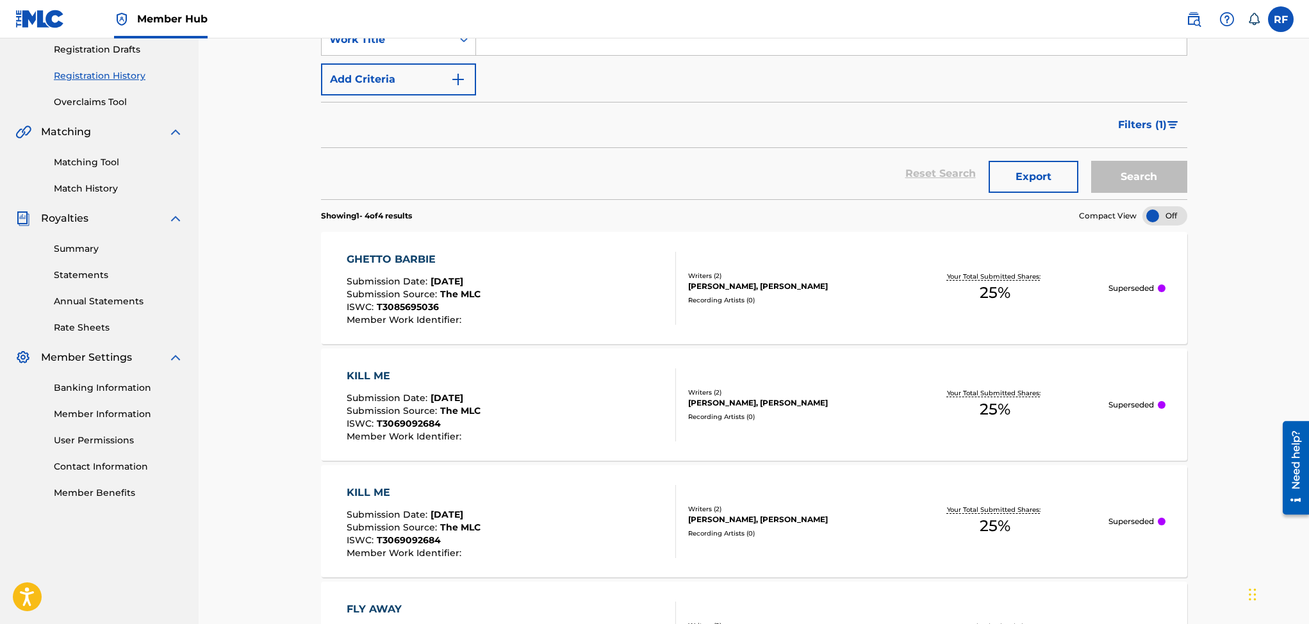
scroll to position [223, 0]
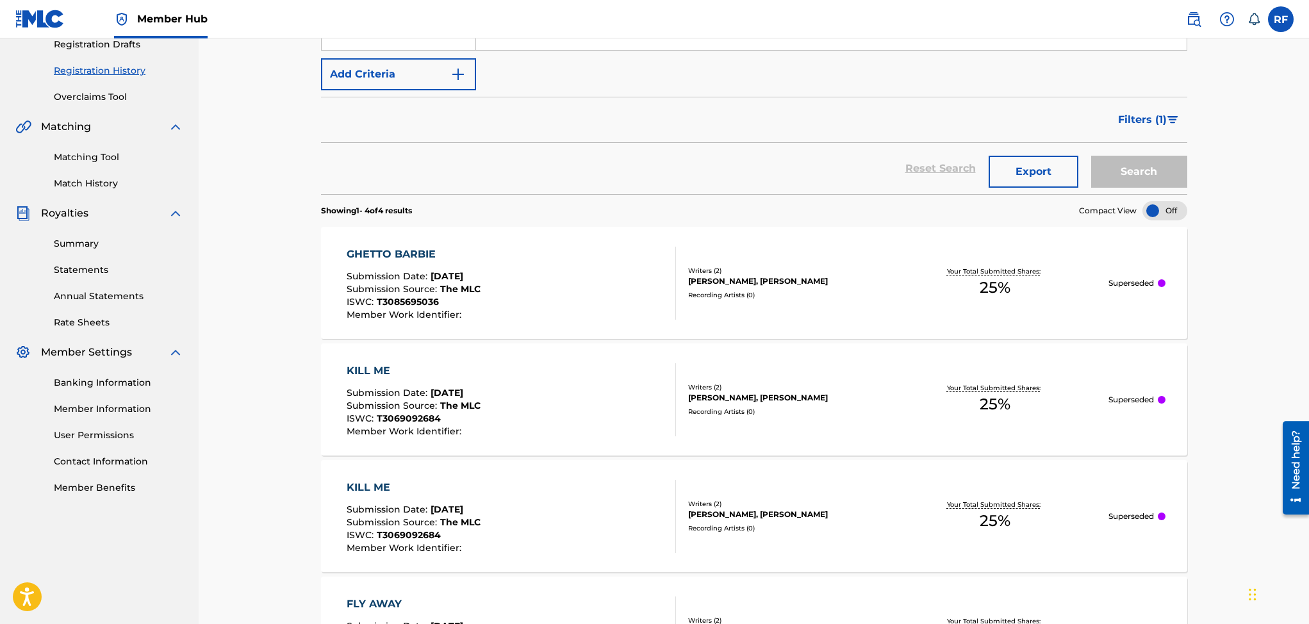
click at [740, 395] on div "[PERSON_NAME], [PERSON_NAME]" at bounding box center [785, 398] width 194 height 12
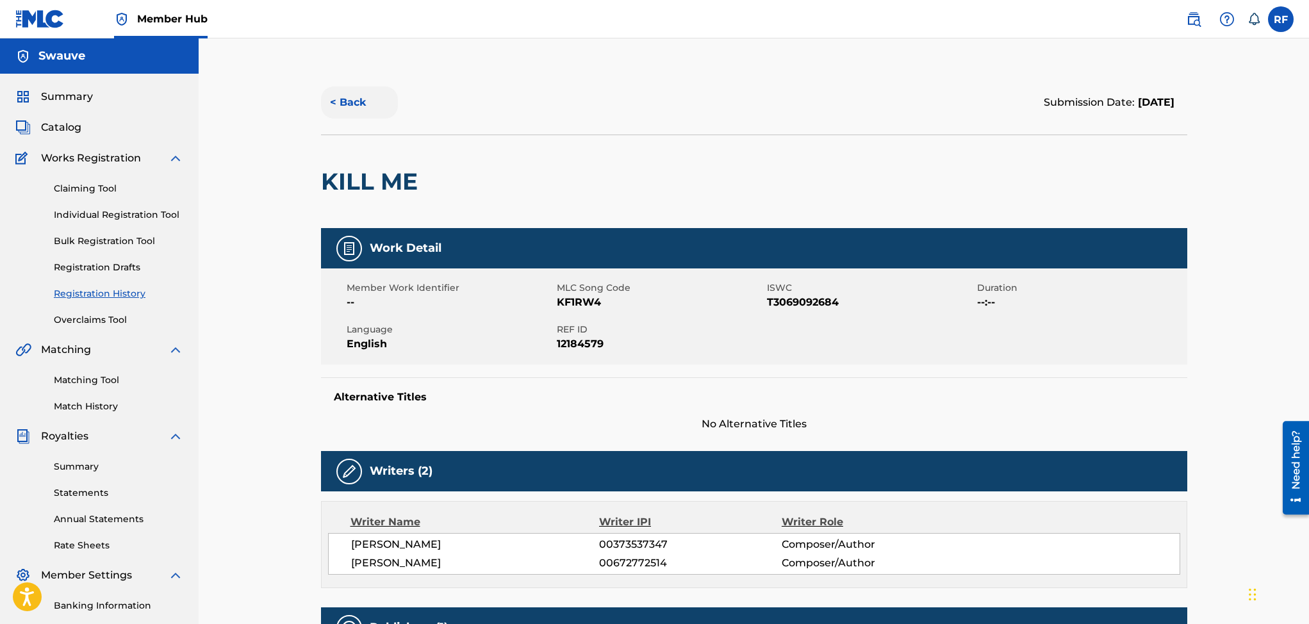
click at [338, 103] on button "< Back" at bounding box center [359, 103] width 77 height 32
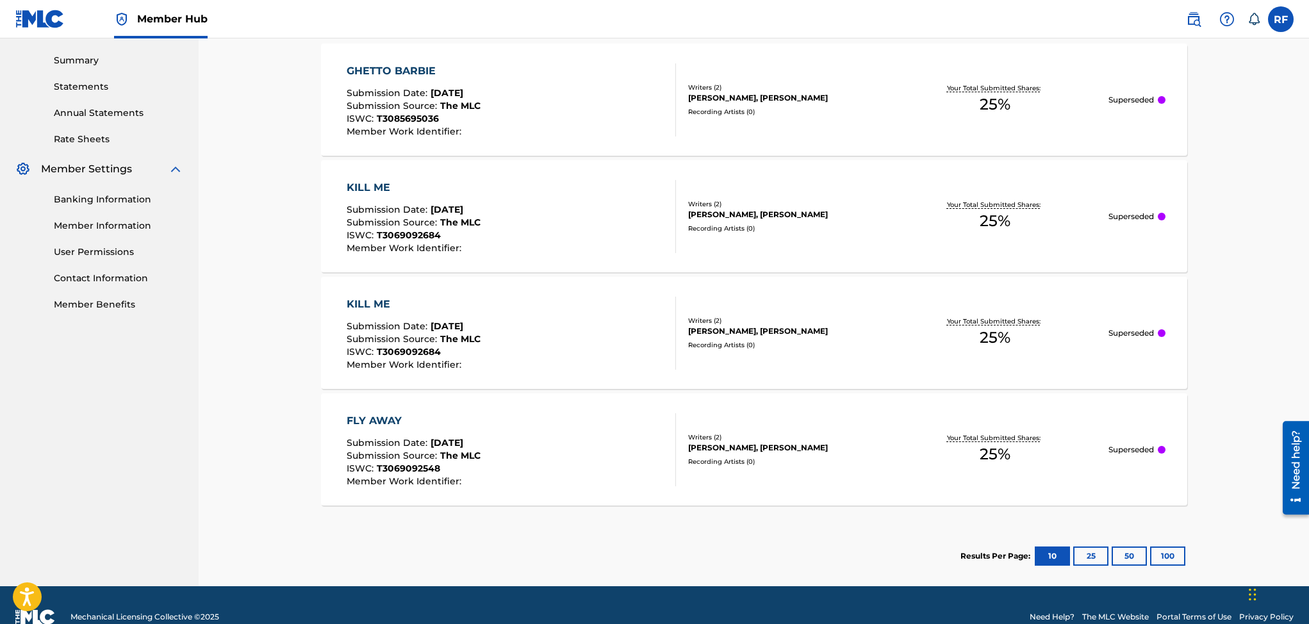
scroll to position [431, 0]
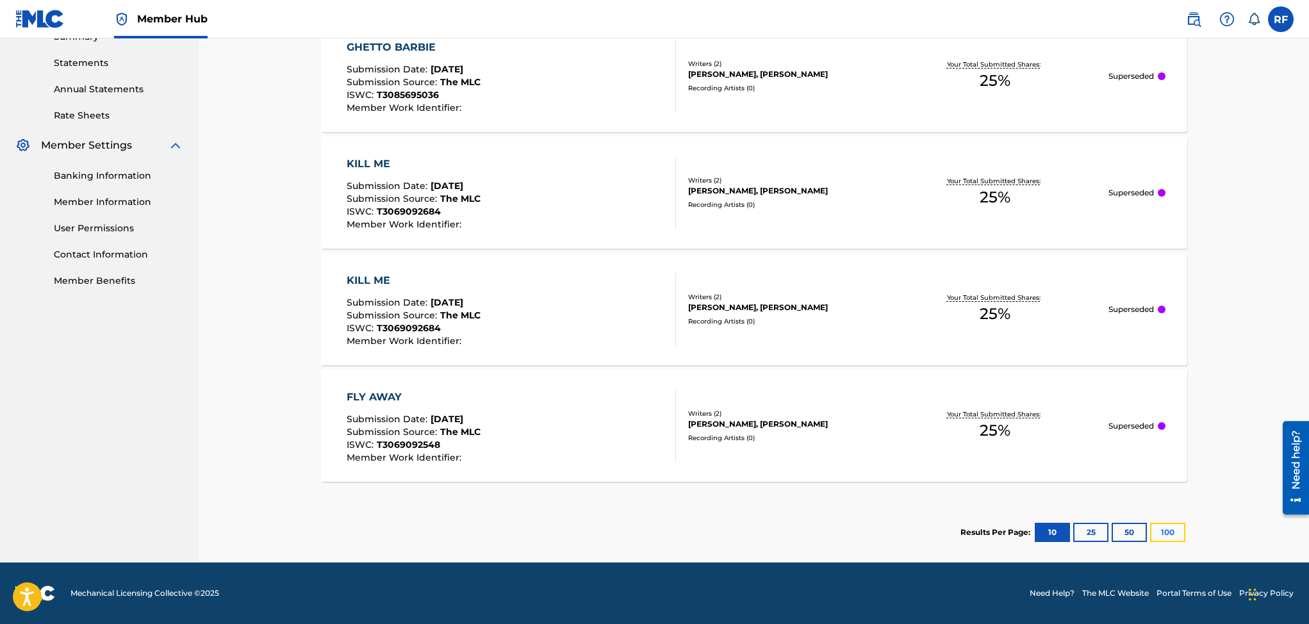
click at [1171, 531] on button "100" at bounding box center [1167, 532] width 35 height 19
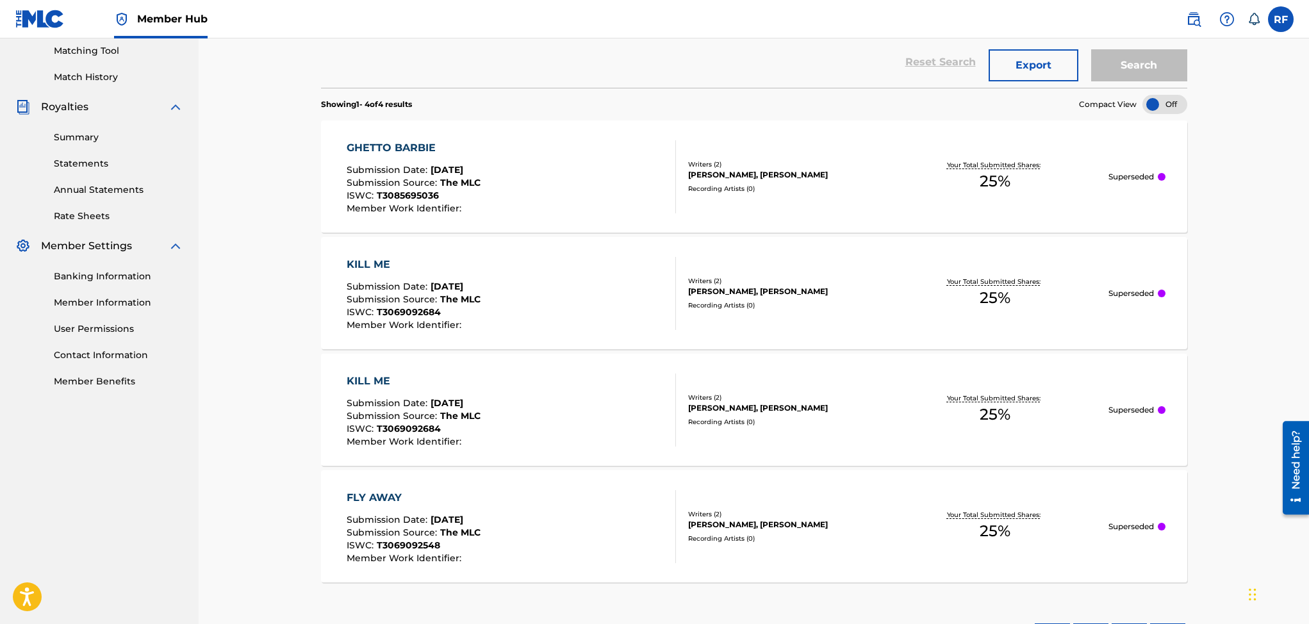
scroll to position [308, 0]
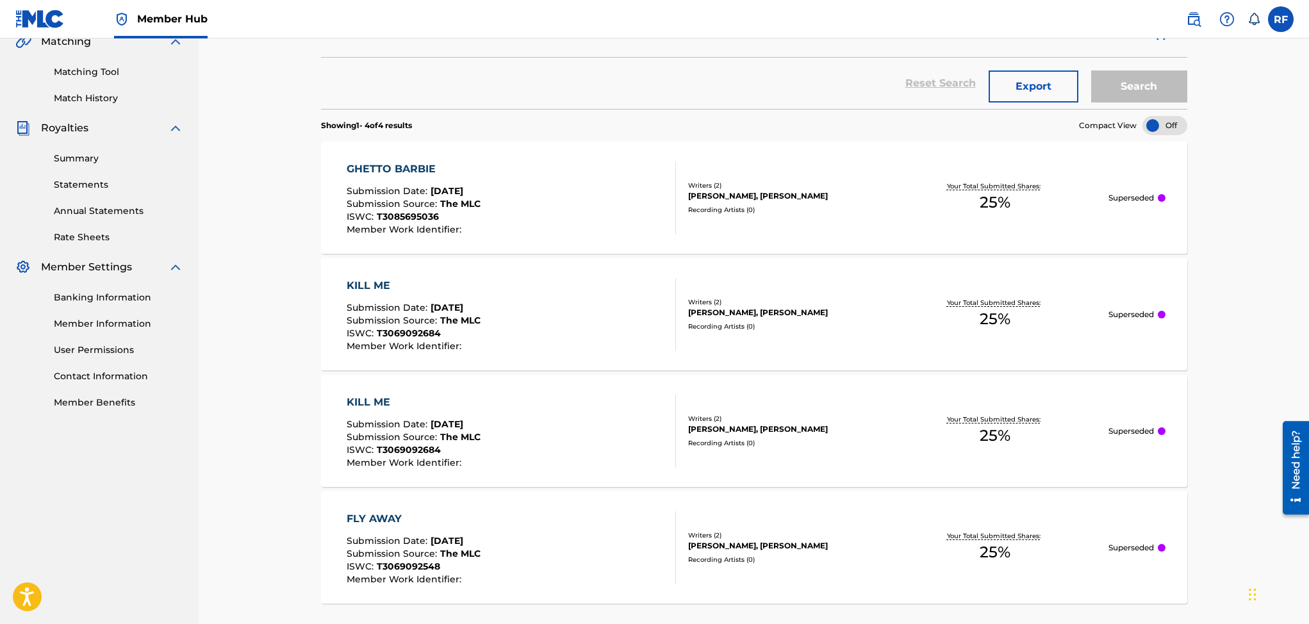
click at [1149, 548] on p "Superseded" at bounding box center [1131, 548] width 45 height 12
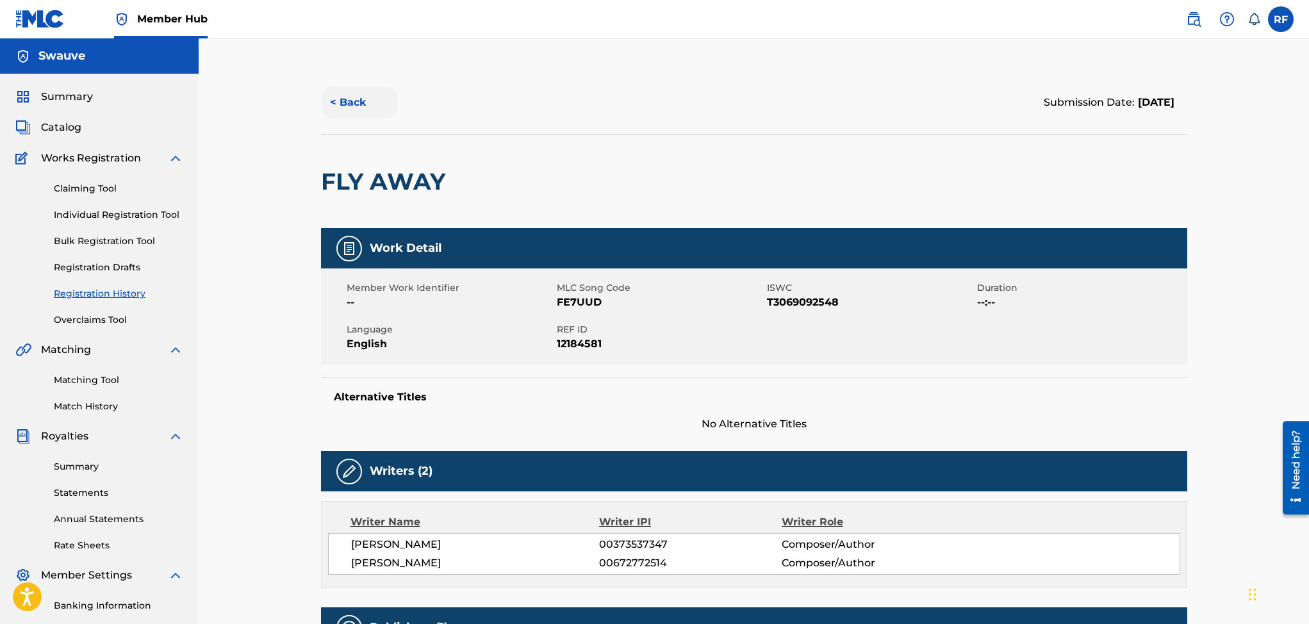
click at [351, 97] on button "< Back" at bounding box center [359, 103] width 77 height 32
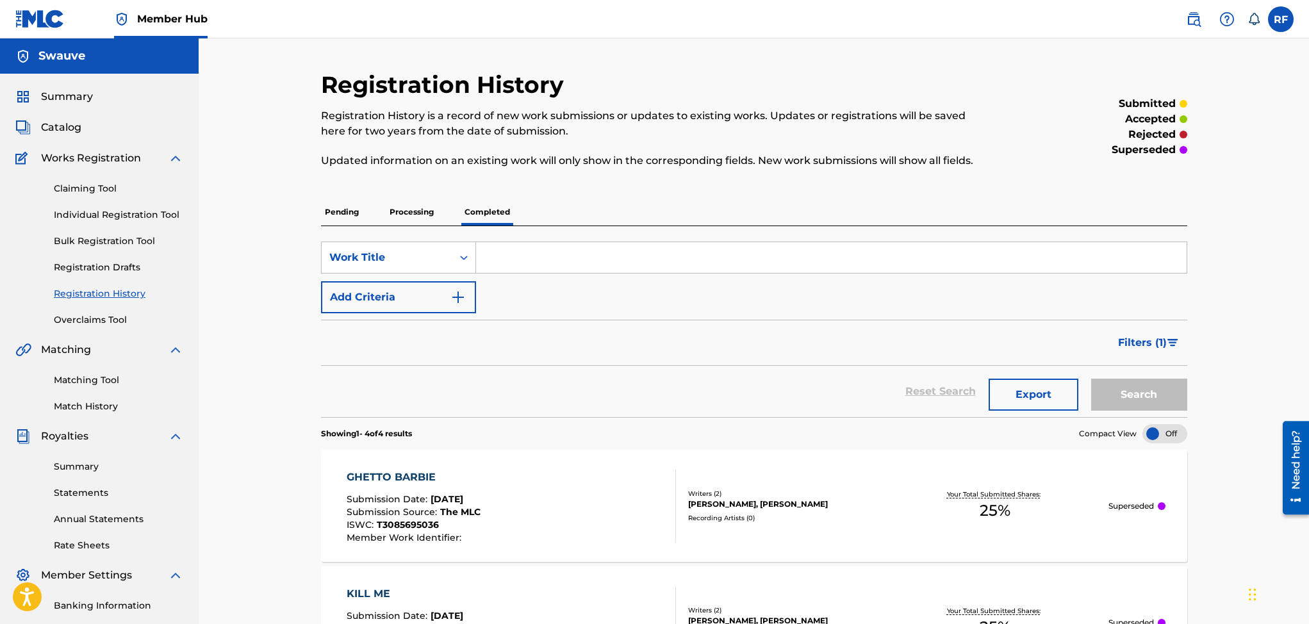
scroll to position [431, 0]
